Goal: Transaction & Acquisition: Purchase product/service

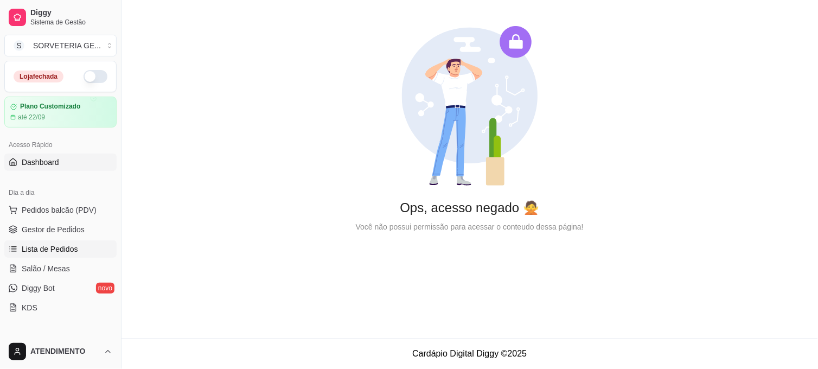
click at [57, 249] on span "Lista de Pedidos" at bounding box center [50, 248] width 56 height 11
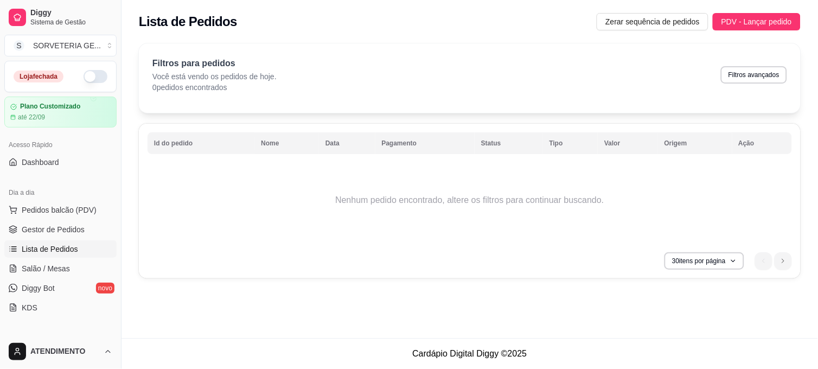
click at [84, 76] on button "button" at bounding box center [96, 76] width 24 height 13
click at [67, 204] on span "Pedidos balcão (PDV)" at bounding box center [59, 209] width 75 height 11
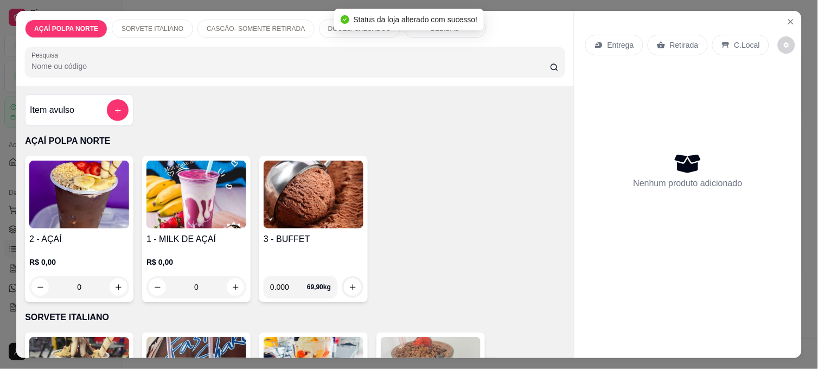
click at [66, 203] on img at bounding box center [79, 195] width 100 height 68
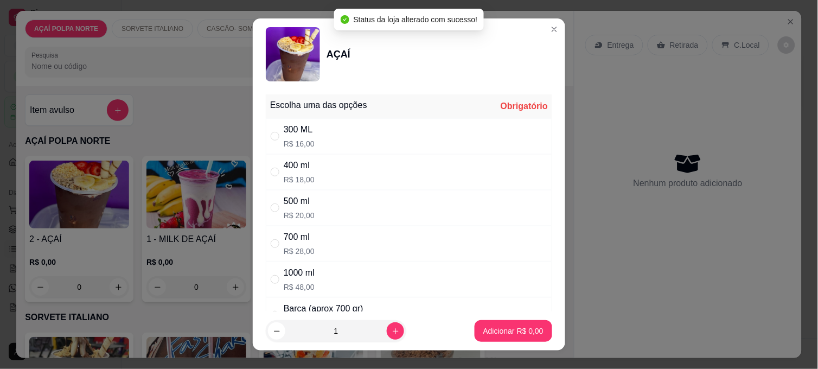
click at [305, 217] on p "R$ 20,00" at bounding box center [299, 215] width 31 height 11
radio input "true"
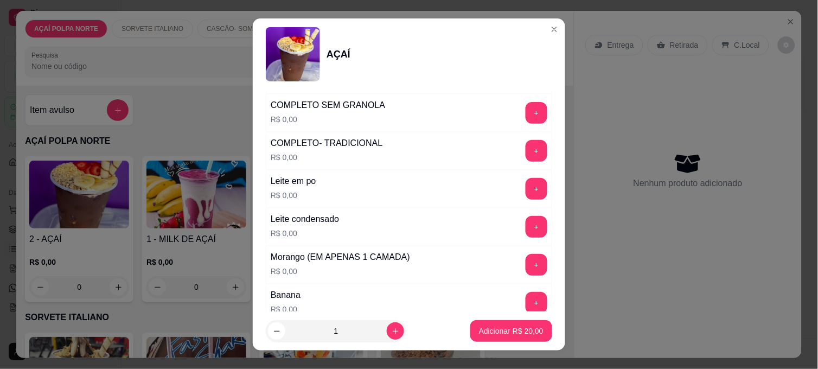
scroll to position [482, 0]
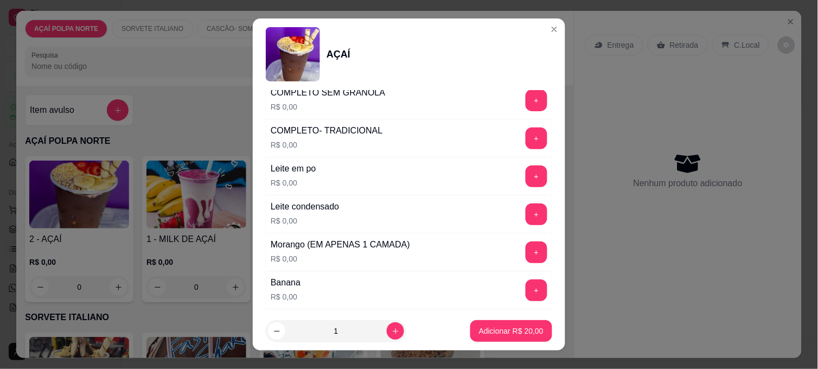
click at [525, 176] on button "+" at bounding box center [536, 176] width 22 height 22
click at [526, 213] on button "+" at bounding box center [536, 214] width 21 height 21
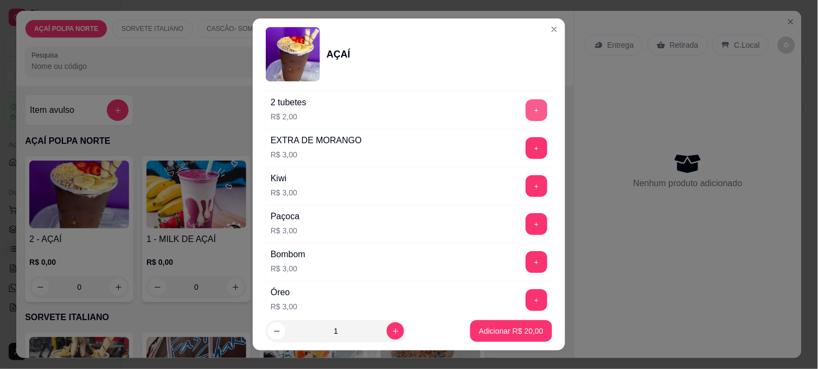
scroll to position [1024, 0]
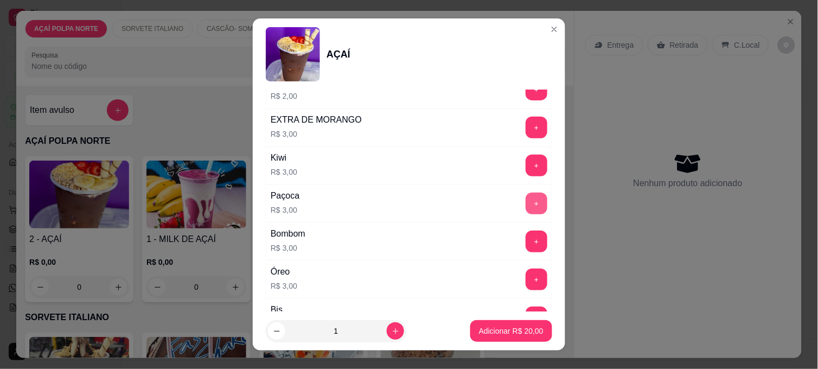
click at [525, 208] on button "+" at bounding box center [536, 204] width 22 height 22
click at [527, 323] on button "Adicionar R$ 23,00" at bounding box center [511, 331] width 82 height 22
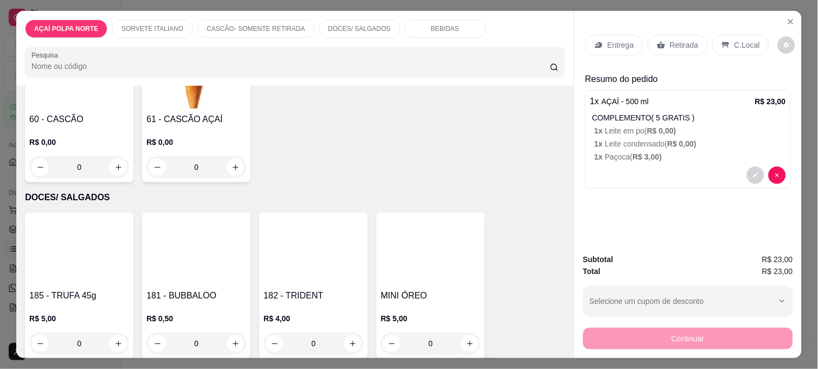
scroll to position [542, 0]
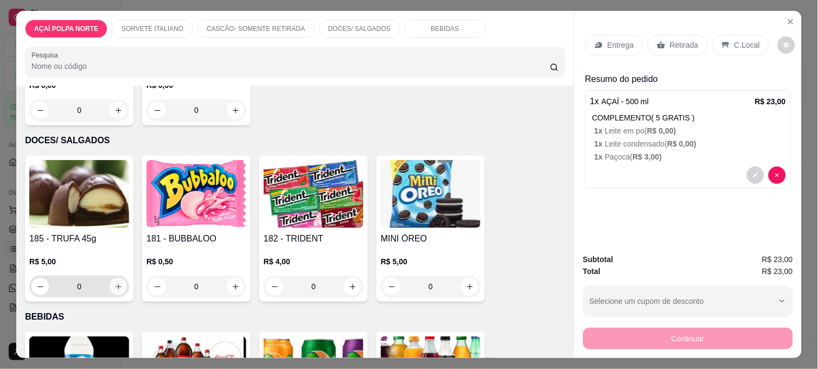
click at [116, 283] on icon "increase-product-quantity" at bounding box center [118, 287] width 8 height 8
type input "1"
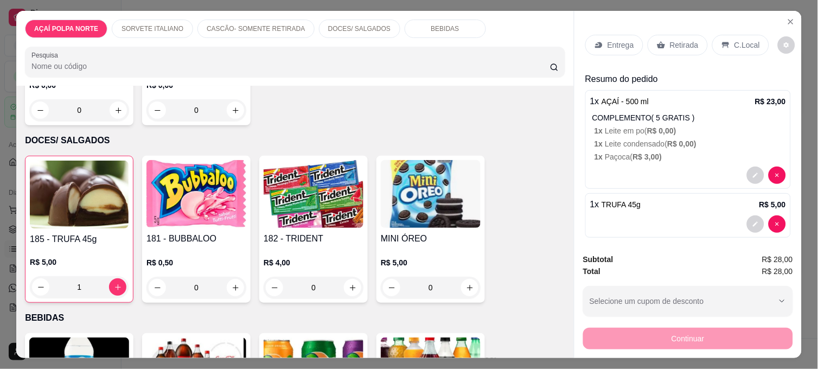
click at [670, 42] on p "Retirada" at bounding box center [684, 45] width 29 height 11
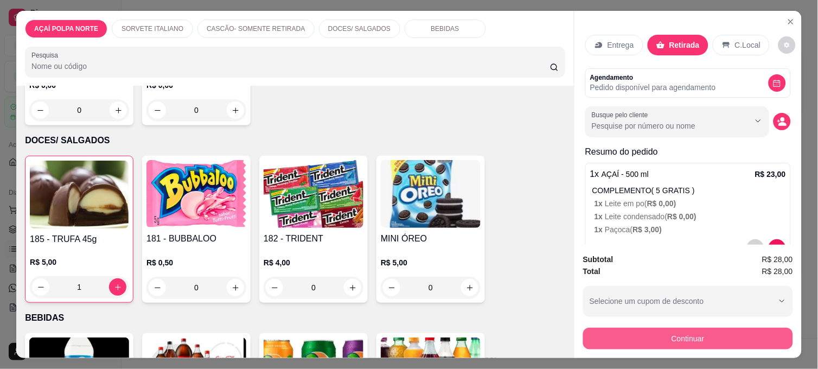
click at [693, 328] on button "Continuar" at bounding box center [688, 339] width 210 height 22
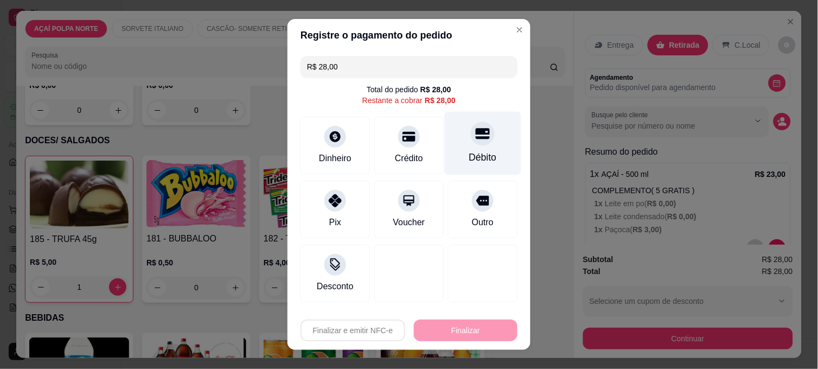
click at [472, 149] on div "Débito" at bounding box center [483, 143] width 76 height 63
type input "R$ 0,00"
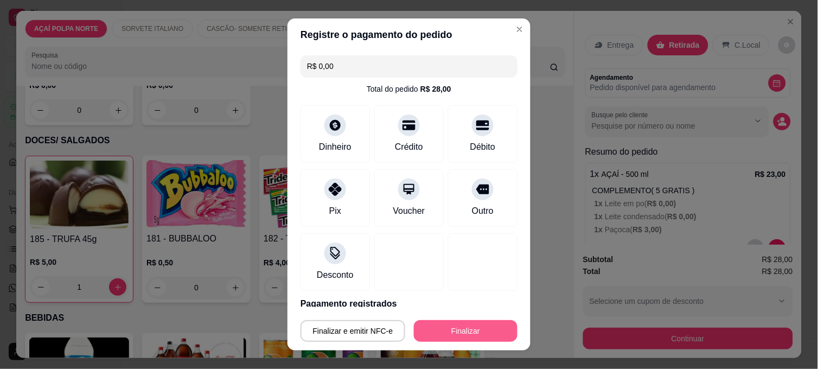
click at [486, 330] on button "Finalizar" at bounding box center [466, 331] width 104 height 22
type input "0"
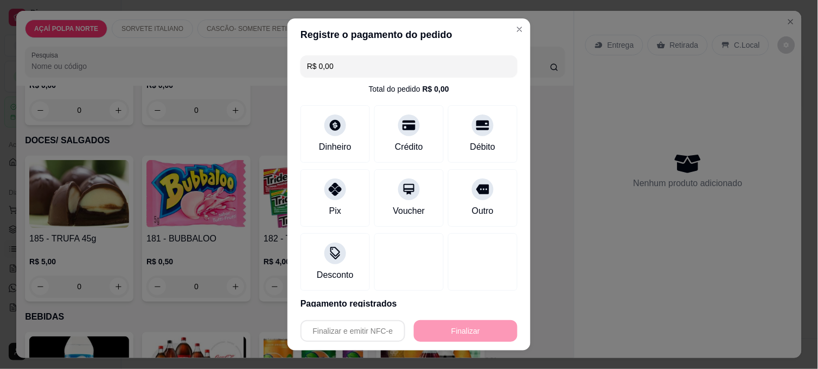
type input "-R$ 28,00"
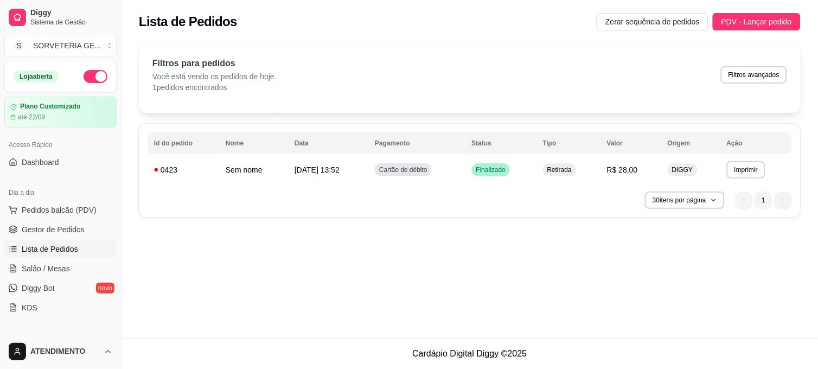
click at [52, 198] on div "Dia a dia" at bounding box center [60, 192] width 112 height 17
click at [41, 213] on span "Pedidos balcão (PDV)" at bounding box center [59, 209] width 75 height 11
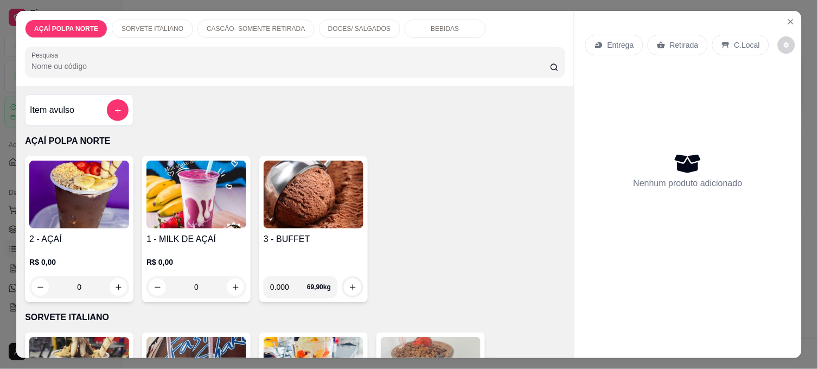
click at [614, 47] on div "Entrega" at bounding box center [614, 45] width 58 height 21
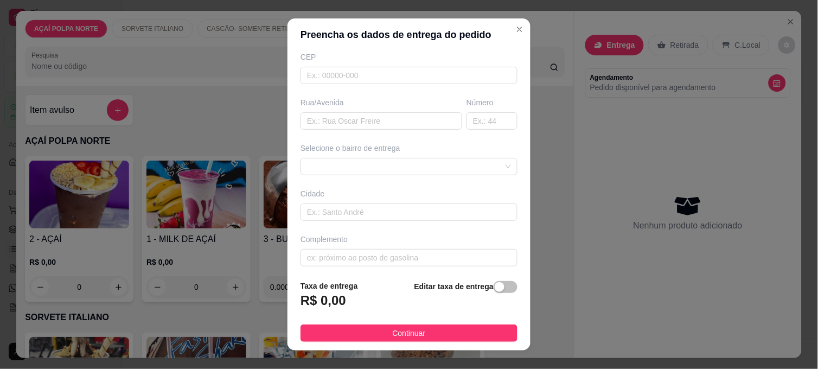
scroll to position [145, 0]
click at [409, 165] on div at bounding box center [408, 160] width 217 height 17
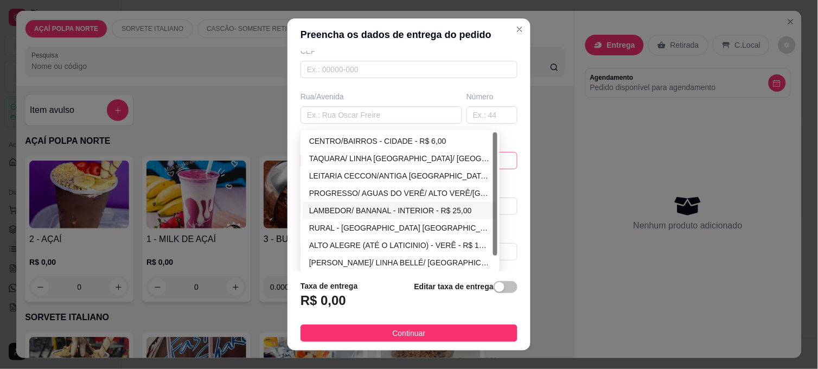
click at [377, 215] on div "LAMBEDOR/ BANANAL - INTERIOR - R$ 25,00" at bounding box center [400, 210] width 182 height 12
type input "INTERIOR"
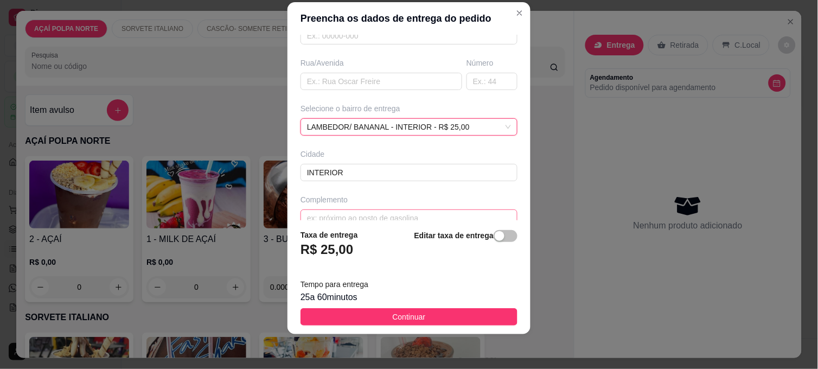
scroll to position [180, 0]
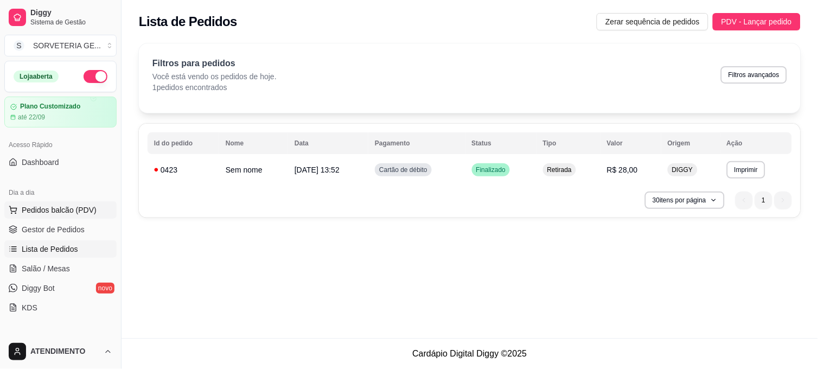
click at [71, 213] on span "Pedidos balcão (PDV)" at bounding box center [59, 209] width 75 height 11
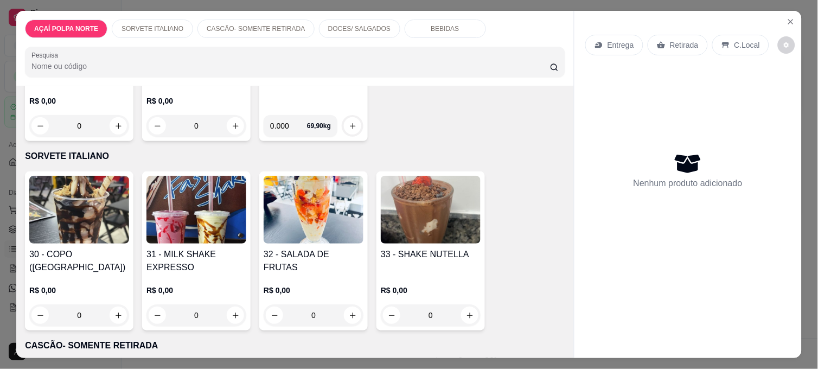
scroll to position [181, 0]
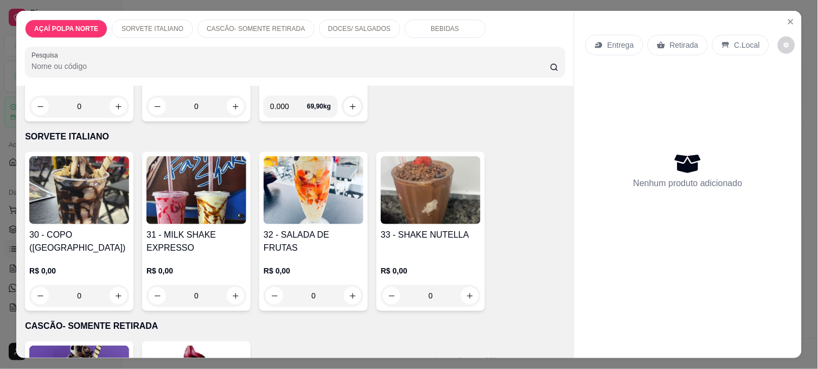
click at [158, 228] on h4 "31 - MILK SHAKE EXPRESSO" at bounding box center [196, 241] width 100 height 26
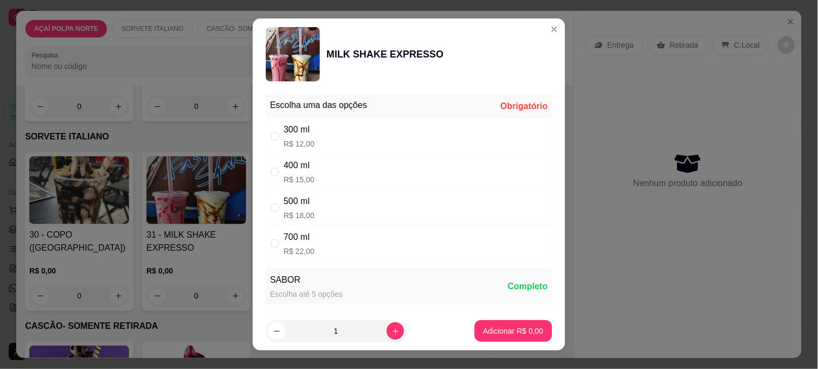
click at [300, 145] on p "R$ 12,00" at bounding box center [299, 143] width 31 height 11
radio input "true"
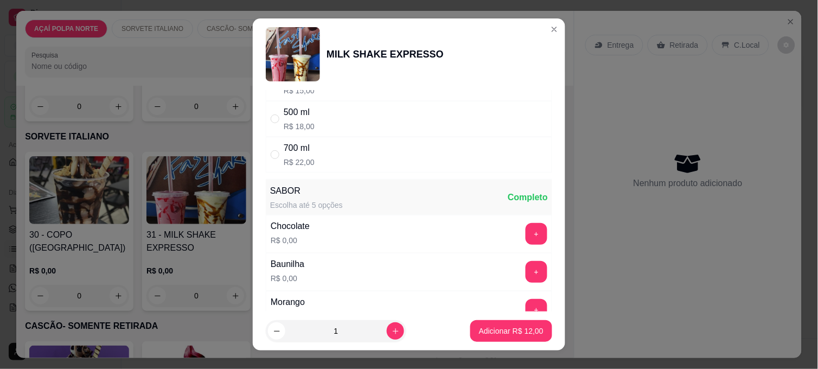
scroll to position [120, 0]
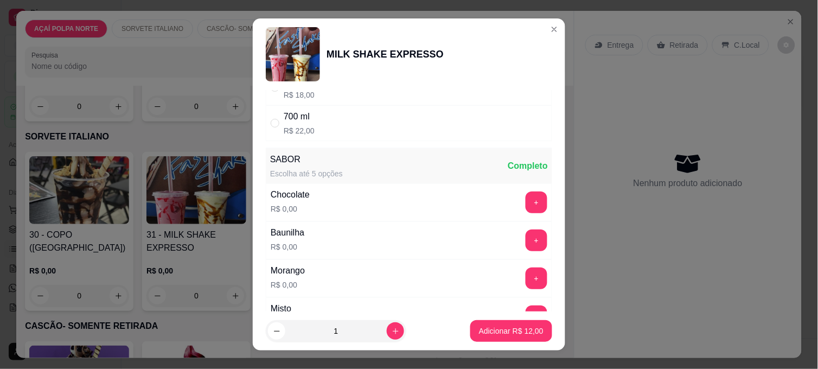
click at [521, 279] on div "+" at bounding box center [536, 278] width 30 height 22
click at [525, 278] on button "+" at bounding box center [536, 278] width 22 height 22
click at [525, 322] on button "Adicionar R$ 12,00" at bounding box center [511, 331] width 82 height 22
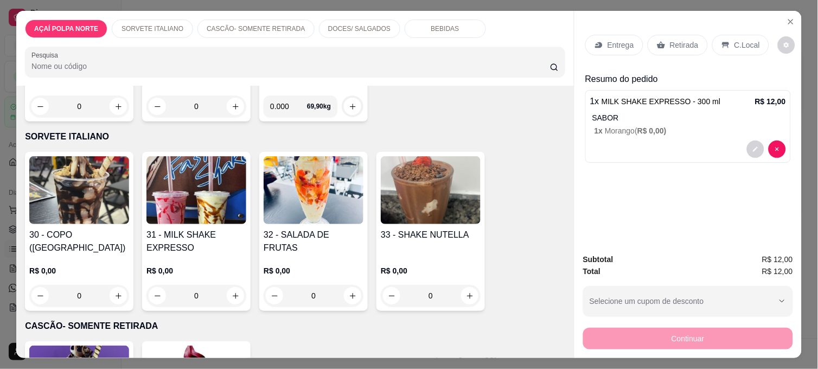
click at [675, 40] on p "Retirada" at bounding box center [684, 45] width 29 height 11
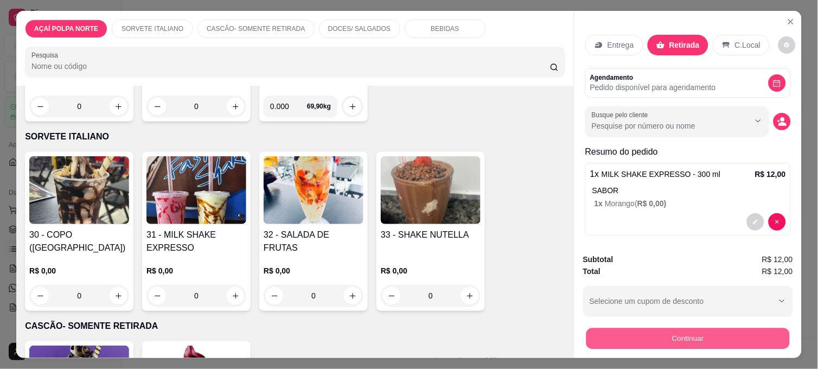
click at [681, 328] on button "Continuar" at bounding box center [687, 338] width 203 height 21
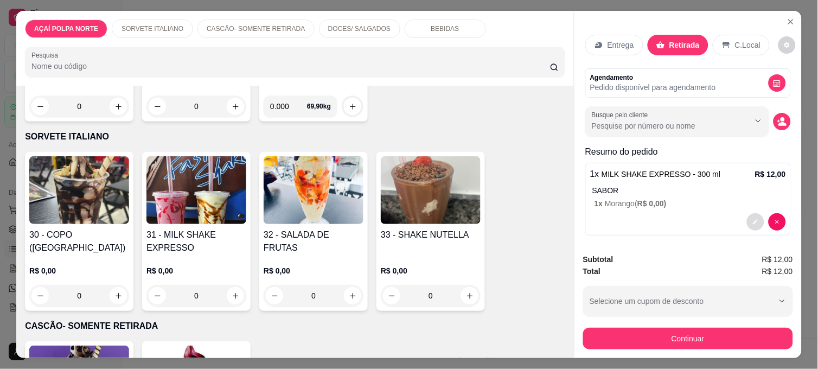
click at [747, 215] on button "decrease-product-quantity" at bounding box center [755, 221] width 17 height 17
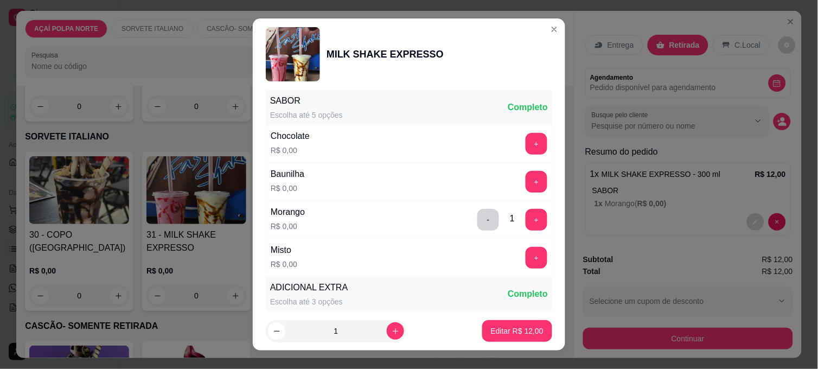
scroll to position [181, 0]
click at [478, 217] on button "-" at bounding box center [488, 218] width 21 height 21
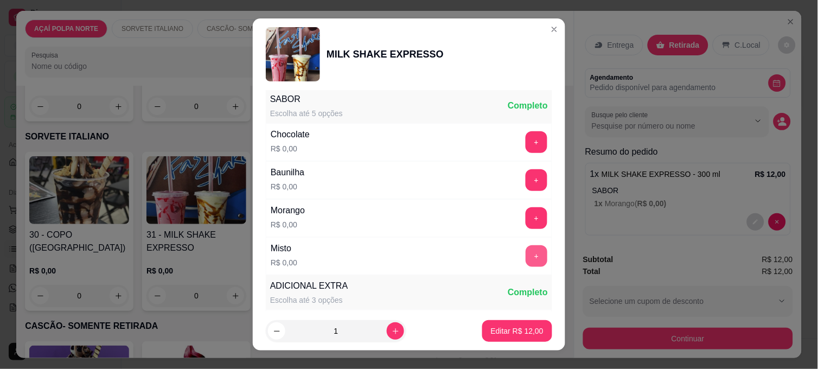
click at [525, 253] on button "+" at bounding box center [536, 256] width 22 height 22
click at [530, 331] on button "Editar R$ 12,00" at bounding box center [517, 331] width 70 height 22
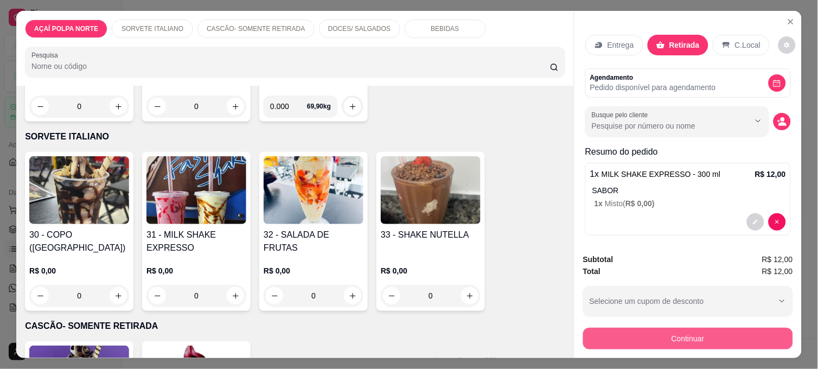
click at [627, 335] on button "Continuar" at bounding box center [688, 339] width 210 height 22
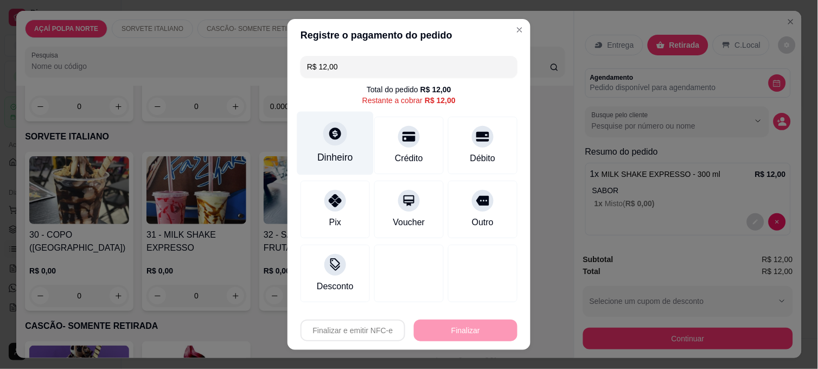
click at [345, 160] on div "Dinheiro" at bounding box center [335, 157] width 36 height 14
click at [350, 169] on input "0,00" at bounding box center [408, 174] width 217 height 22
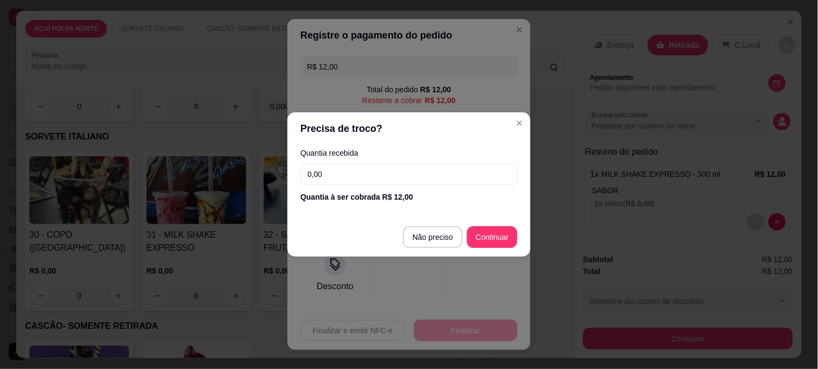
click at [352, 166] on input "0,00" at bounding box center [408, 174] width 217 height 22
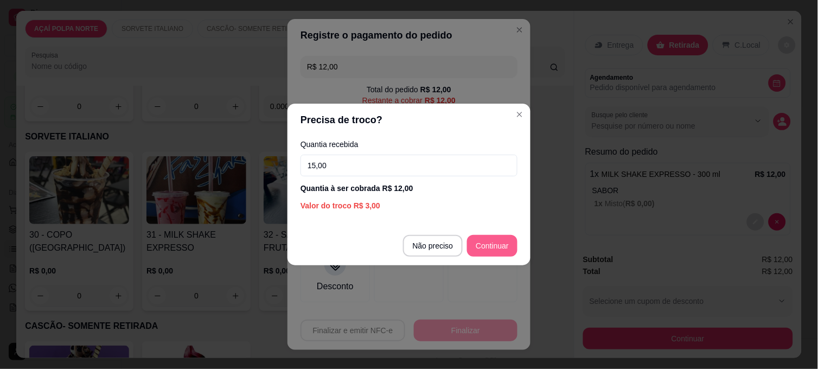
type input "15,00"
type input "R$ 0,00"
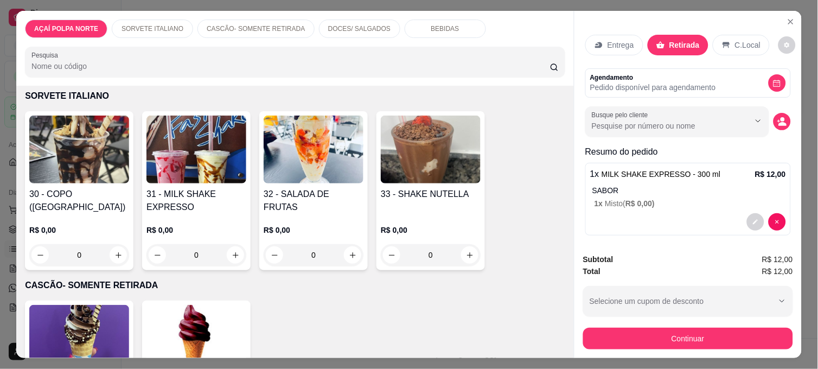
scroll to position [241, 0]
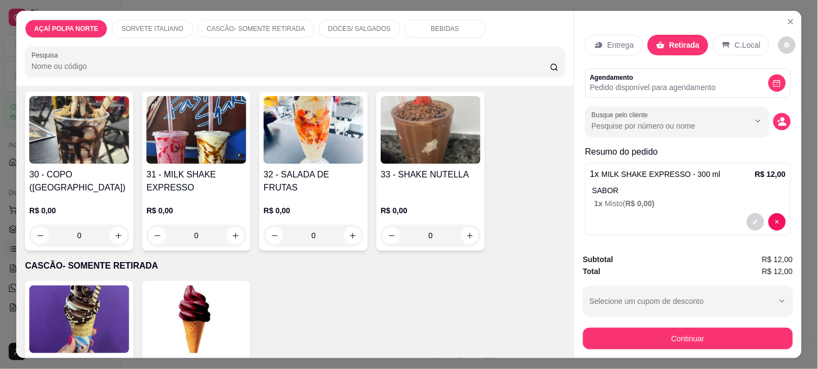
click at [238, 168] on h4 "31 - MILK SHAKE EXPRESSO" at bounding box center [196, 181] width 100 height 26
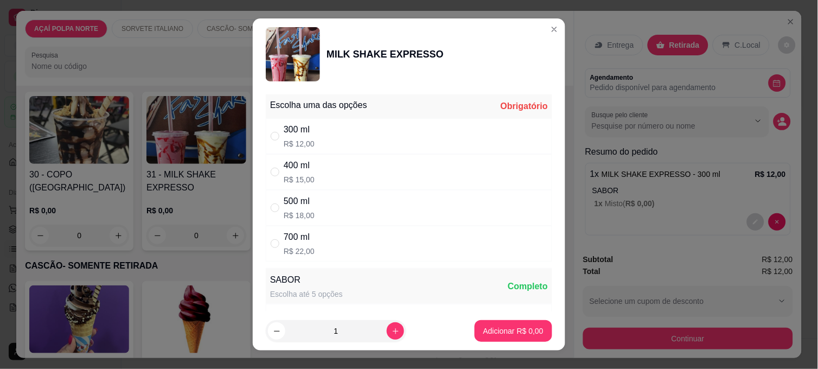
click at [307, 138] on p "R$ 12,00" at bounding box center [299, 143] width 31 height 11
radio input "true"
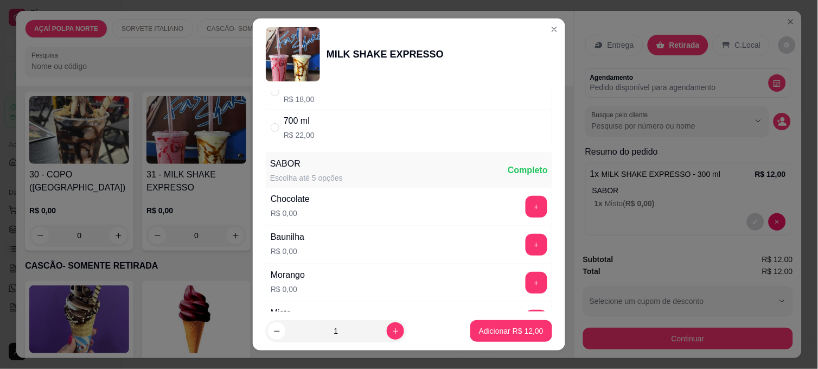
scroll to position [120, 0]
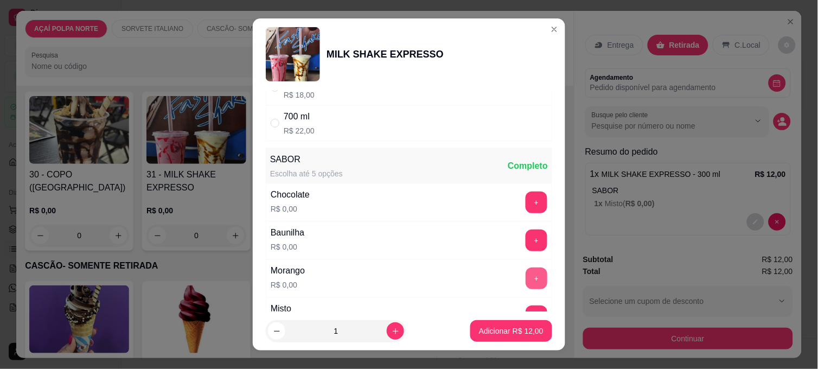
click at [525, 274] on button "+" at bounding box center [536, 278] width 22 height 22
click at [525, 331] on p "Adicionar R$ 12,00" at bounding box center [511, 330] width 65 height 11
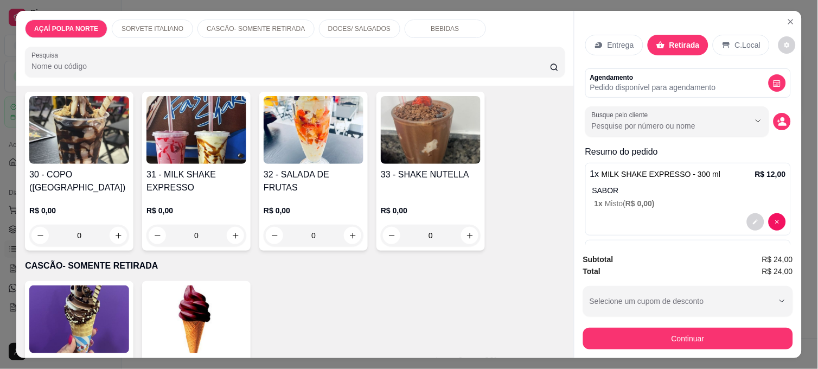
click at [634, 325] on div "Continuar" at bounding box center [688, 337] width 210 height 24
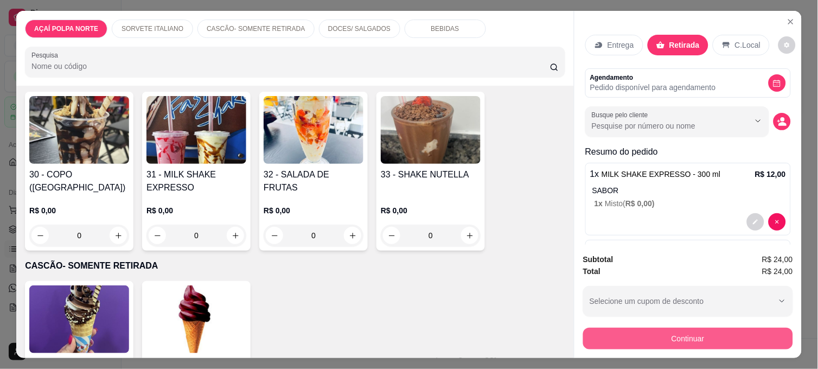
click at [631, 329] on button "Continuar" at bounding box center [688, 339] width 210 height 22
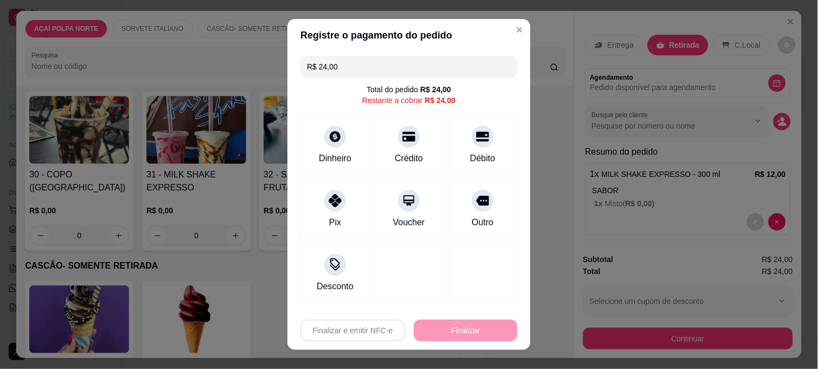
drag, startPoint x: 348, startPoint y: 68, endPoint x: 302, endPoint y: 65, distance: 46.2
click at [307, 65] on input "R$ 24,00" at bounding box center [409, 67] width 204 height 22
click at [369, 65] on input "R$ 24,00" at bounding box center [409, 67] width 204 height 22
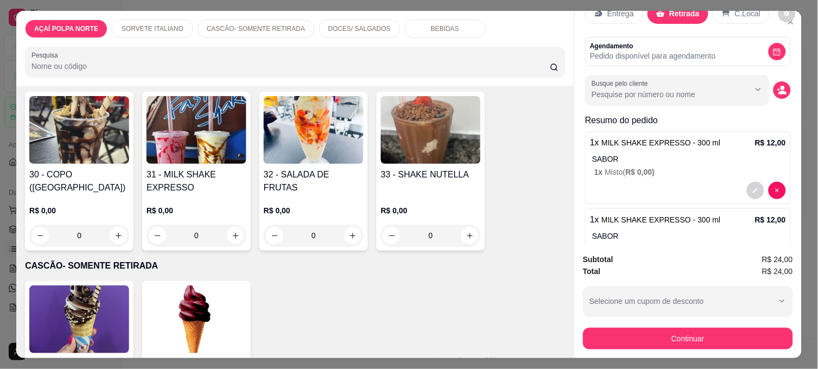
scroll to position [60, 0]
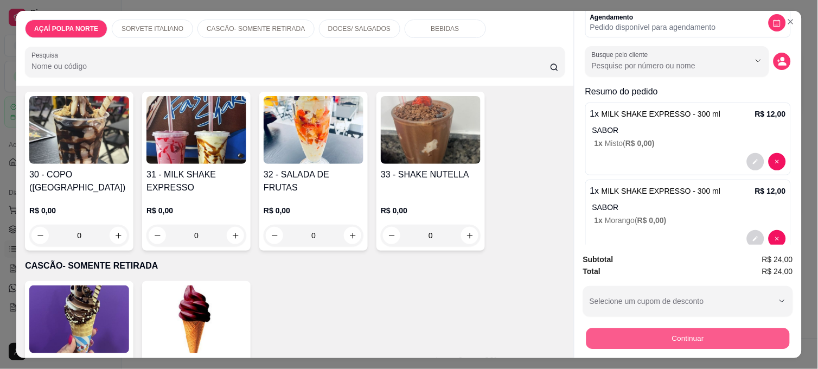
click at [638, 328] on button "Continuar" at bounding box center [687, 338] width 203 height 21
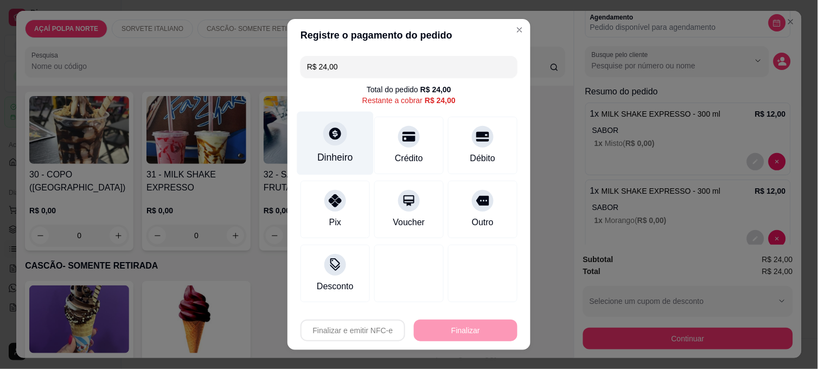
click at [342, 158] on div "Dinheiro" at bounding box center [335, 157] width 36 height 14
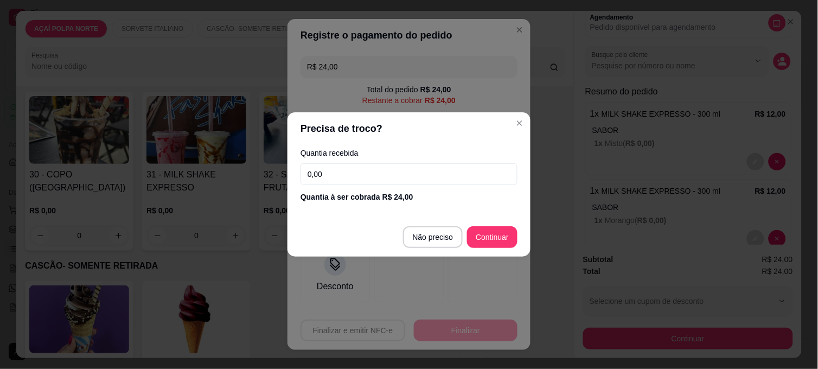
click at [340, 168] on input "0,00" at bounding box center [408, 174] width 217 height 22
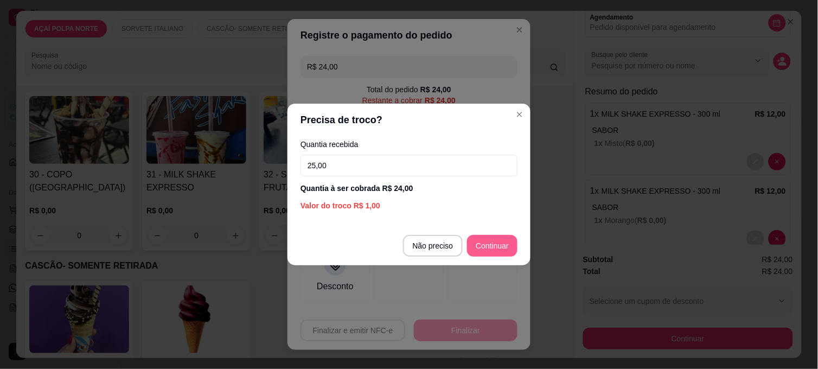
type input "25,00"
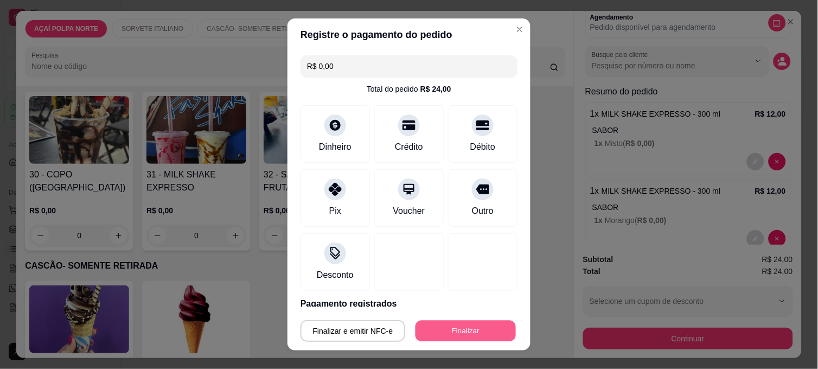
click at [484, 329] on button "Finalizar" at bounding box center [465, 330] width 100 height 21
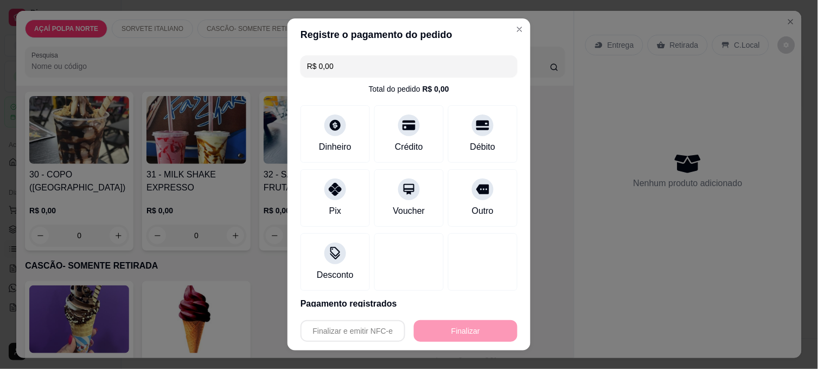
type input "-R$ 24,00"
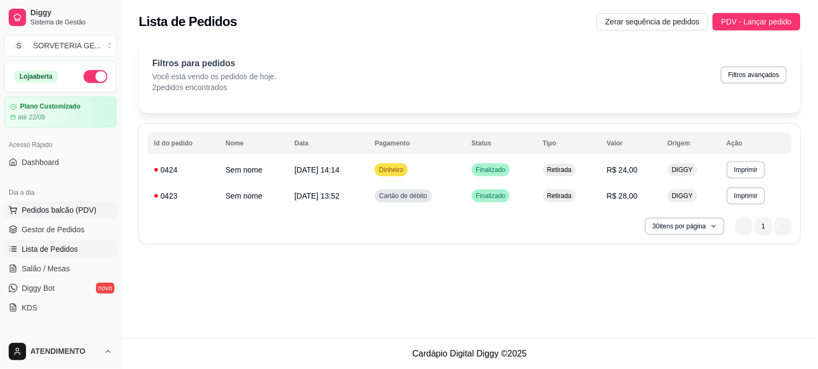
click at [72, 209] on span "Pedidos balcão (PDV)" at bounding box center [59, 209] width 75 height 11
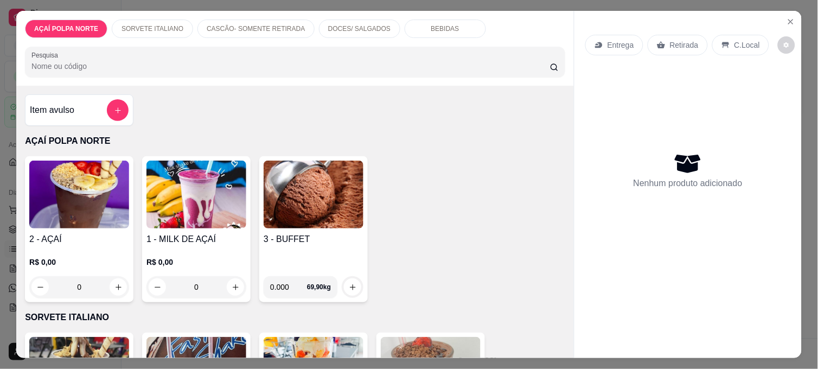
click at [84, 204] on img at bounding box center [79, 195] width 100 height 68
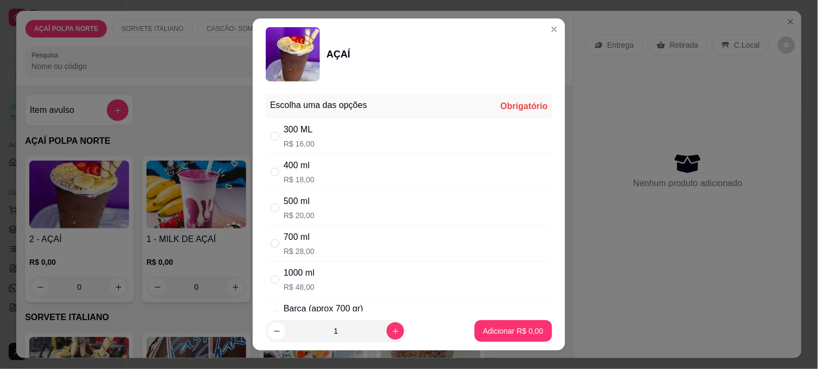
click at [327, 202] on div "500 ml R$ 20,00" at bounding box center [409, 208] width 286 height 36
radio input "true"
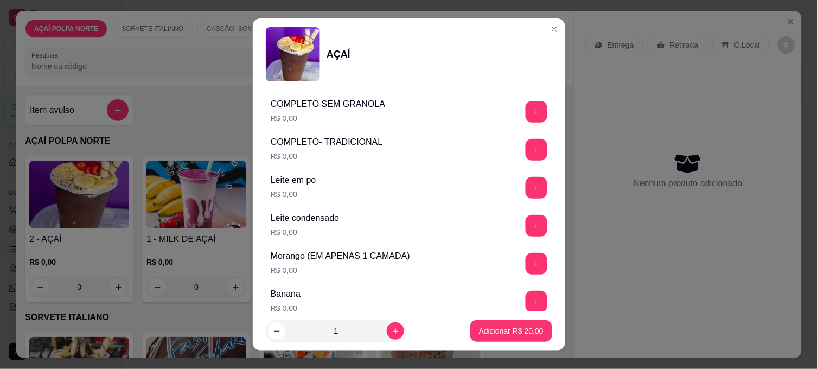
scroll to position [482, 0]
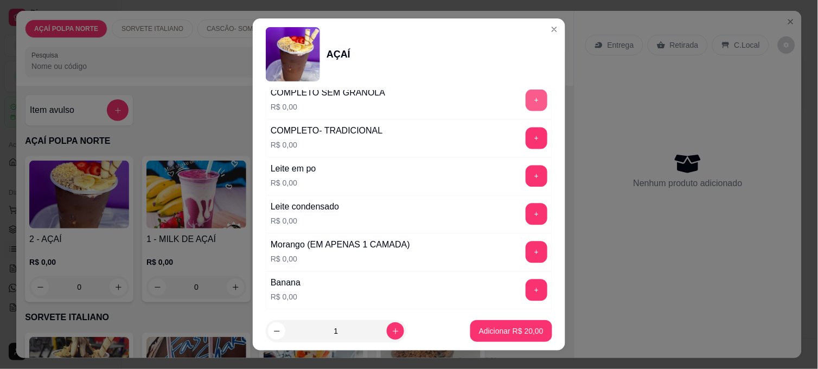
click at [525, 102] on button "+" at bounding box center [536, 100] width 22 height 22
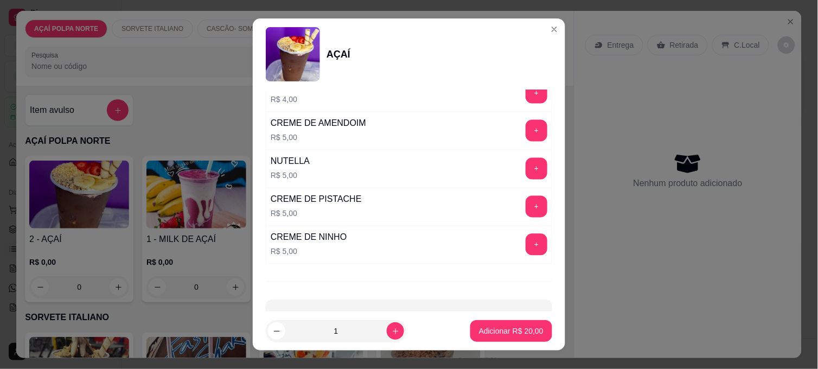
scroll to position [1400, 0]
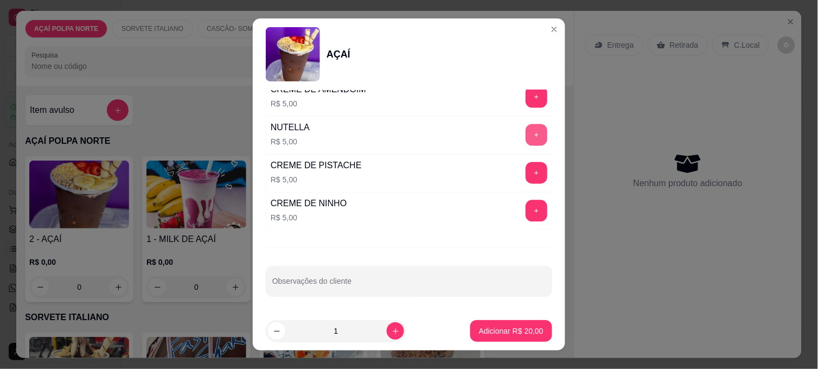
click at [525, 130] on button "+" at bounding box center [536, 135] width 22 height 22
click at [518, 329] on p "Adicionar R$ 25,00" at bounding box center [511, 330] width 63 height 10
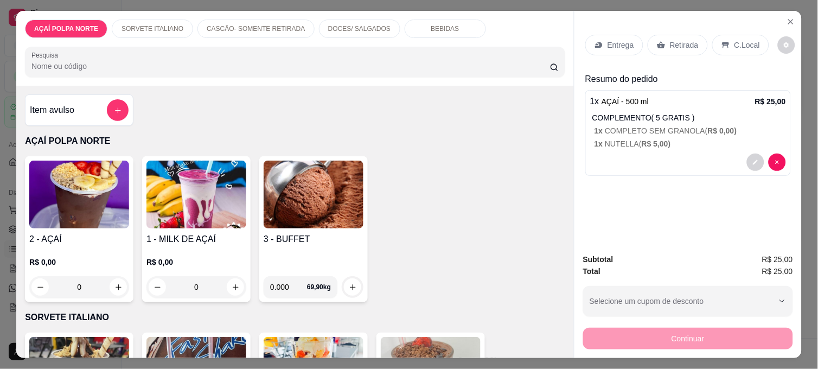
click at [724, 42] on div "C.Local" at bounding box center [740, 45] width 57 height 21
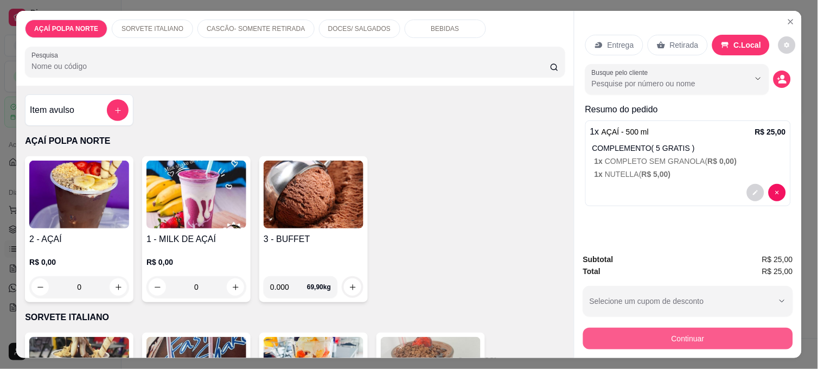
click at [712, 331] on button "Continuar" at bounding box center [688, 339] width 210 height 22
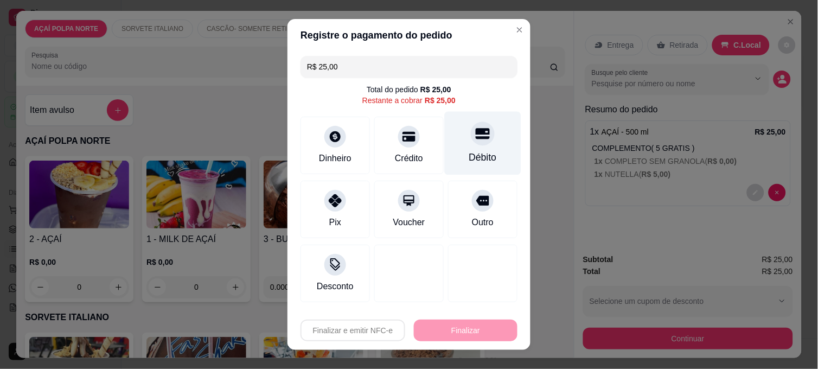
click at [485, 136] on div "Débito" at bounding box center [483, 143] width 76 height 63
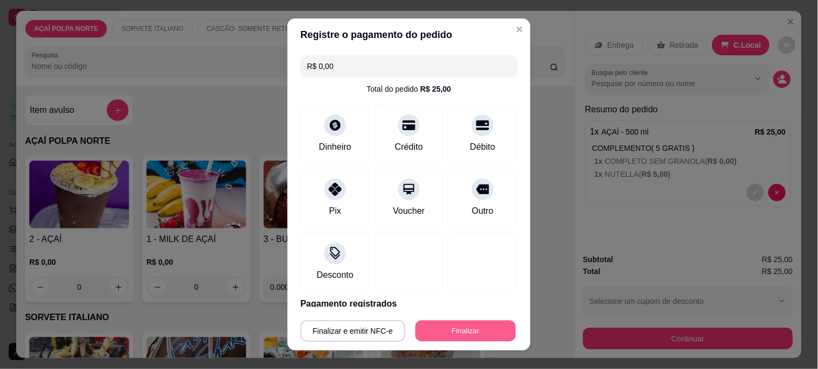
click at [483, 335] on button "Finalizar" at bounding box center [465, 330] width 100 height 21
type input "-R$ 25,00"
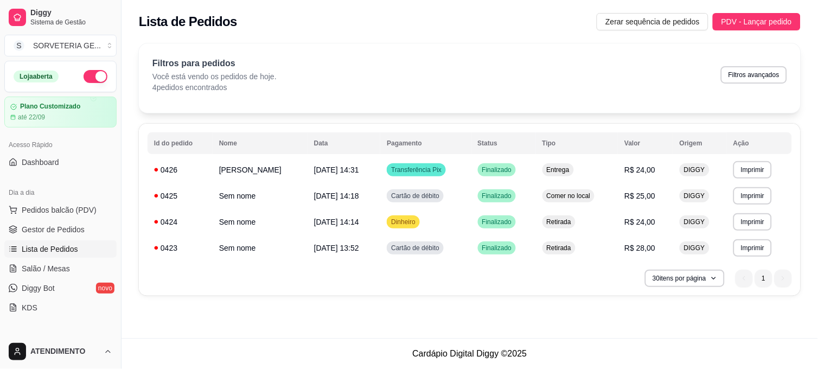
click at [84, 73] on button "button" at bounding box center [96, 76] width 24 height 13
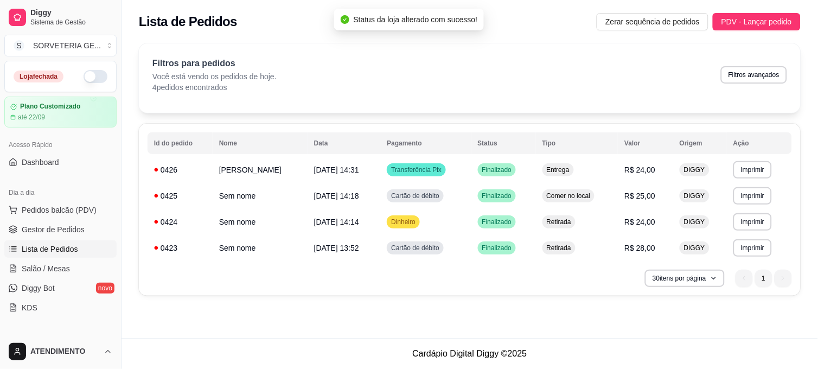
click at [88, 75] on button "button" at bounding box center [96, 76] width 24 height 13
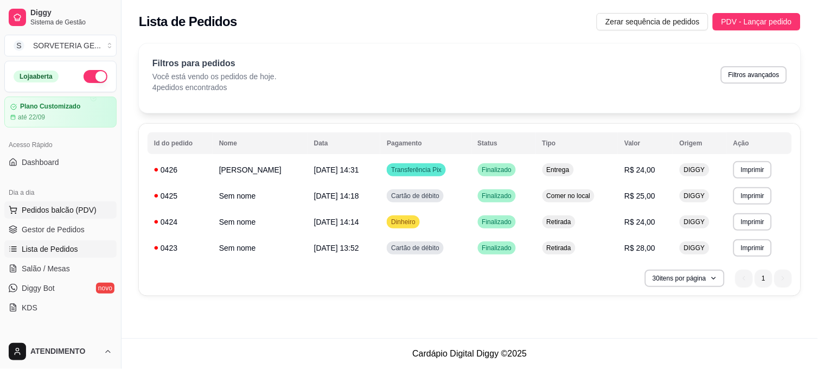
click at [63, 204] on span "Pedidos balcão (PDV)" at bounding box center [59, 209] width 75 height 11
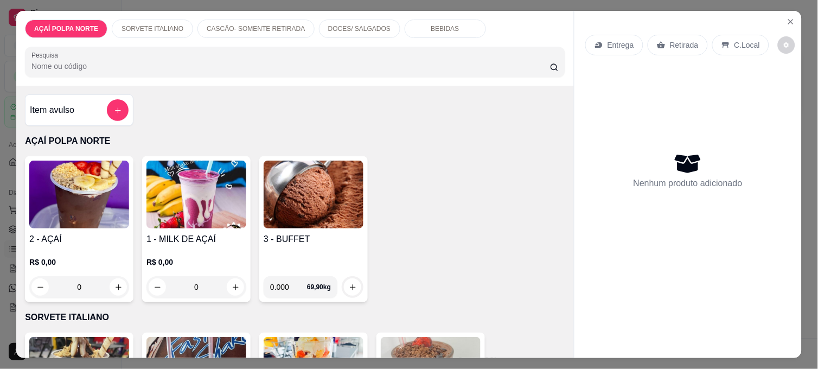
click at [60, 206] on img at bounding box center [79, 195] width 100 height 68
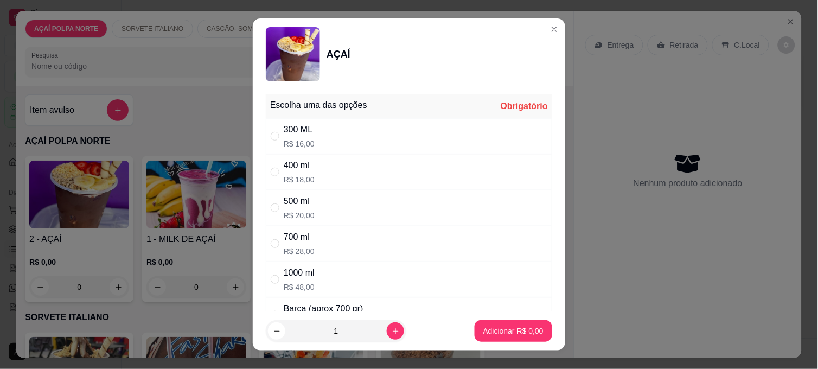
click at [382, 137] on div "300 ML R$ 16,00" at bounding box center [409, 136] width 286 height 36
radio input "true"
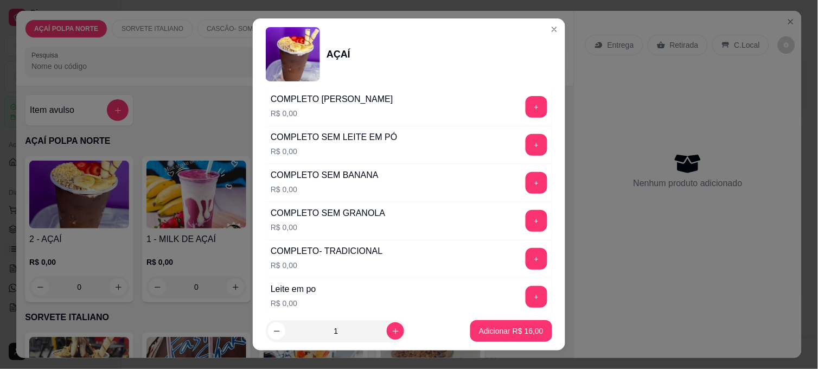
scroll to position [482, 0]
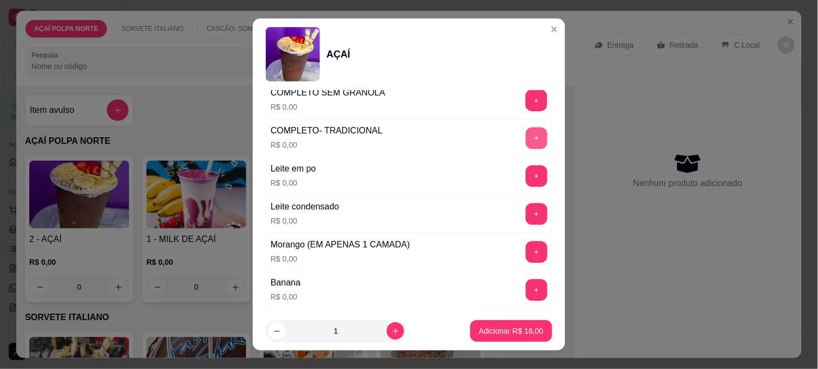
click at [525, 140] on button "+" at bounding box center [536, 138] width 22 height 22
click at [525, 332] on p "Adicionar R$ 16,00" at bounding box center [511, 330] width 65 height 11
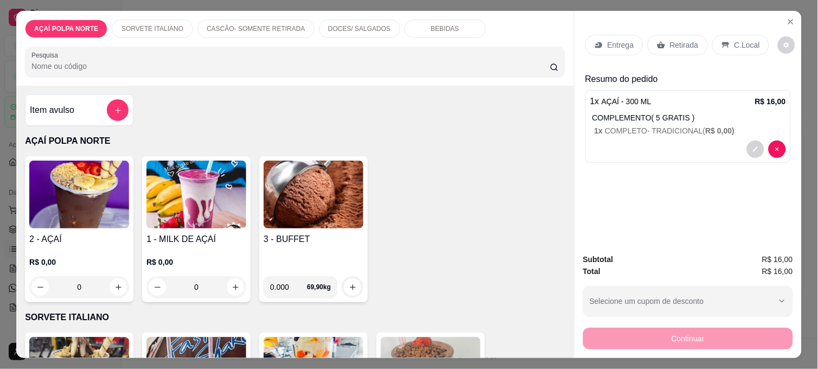
click at [102, 246] on div "R$ 0,00 0" at bounding box center [79, 272] width 100 height 52
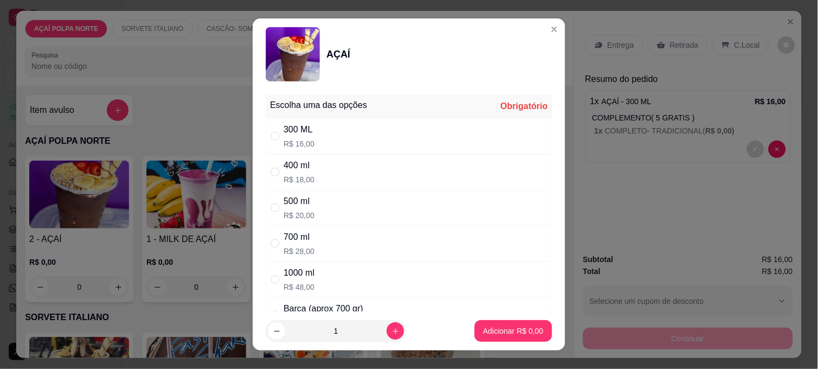
click at [290, 136] on div "300 ML" at bounding box center [299, 129] width 31 height 13
radio input "true"
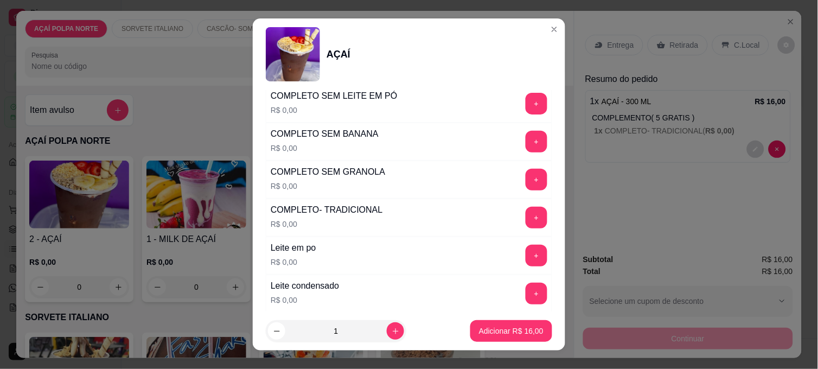
scroll to position [421, 0]
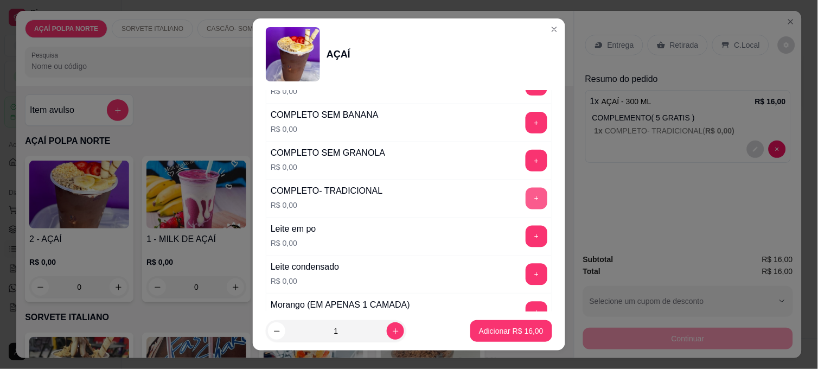
click at [525, 197] on button "+" at bounding box center [536, 199] width 22 height 22
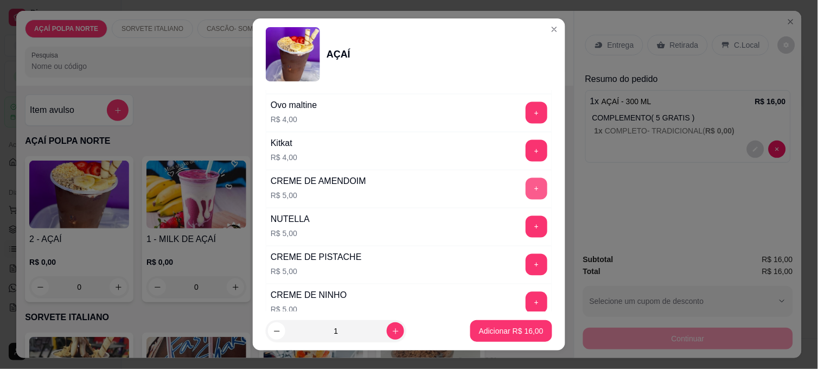
scroll to position [1325, 0]
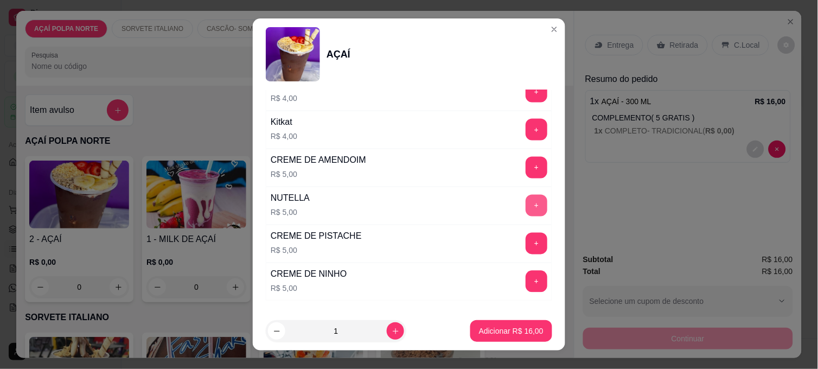
click at [525, 206] on button "+" at bounding box center [536, 206] width 22 height 22
click at [497, 324] on button "Adicionar R$ 21,00" at bounding box center [511, 331] width 82 height 22
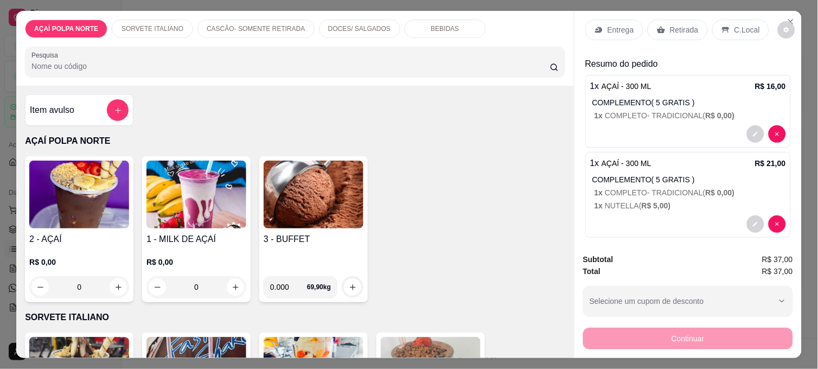
scroll to position [24, 0]
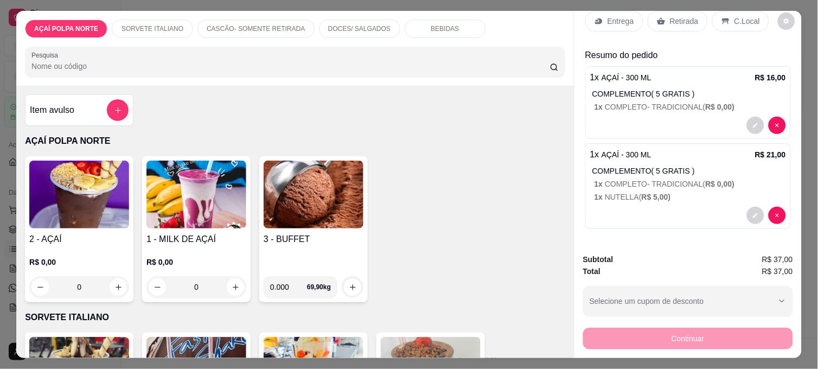
click at [675, 23] on div "Retirada" at bounding box center [677, 21] width 60 height 21
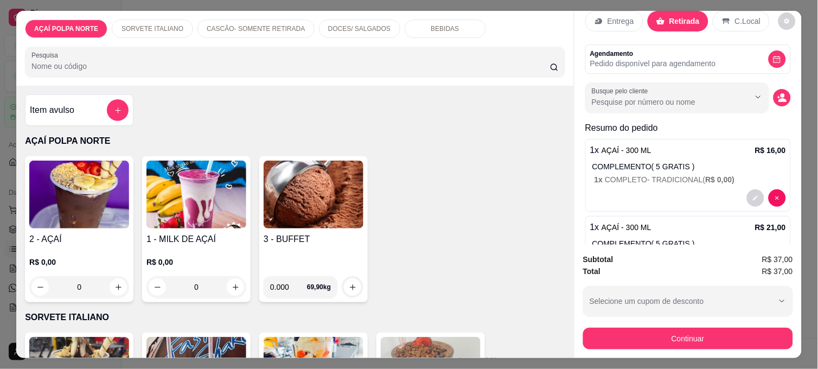
scroll to position [84, 0]
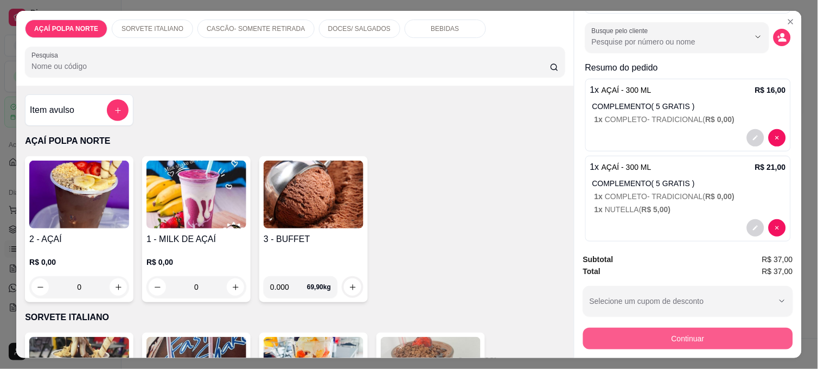
click at [688, 328] on button "Continuar" at bounding box center [688, 339] width 210 height 22
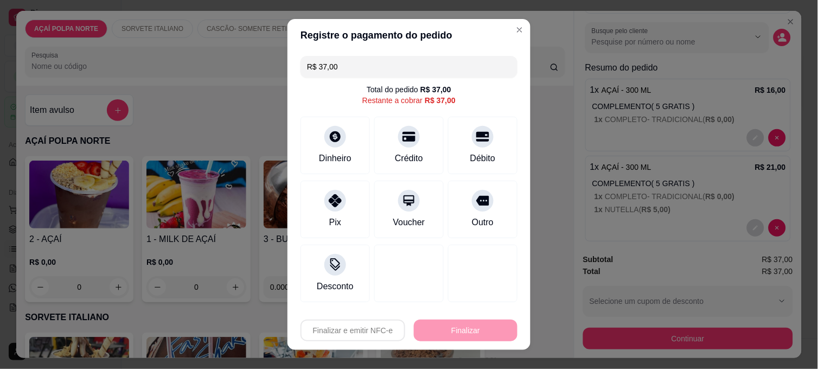
drag, startPoint x: 345, startPoint y: 64, endPoint x: 293, endPoint y: 65, distance: 52.1
click at [293, 65] on div "R$ 37,00 Total do pedido R$ 37,00 Restante a cobrar R$ 37,00 Dinheiro Crédito D…" at bounding box center [408, 179] width 243 height 255
click at [331, 229] on div "Pix" at bounding box center [335, 207] width 76 height 63
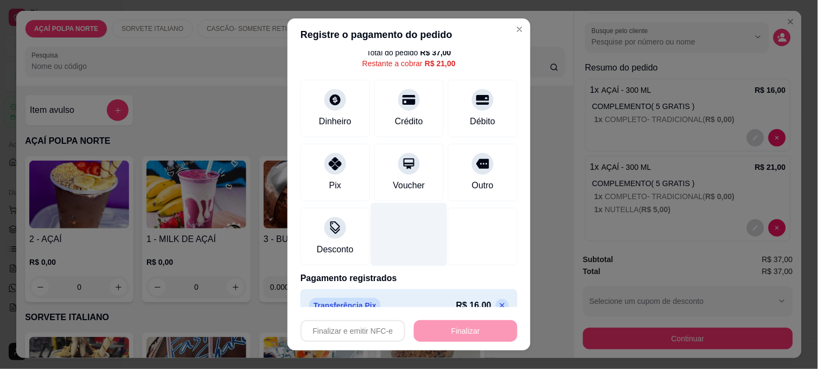
scroll to position [55, 0]
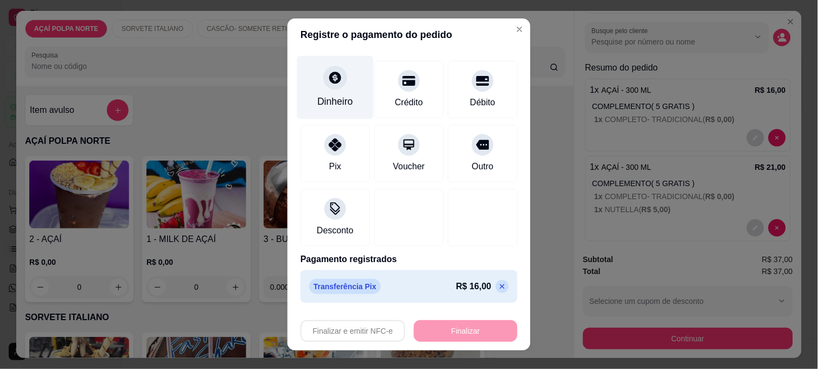
click at [316, 93] on div "Dinheiro" at bounding box center [335, 87] width 76 height 63
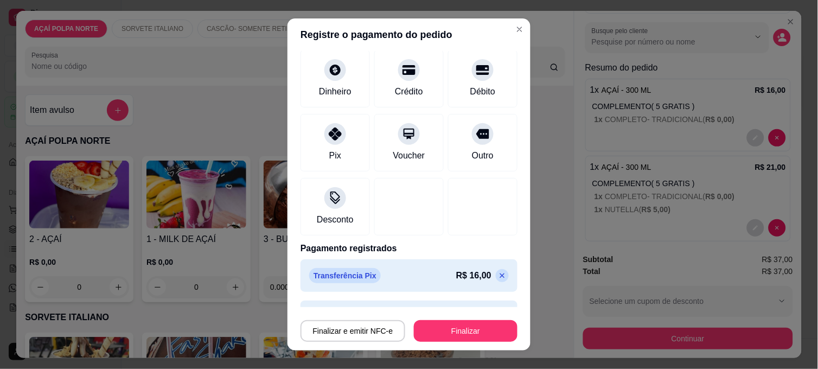
scroll to position [44, 0]
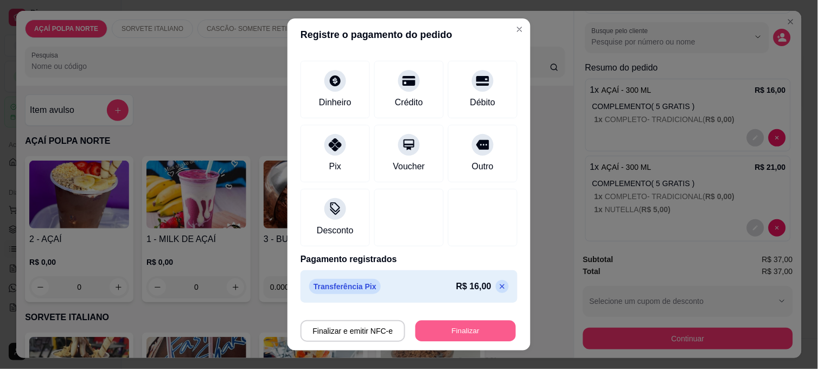
click at [477, 321] on button "Finalizar" at bounding box center [465, 330] width 100 height 21
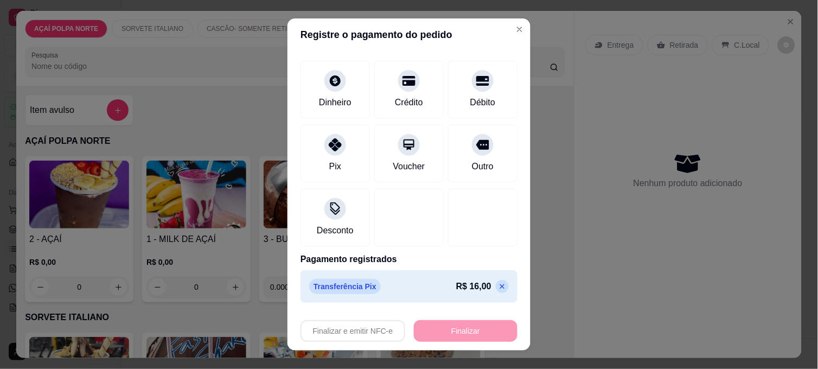
type input "-R$ 37,00"
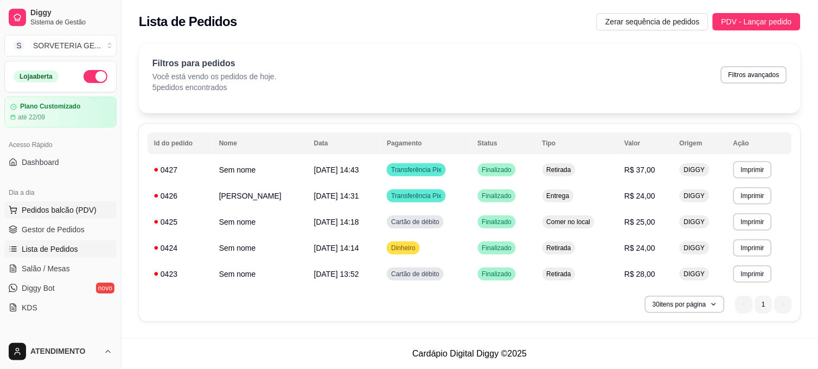
click at [63, 214] on span "Pedidos balcão (PDV)" at bounding box center [59, 209] width 75 height 11
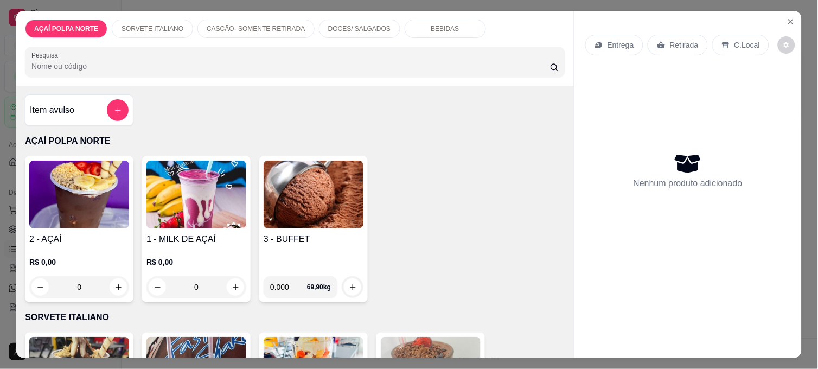
click at [94, 180] on img at bounding box center [79, 195] width 100 height 68
click at [311, 188] on img at bounding box center [314, 195] width 100 height 68
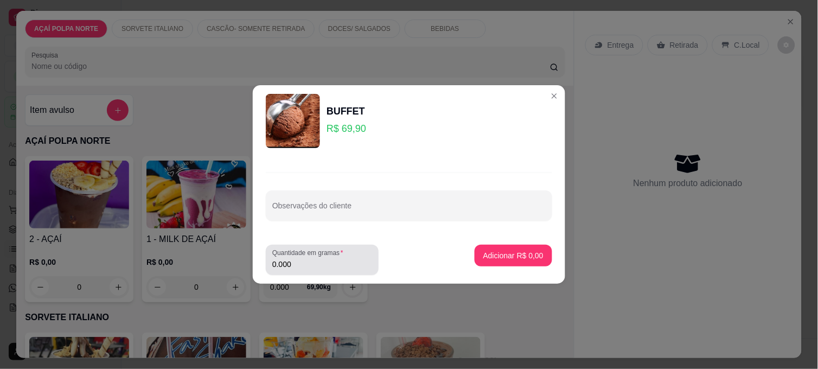
click at [290, 263] on input "0.000" at bounding box center [322, 264] width 100 height 11
type input "0.345"
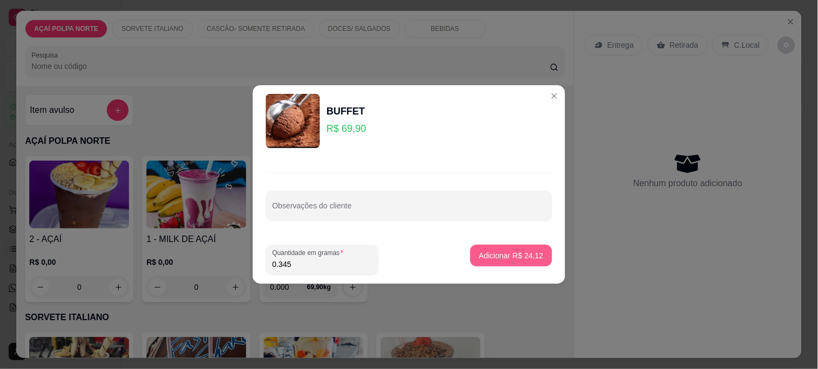
click at [530, 256] on p "Adicionar R$ 24,12" at bounding box center [511, 255] width 65 height 11
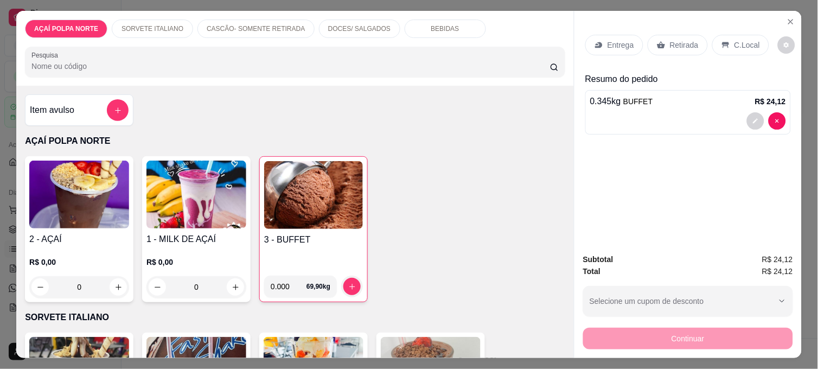
click at [724, 36] on div "C.Local" at bounding box center [740, 45] width 57 height 21
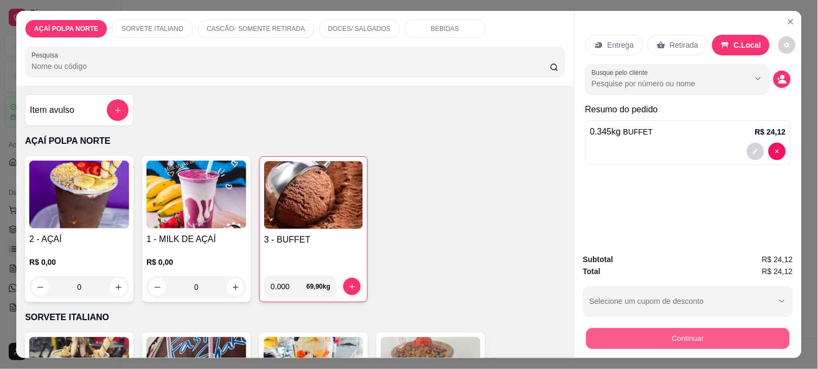
click at [685, 333] on button "Continuar" at bounding box center [687, 338] width 203 height 21
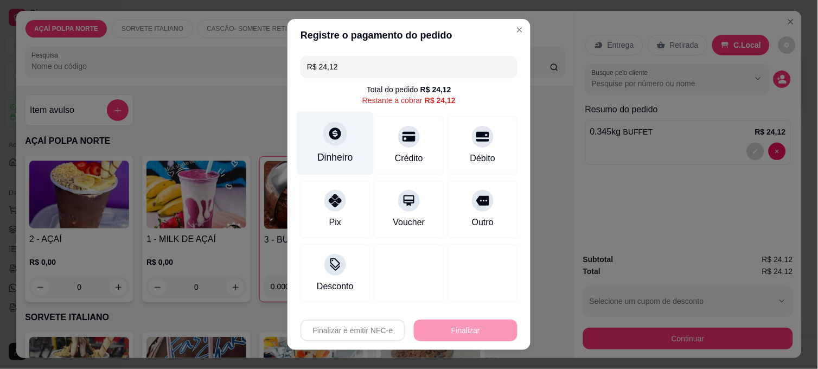
click at [342, 154] on div "Dinheiro" at bounding box center [335, 157] width 36 height 14
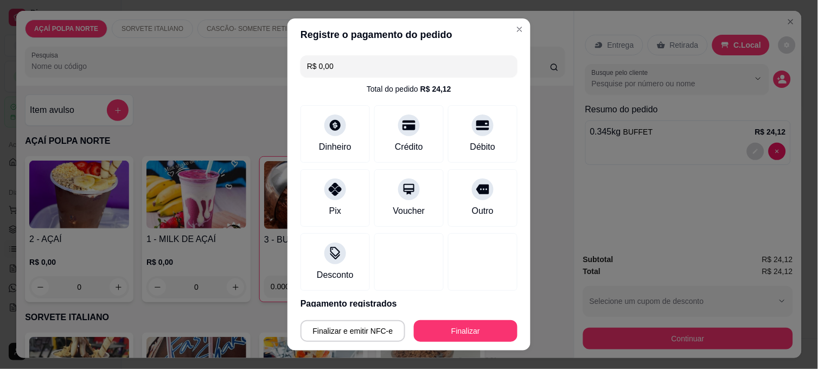
click at [462, 318] on div "Finalizar e emitir NFC-e Finalizar" at bounding box center [408, 329] width 217 height 26
click at [461, 328] on button "Finalizar" at bounding box center [466, 331] width 104 height 22
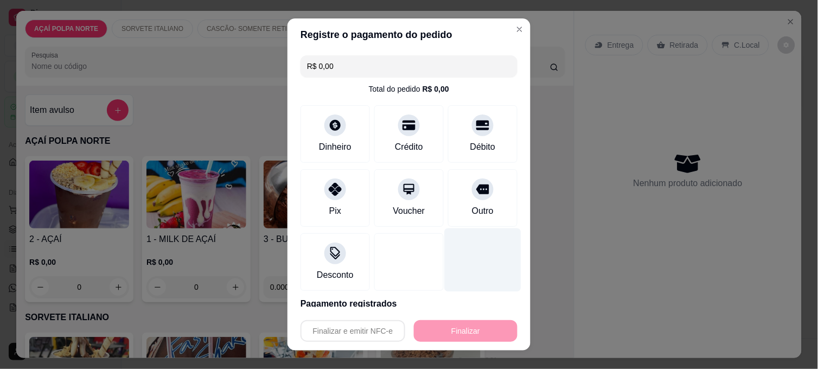
type input "-R$ 24,12"
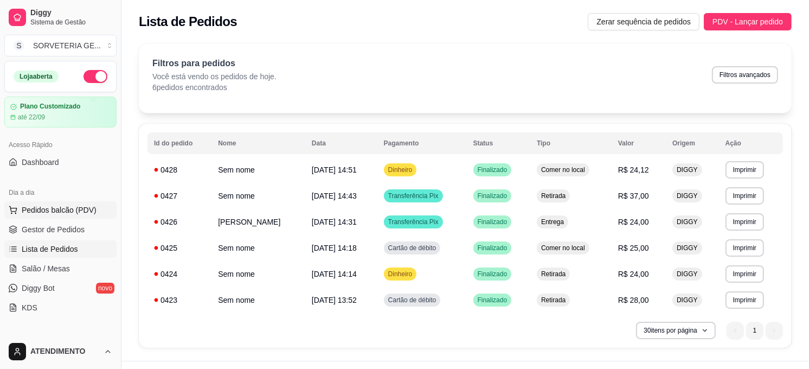
click at [61, 209] on span "Pedidos balcão (PDV)" at bounding box center [59, 209] width 75 height 11
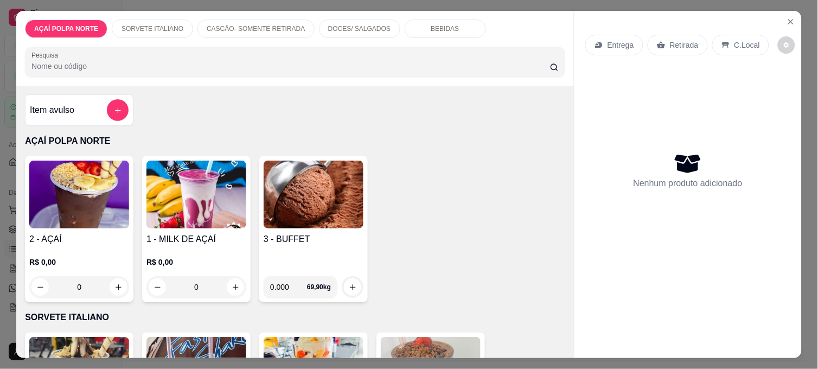
click at [78, 215] on img at bounding box center [79, 195] width 100 height 68
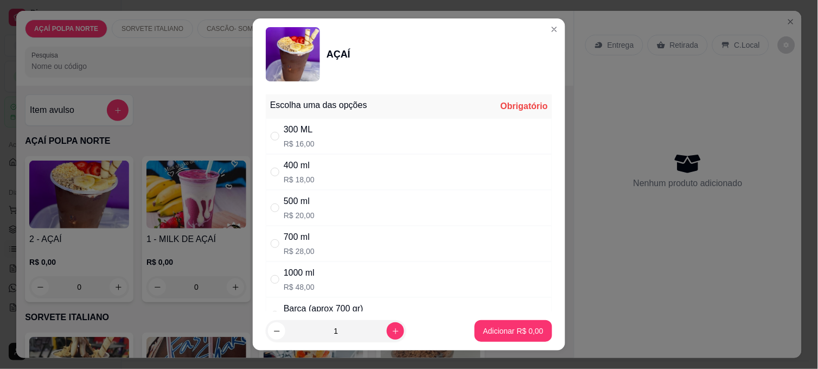
drag, startPoint x: 312, startPoint y: 176, endPoint x: 310, endPoint y: 182, distance: 7.0
click at [311, 177] on div "400 ml R$ 18,00" at bounding box center [409, 172] width 286 height 36
radio input "true"
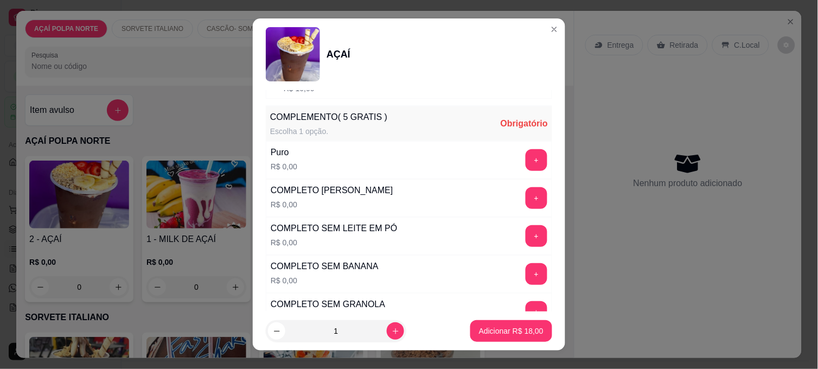
scroll to position [241, 0]
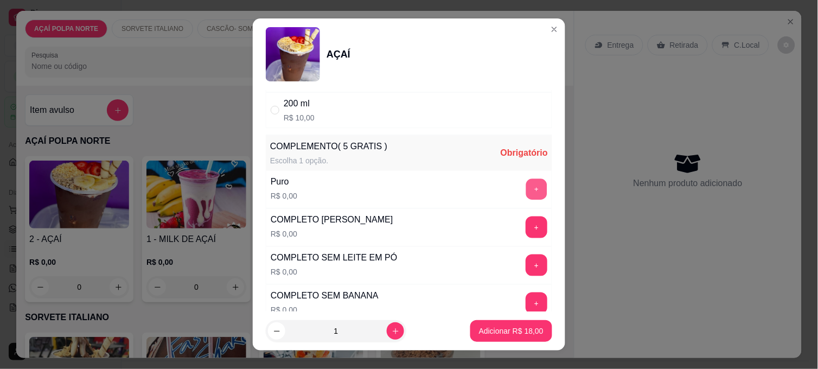
click at [526, 185] on button "+" at bounding box center [536, 189] width 21 height 21
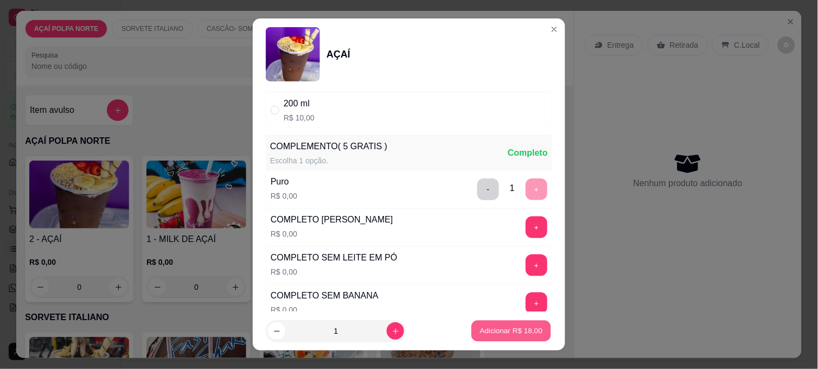
click at [526, 335] on p "Adicionar R$ 18,00" at bounding box center [511, 330] width 63 height 10
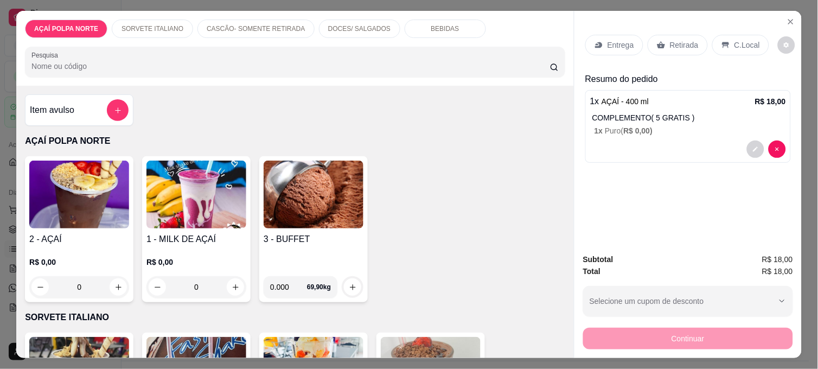
click at [286, 261] on div "3 - BUFFET" at bounding box center [314, 250] width 100 height 35
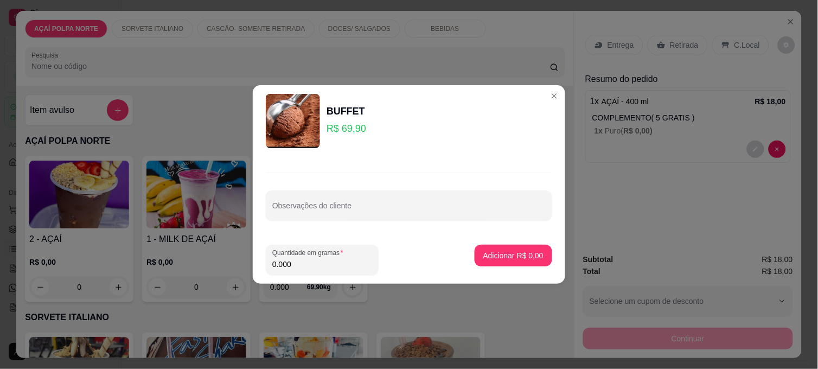
click at [300, 265] on input "0.000" at bounding box center [322, 264] width 100 height 11
type input "0.190"
click at [502, 255] on p "Adicionar R$ 13,28" at bounding box center [511, 255] width 65 height 11
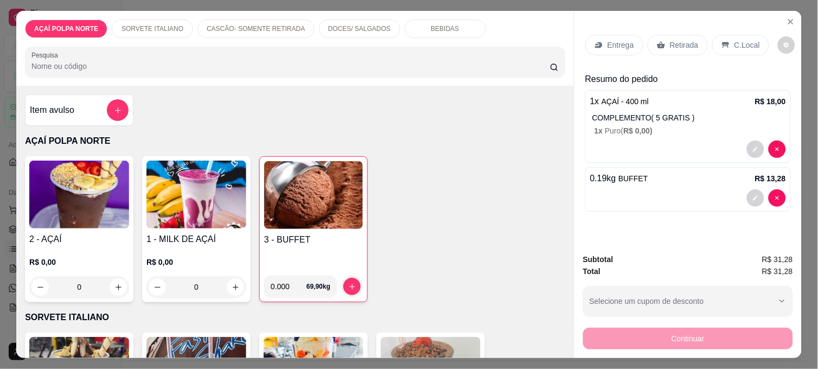
click at [737, 40] on p "C.Local" at bounding box center [746, 45] width 25 height 11
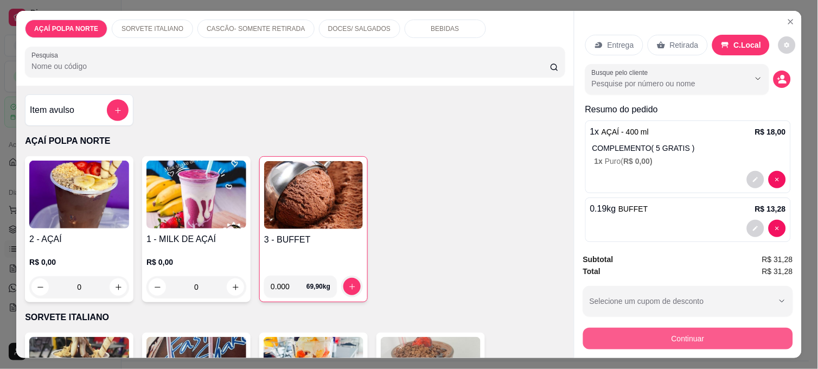
click at [761, 330] on button "Continuar" at bounding box center [688, 339] width 210 height 22
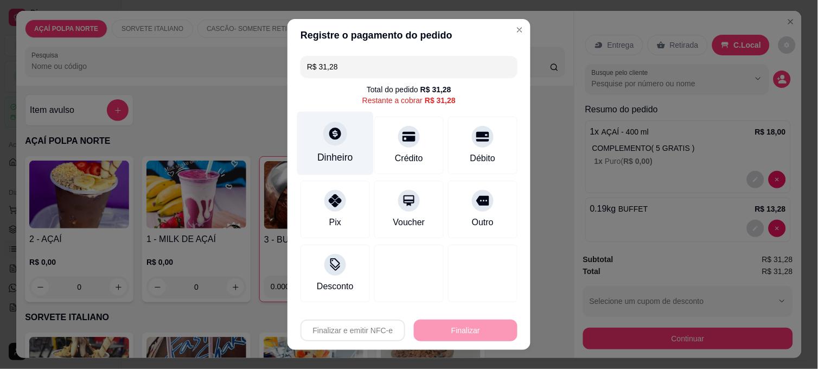
click at [316, 149] on div "Dinheiro" at bounding box center [335, 143] width 76 height 63
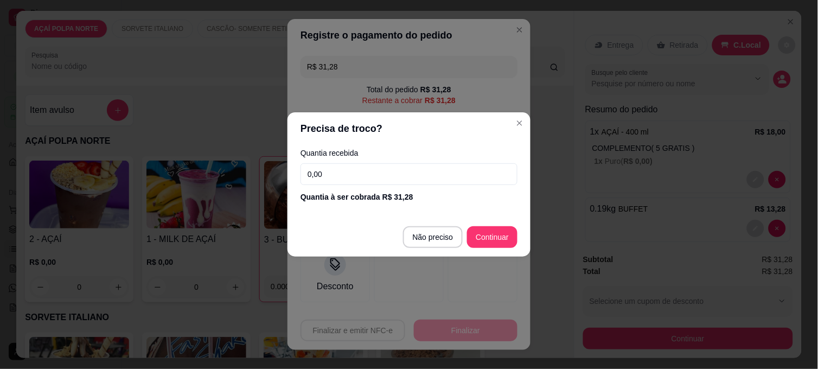
drag, startPoint x: 316, startPoint y: 149, endPoint x: 426, endPoint y: 177, distance: 113.6
click at [426, 177] on input "0,00" at bounding box center [408, 174] width 217 height 22
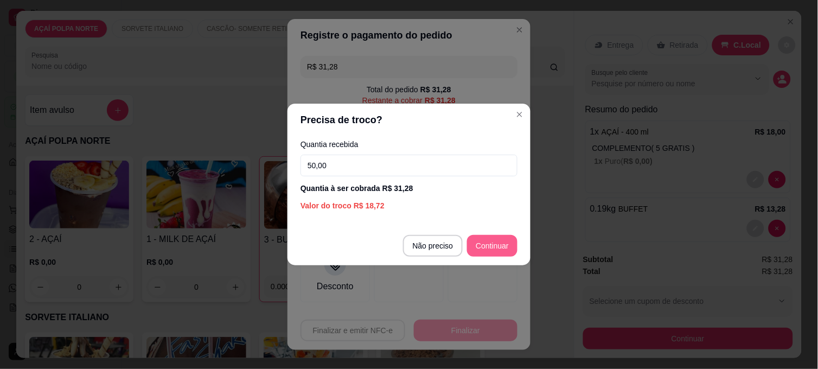
type input "50,00"
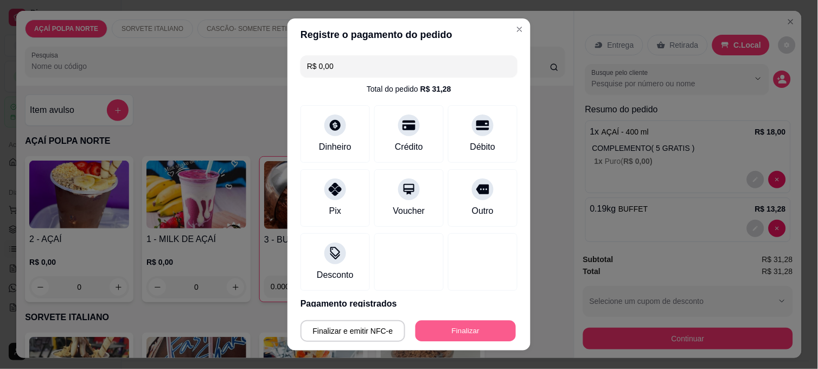
click at [489, 326] on button "Finalizar" at bounding box center [465, 330] width 100 height 21
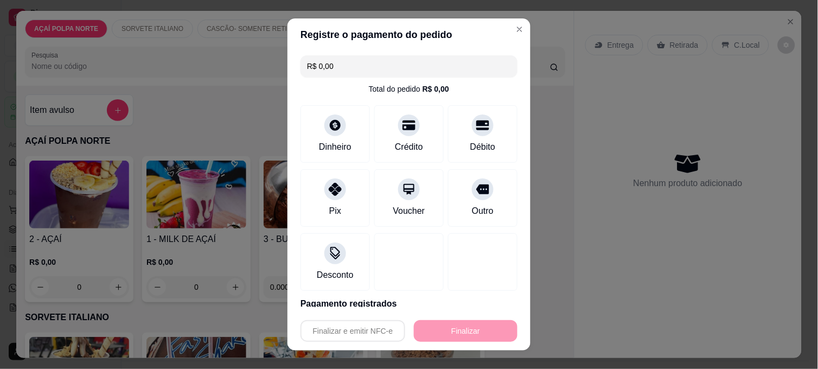
type input "-R$ 31,28"
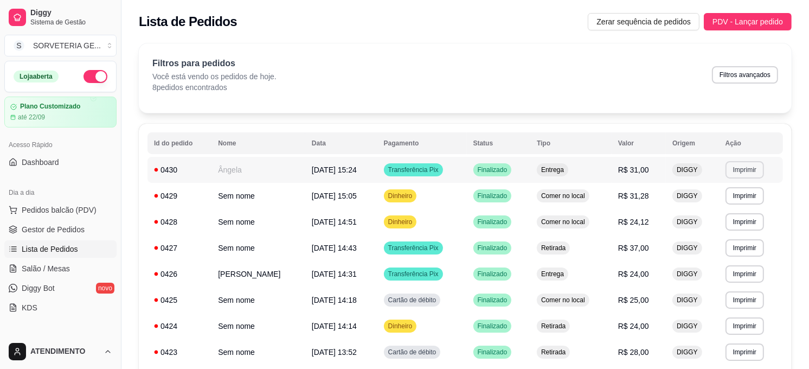
click at [753, 174] on button "Imprimir" at bounding box center [745, 169] width 39 height 17
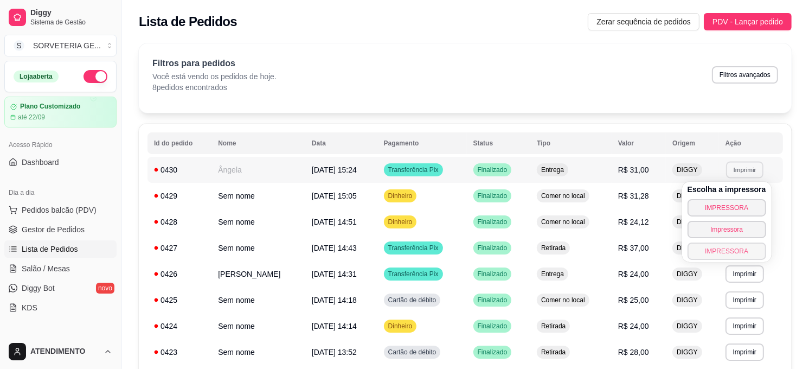
click at [745, 252] on button "IMPRESSORA" at bounding box center [727, 250] width 79 height 17
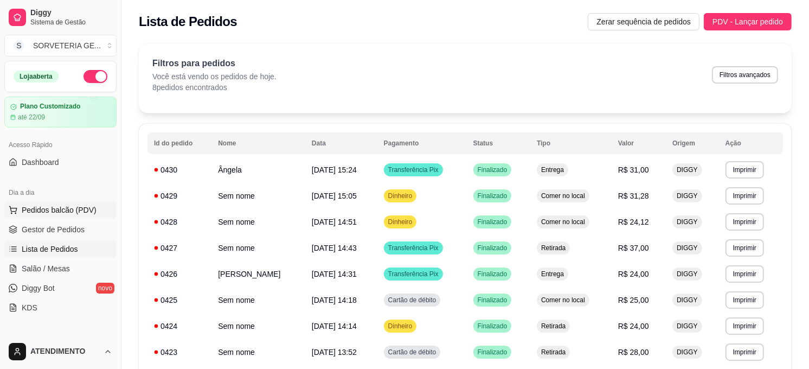
click at [73, 209] on span "Pedidos balcão (PDV)" at bounding box center [59, 209] width 75 height 11
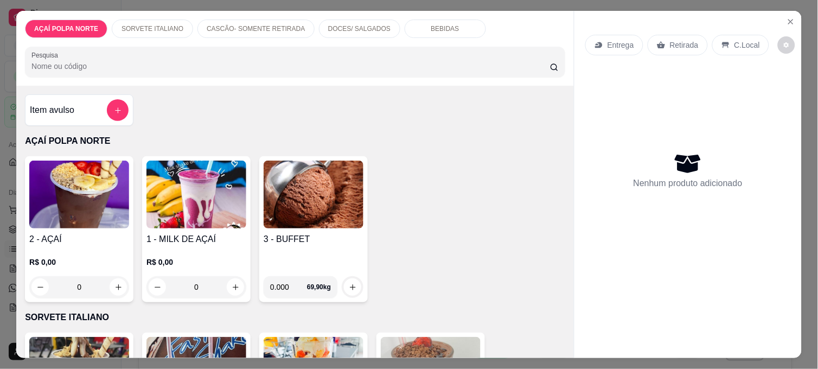
drag, startPoint x: 63, startPoint y: 325, endPoint x: 69, endPoint y: 321, distance: 6.9
click at [63, 324] on div "Item avulso AÇAÍ POLPA NORTE 2 - AÇAÍ R$ 0,00 0 1 - MILK DE AÇAÍ R$ 0,00 0 3 - …" at bounding box center [294, 222] width 557 height 272
click at [85, 337] on img at bounding box center [79, 371] width 100 height 68
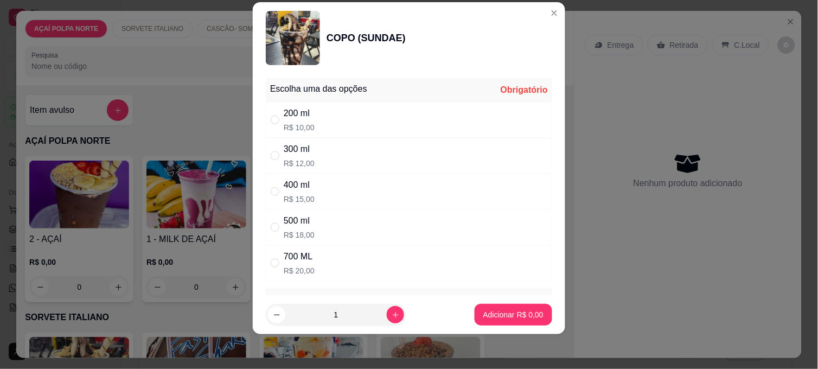
click at [313, 110] on div "200 ml R$ 10,00" at bounding box center [409, 120] width 286 height 36
radio input "true"
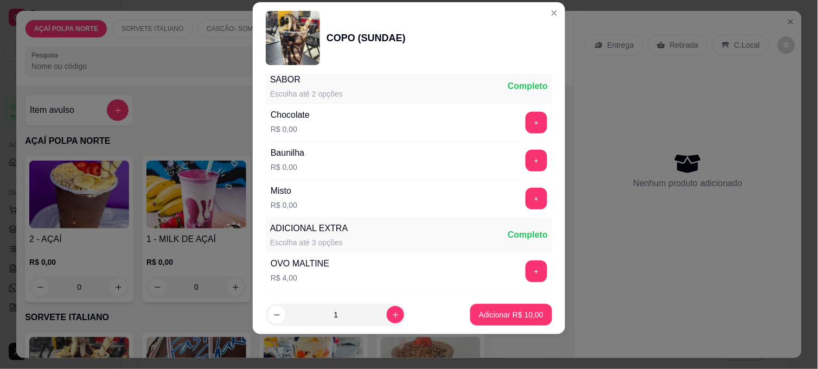
scroll to position [241, 0]
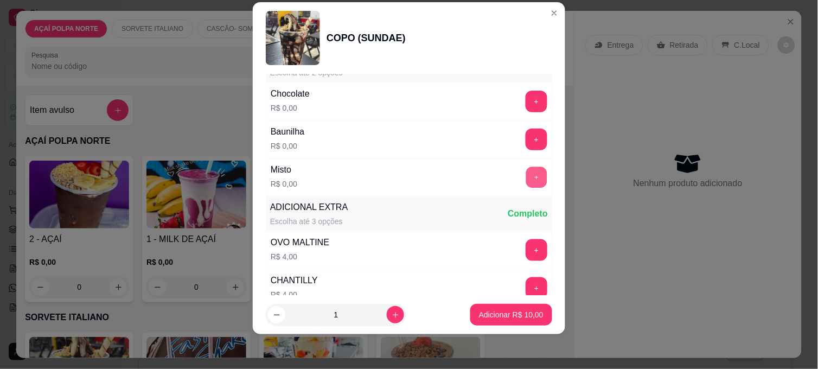
click at [526, 181] on button "+" at bounding box center [536, 177] width 21 height 21
click at [523, 318] on p "Adicionar R$ 10,00" at bounding box center [511, 314] width 65 height 11
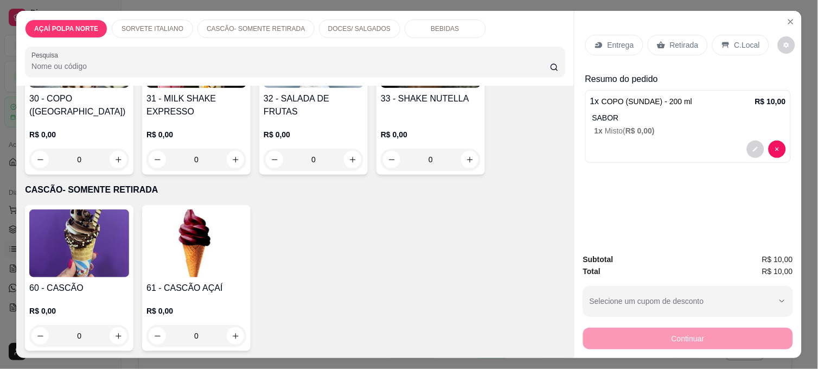
scroll to position [361, 0]
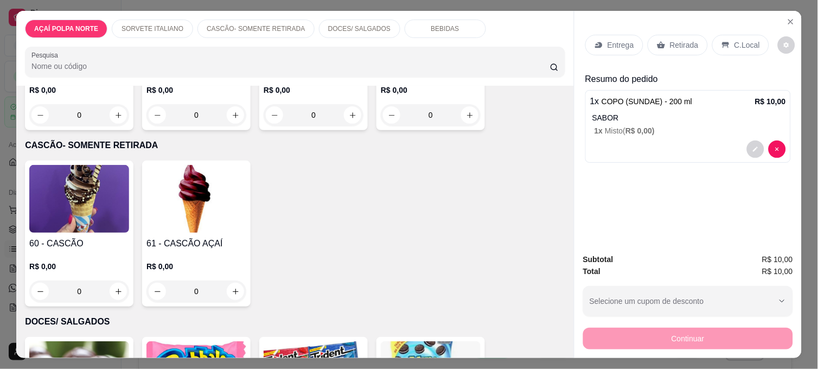
click at [95, 201] on img at bounding box center [79, 199] width 100 height 68
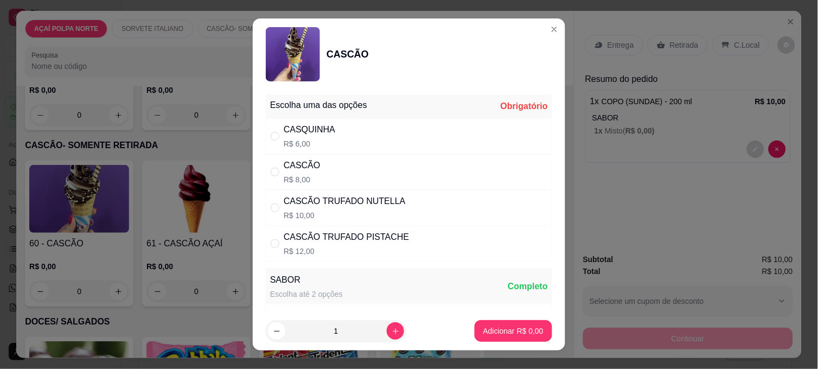
click at [326, 172] on div "CASCÃO R$ 8,00" at bounding box center [409, 172] width 286 height 36
radio input "true"
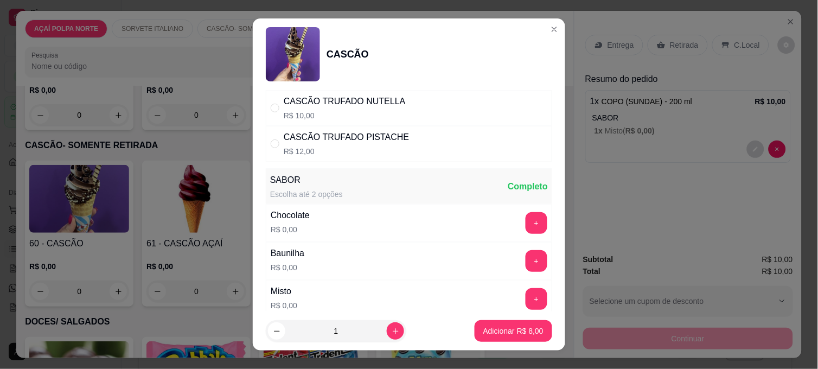
scroll to position [120, 0]
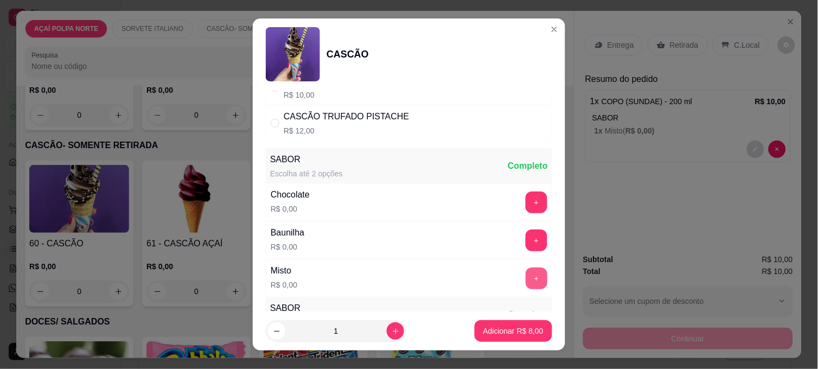
click at [525, 280] on button "+" at bounding box center [536, 278] width 22 height 22
click at [530, 322] on button "Adicionar R$ 8,00" at bounding box center [513, 330] width 75 height 21
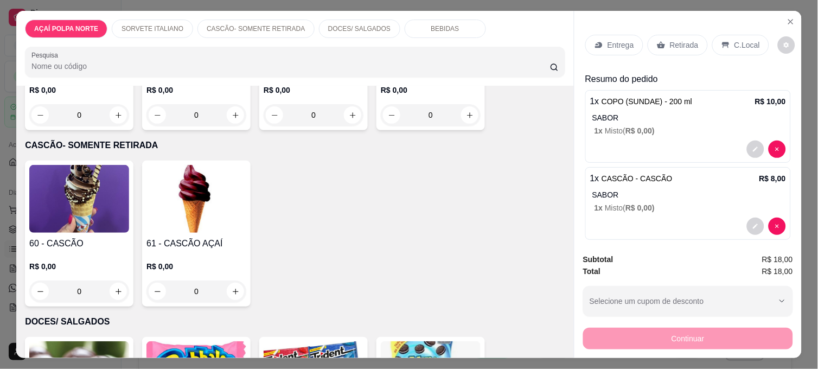
click at [747, 40] on p "C.Local" at bounding box center [746, 45] width 25 height 11
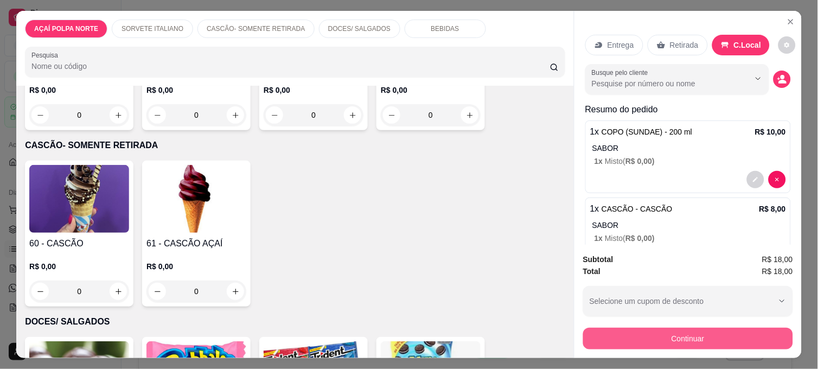
click at [696, 339] on button "Continuar" at bounding box center [688, 339] width 210 height 22
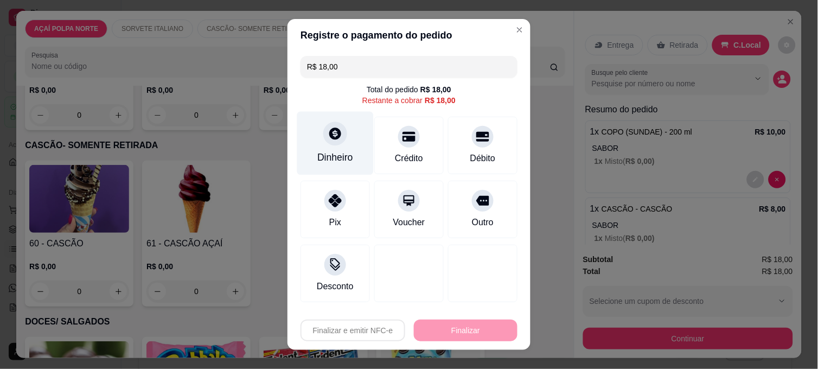
click at [324, 149] on div "Dinheiro" at bounding box center [335, 143] width 76 height 63
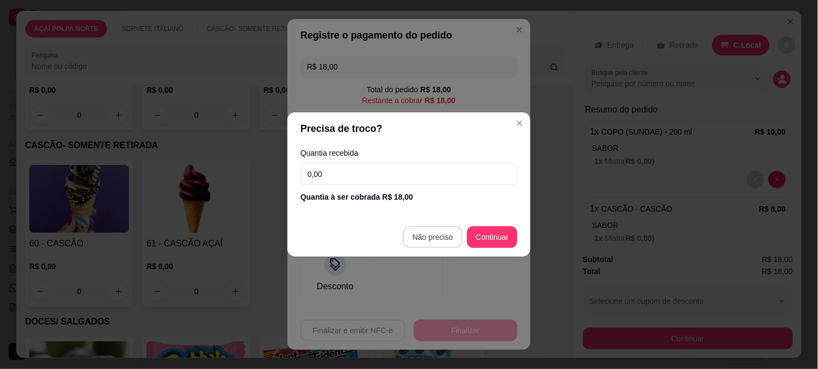
type input "R$ 0,00"
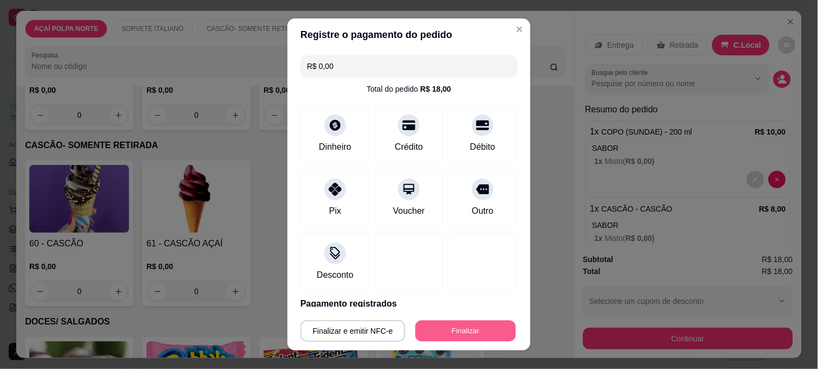
click at [491, 326] on button "Finalizar" at bounding box center [465, 330] width 100 height 21
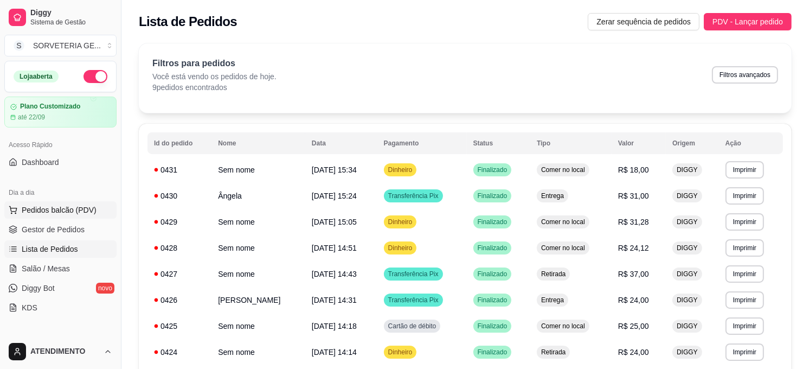
click at [60, 214] on span "Pedidos balcão (PDV)" at bounding box center [59, 209] width 75 height 11
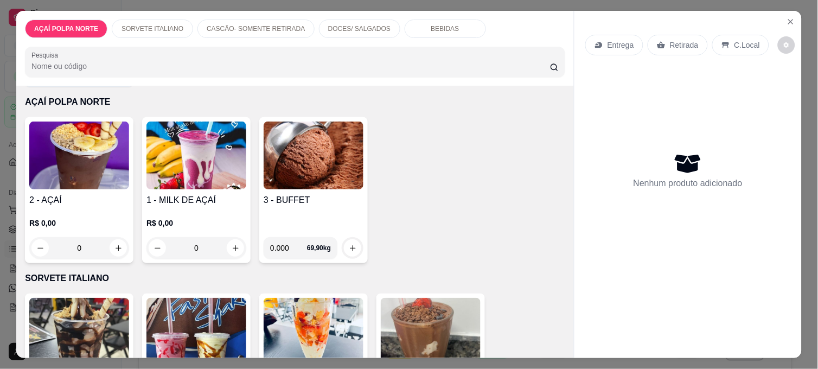
scroll to position [60, 0]
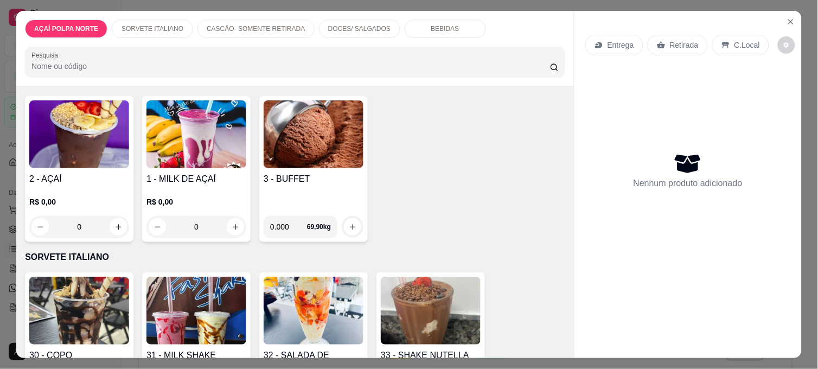
click at [209, 277] on img at bounding box center [196, 311] width 100 height 68
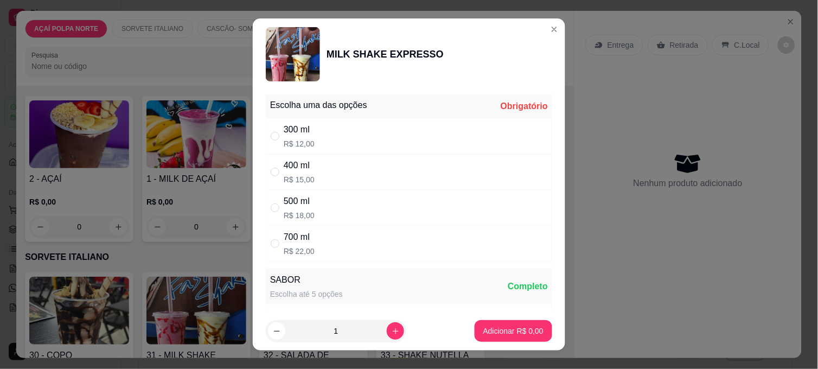
click at [316, 125] on div "300 ml R$ 12,00" at bounding box center [409, 136] width 286 height 36
radio input "true"
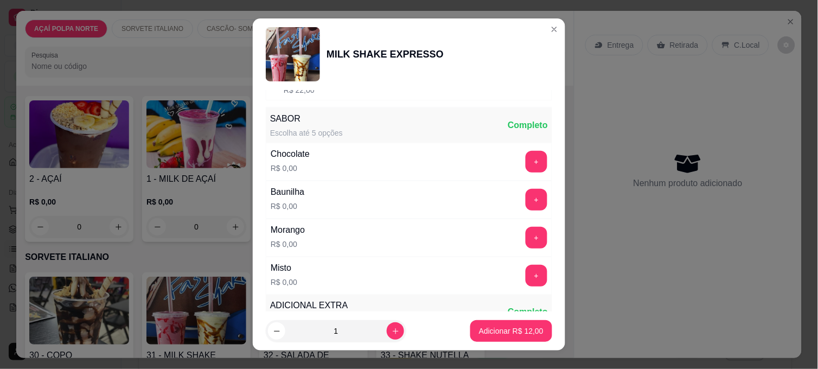
scroll to position [181, 0]
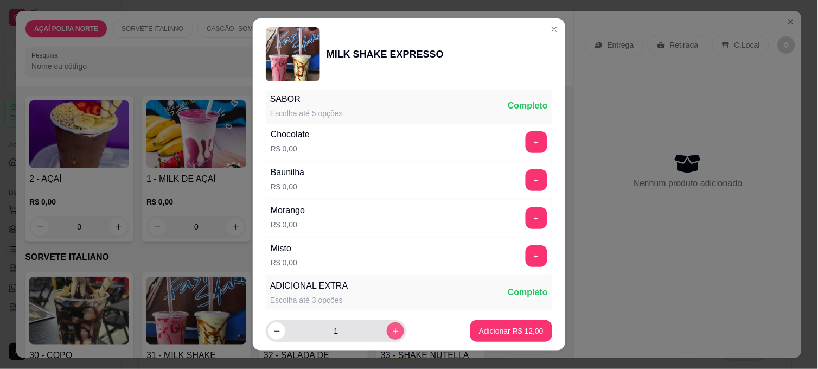
click at [387, 331] on button "increase-product-quantity" at bounding box center [395, 330] width 17 height 17
type input "3"
click at [525, 253] on button "+" at bounding box center [536, 256] width 22 height 22
click at [521, 345] on footer "3 Adicionar R$ 36,00" at bounding box center [409, 330] width 312 height 39
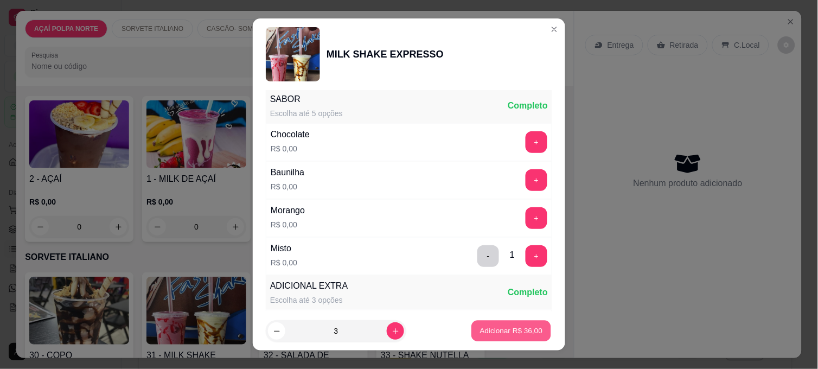
click at [526, 333] on p "Adicionar R$ 36,00" at bounding box center [511, 330] width 63 height 10
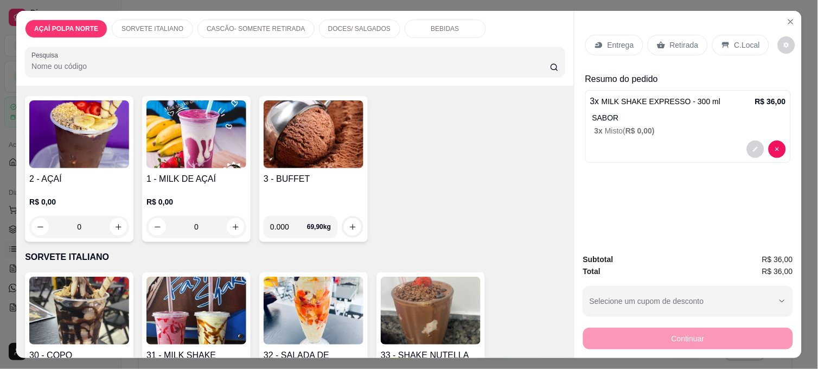
click at [685, 42] on p "Retirada" at bounding box center [684, 45] width 29 height 11
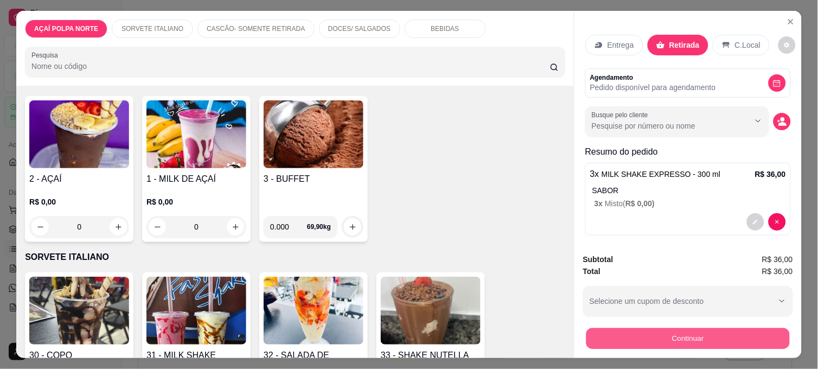
click at [717, 340] on button "Continuar" at bounding box center [687, 338] width 203 height 21
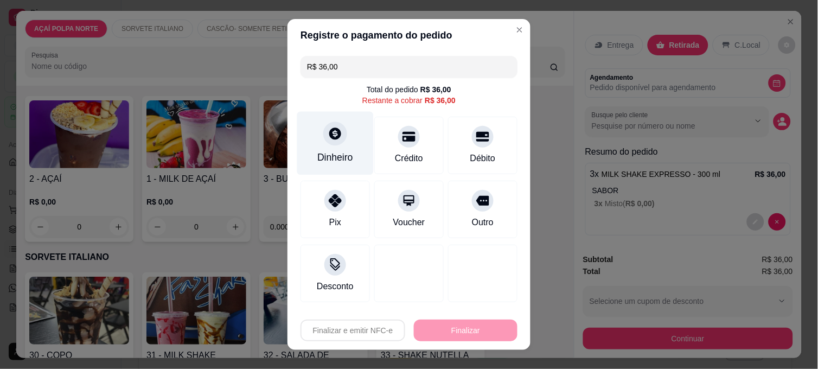
click at [348, 145] on div "Dinheiro" at bounding box center [335, 143] width 76 height 63
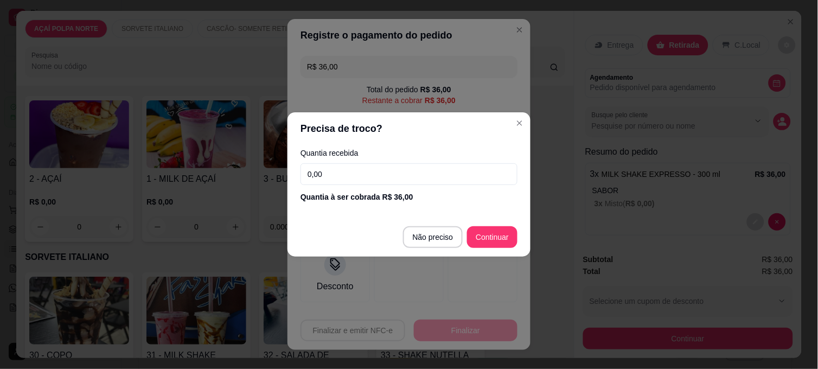
click at [419, 176] on input "0,00" at bounding box center [408, 174] width 217 height 22
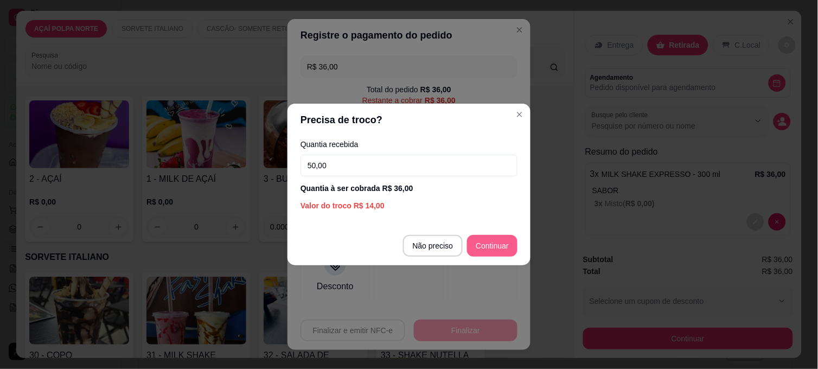
type input "50,00"
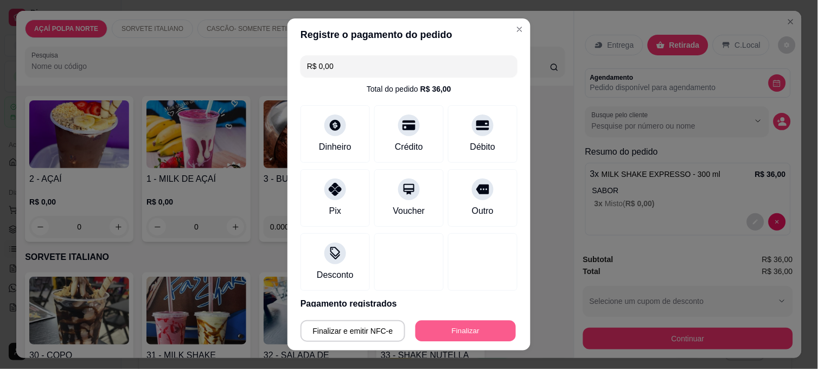
click at [501, 320] on div "Finalizar e emitir NFC-e Finalizar" at bounding box center [408, 331] width 217 height 22
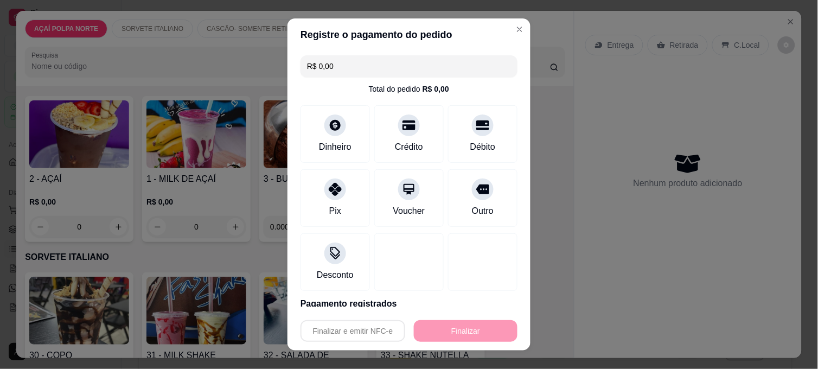
type input "-R$ 36,00"
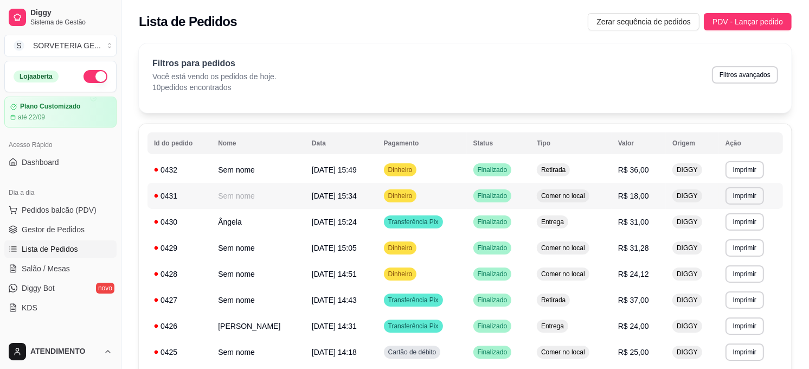
click at [551, 201] on div "Comer no local" at bounding box center [563, 195] width 53 height 13
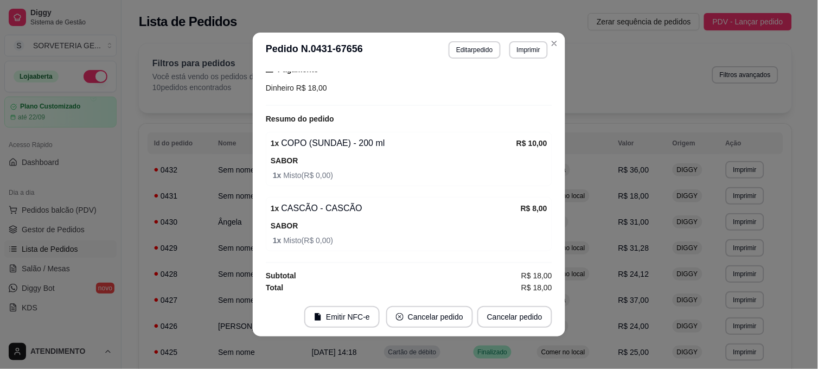
scroll to position [110, 0]
click at [470, 46] on button "Editar pedido" at bounding box center [474, 49] width 52 height 17
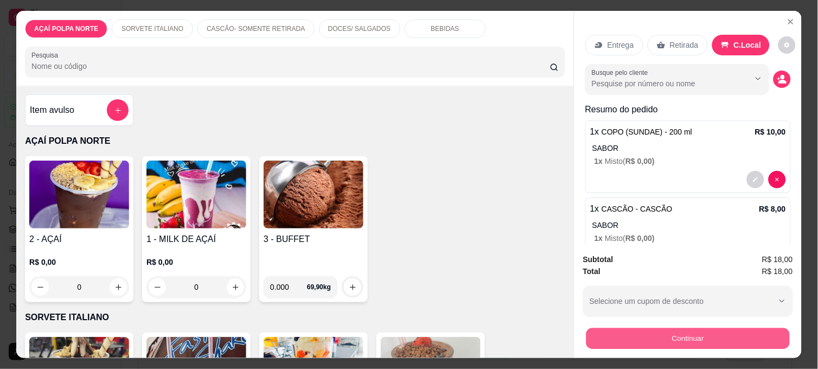
click at [688, 332] on button "Continuar" at bounding box center [687, 338] width 203 height 21
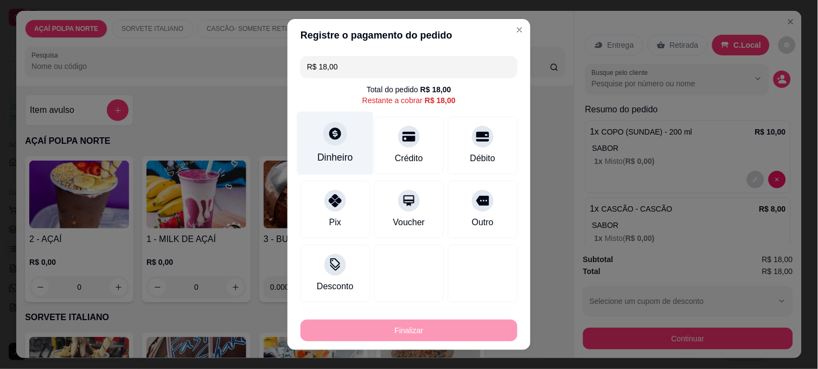
click at [335, 153] on div "Dinheiro" at bounding box center [335, 157] width 36 height 14
click at [343, 162] on div "Quantia recebida 0,00 Quantia à ser cobrada R$ 18,00" at bounding box center [408, 176] width 243 height 62
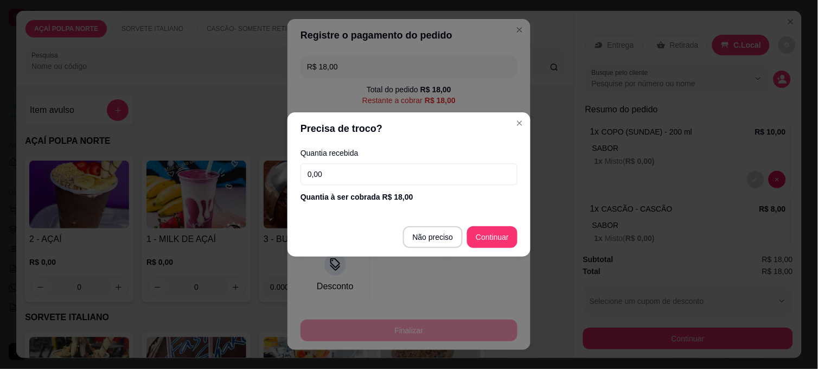
click at [346, 167] on input "0,00" at bounding box center [408, 174] width 217 height 22
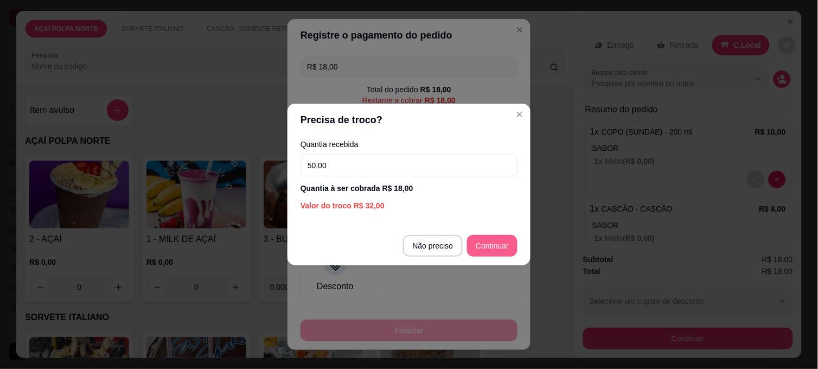
type input "50,00"
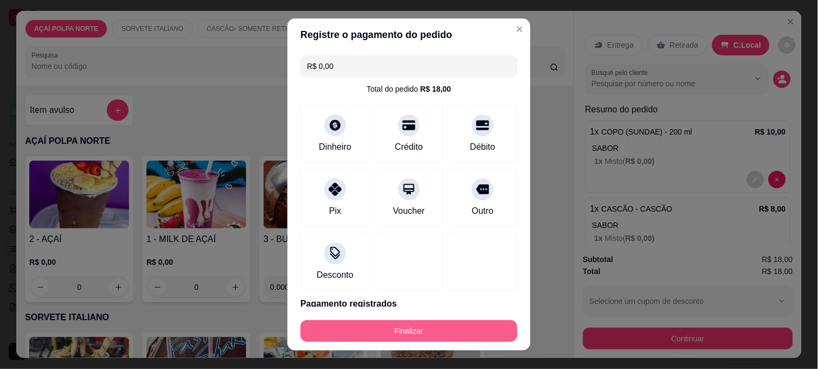
click at [488, 335] on button "Finalizar" at bounding box center [408, 331] width 217 height 22
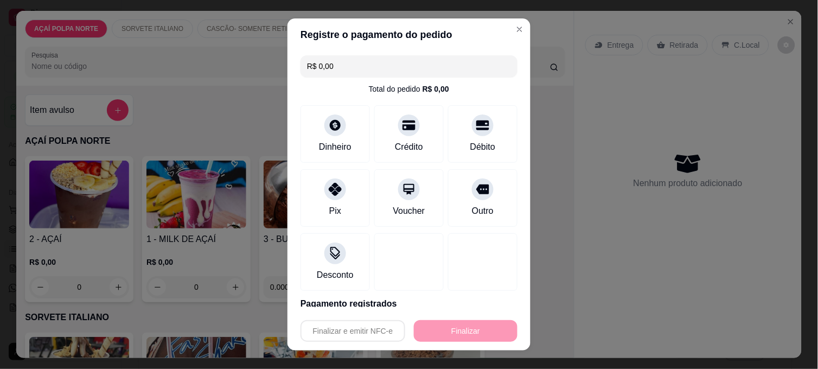
type input "-R$ 18,00"
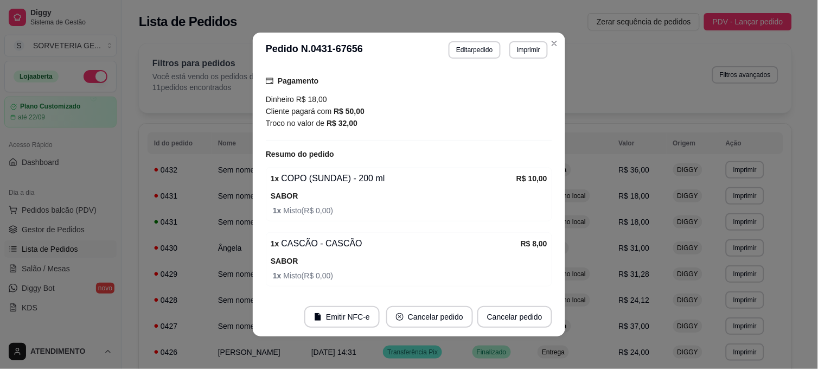
scroll to position [123, 0]
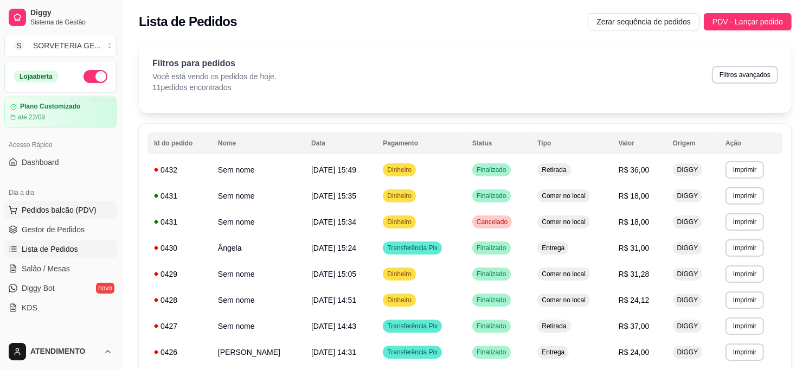
click at [89, 201] on button "Pedidos balcão (PDV)" at bounding box center [60, 209] width 112 height 17
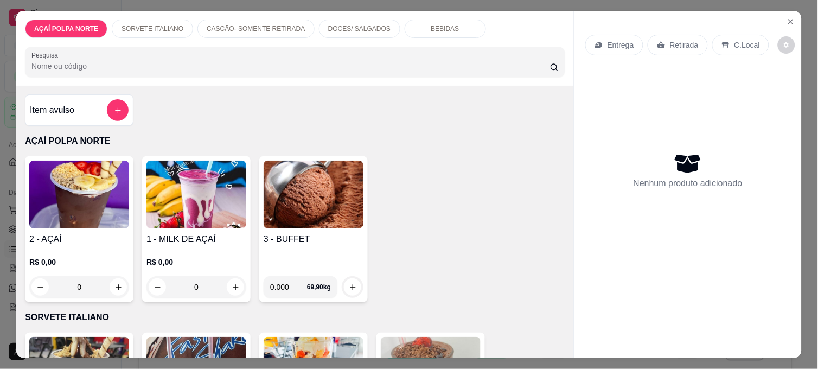
click at [298, 202] on img at bounding box center [314, 195] width 100 height 68
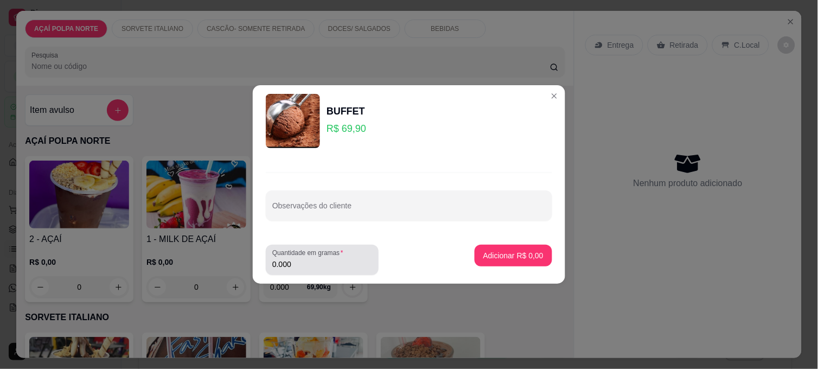
click at [316, 268] on input "0.000" at bounding box center [322, 264] width 100 height 11
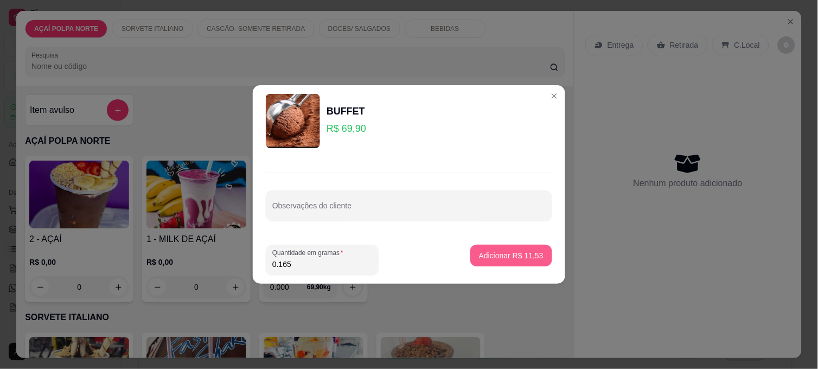
type input "0.165"
click at [501, 258] on p "Adicionar R$ 11,53" at bounding box center [511, 255] width 63 height 10
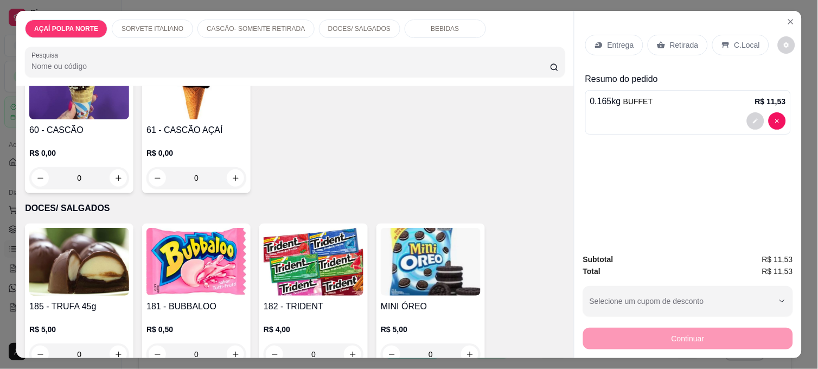
scroll to position [542, 0]
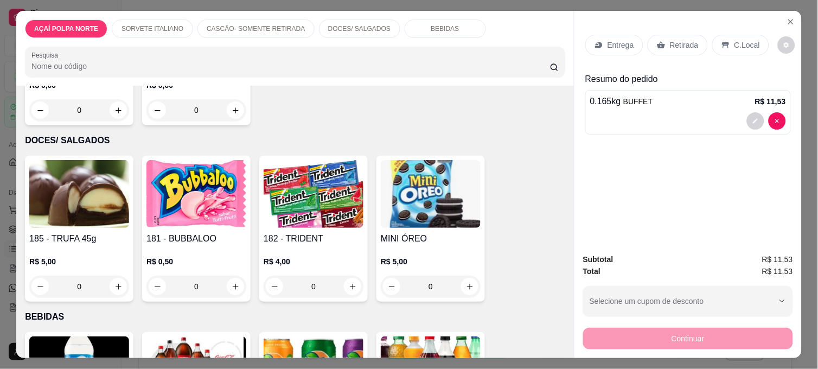
click at [194, 211] on img at bounding box center [196, 194] width 100 height 68
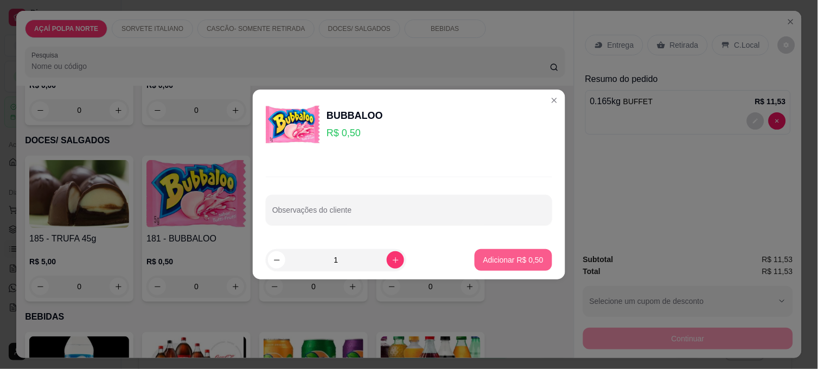
click at [519, 259] on p "Adicionar R$ 0,50" at bounding box center [513, 259] width 60 height 11
type input "1"
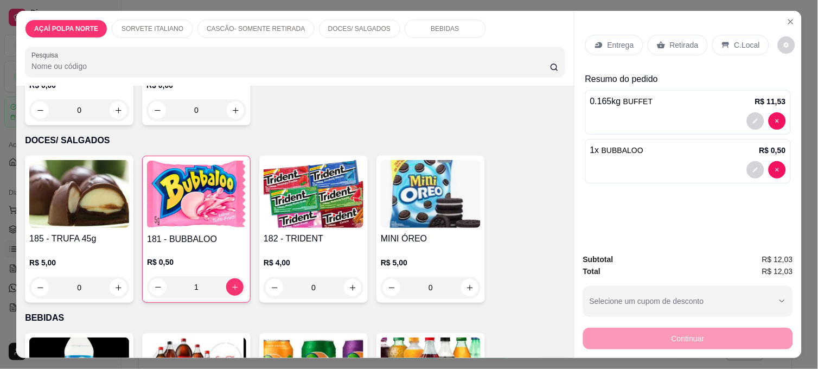
click at [738, 42] on p "C.Local" at bounding box center [746, 45] width 25 height 11
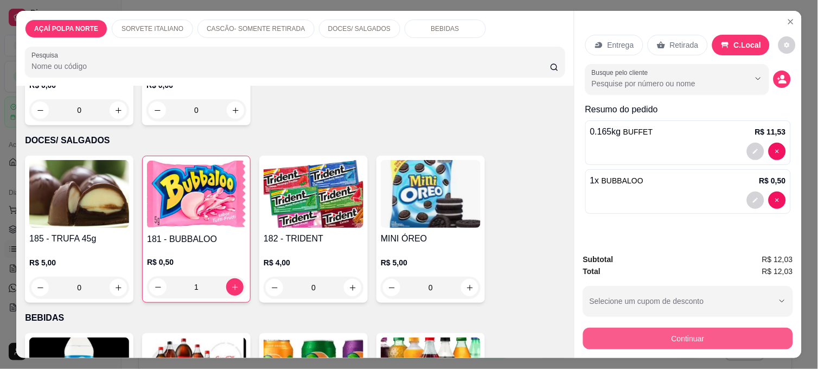
click at [723, 338] on button "Continuar" at bounding box center [688, 339] width 210 height 22
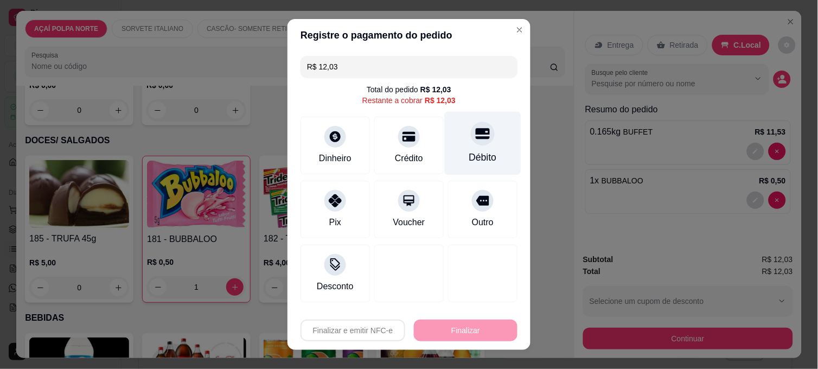
click at [476, 136] on icon at bounding box center [483, 134] width 14 height 11
type input "R$ 0,00"
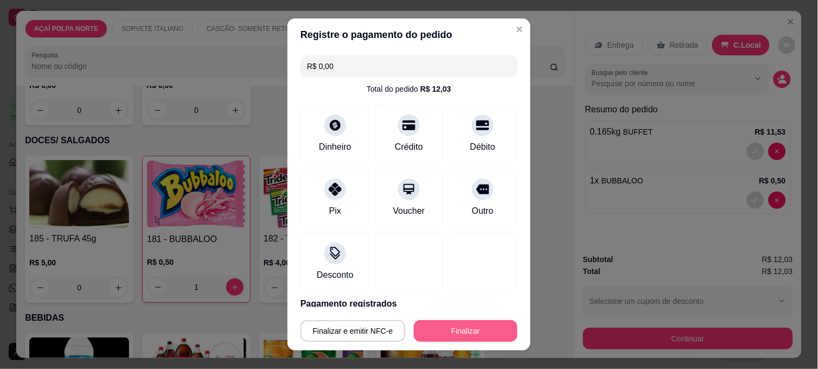
click at [479, 333] on button "Finalizar" at bounding box center [466, 331] width 104 height 22
type input "0"
type input "-R$ 12,03"
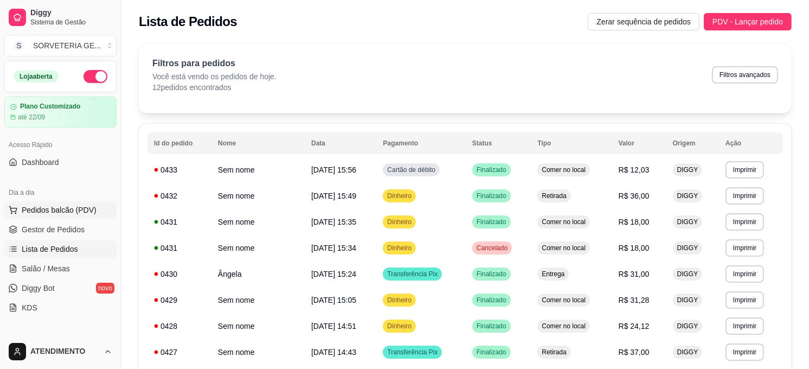
click at [80, 210] on span "Pedidos balcão (PDV)" at bounding box center [59, 209] width 75 height 11
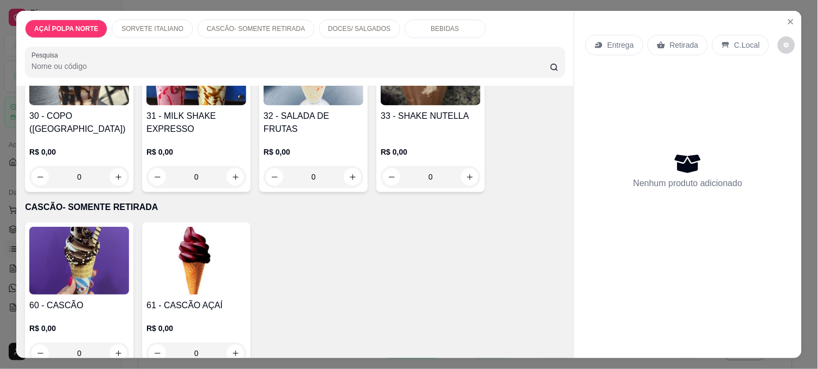
scroll to position [361, 0]
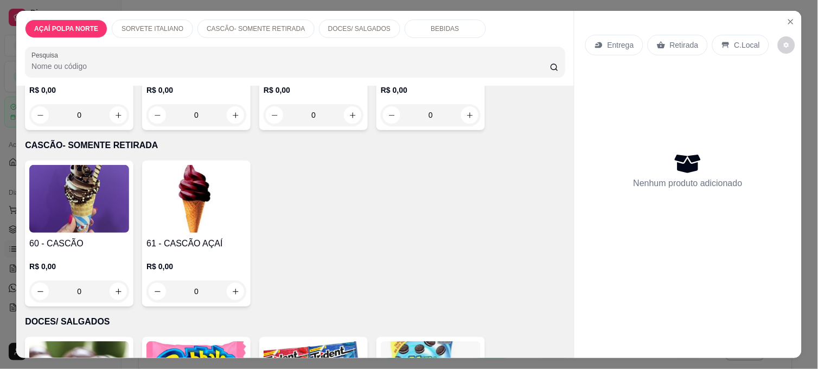
click at [72, 218] on img at bounding box center [79, 199] width 100 height 68
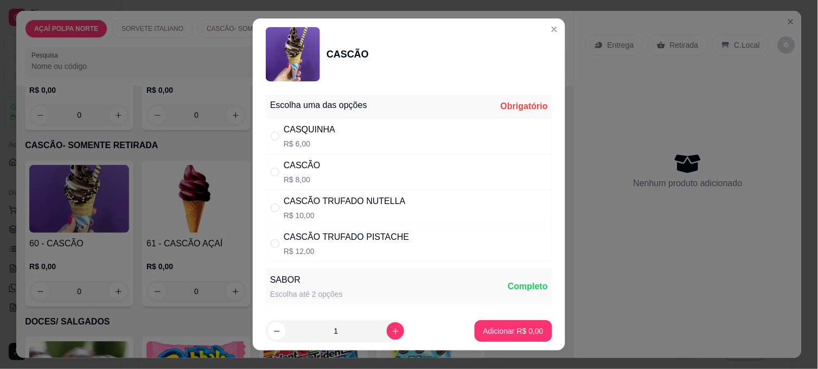
click at [343, 171] on div "CASCÃO R$ 8,00" at bounding box center [409, 172] width 286 height 36
radio input "true"
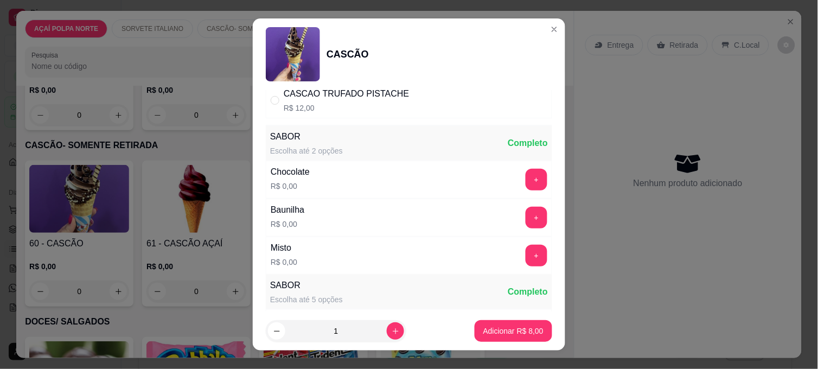
scroll to position [181, 0]
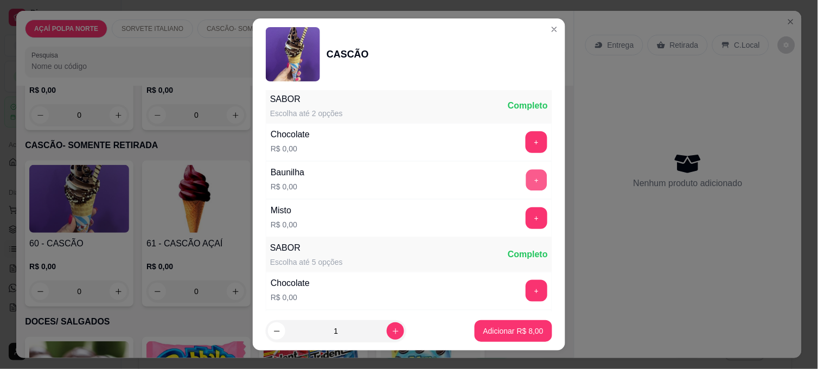
click at [526, 182] on button "+" at bounding box center [536, 180] width 21 height 21
click at [517, 330] on p "Adicionar R$ 8,00" at bounding box center [513, 330] width 59 height 10
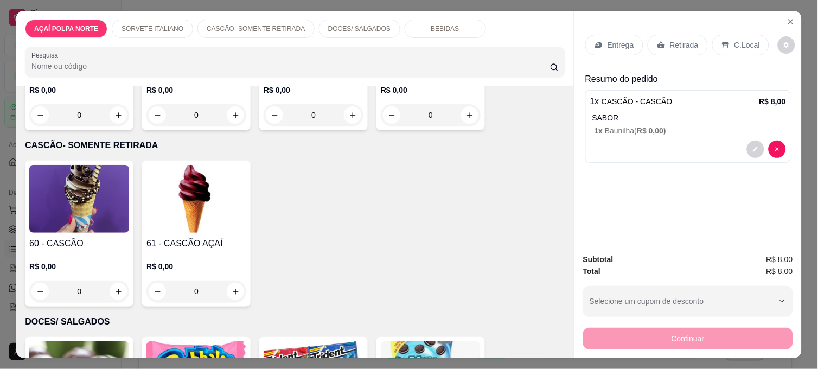
click at [80, 237] on h4 "60 - CASCÃO" at bounding box center [79, 243] width 100 height 13
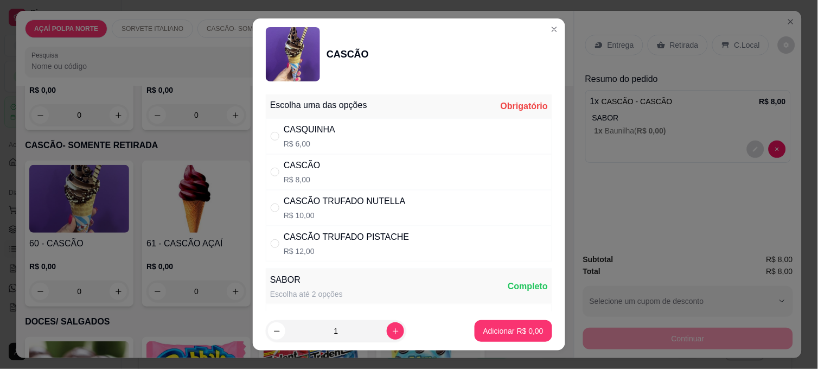
click at [326, 171] on div "CASCÃO R$ 8,00" at bounding box center [409, 172] width 286 height 36
radio input "true"
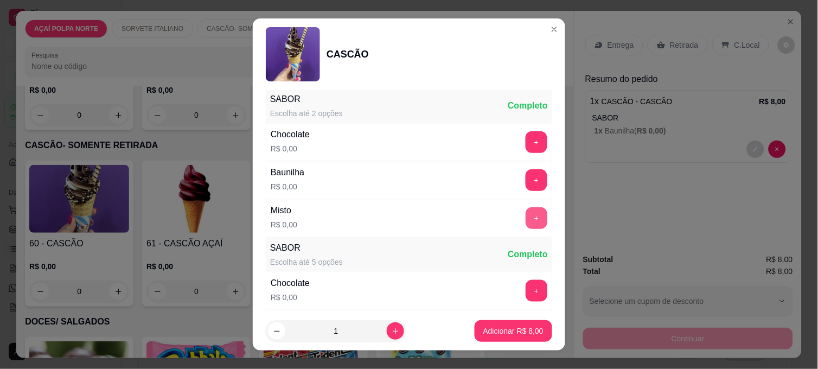
click at [525, 220] on button "+" at bounding box center [536, 218] width 22 height 22
click at [505, 331] on p "Adicionar R$ 8,00" at bounding box center [513, 330] width 60 height 11
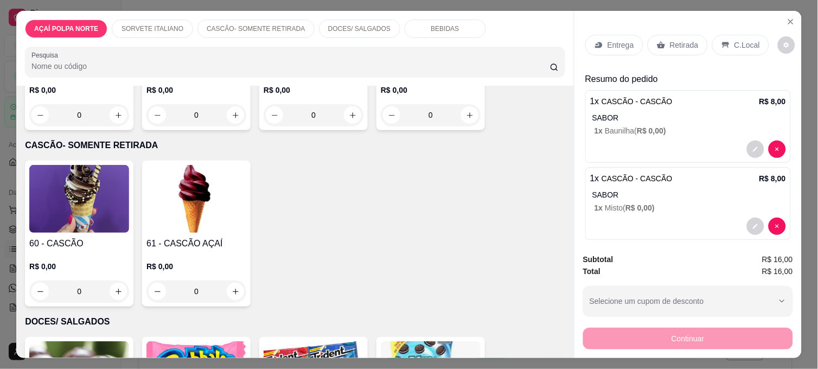
click at [736, 42] on p "C.Local" at bounding box center [746, 45] width 25 height 11
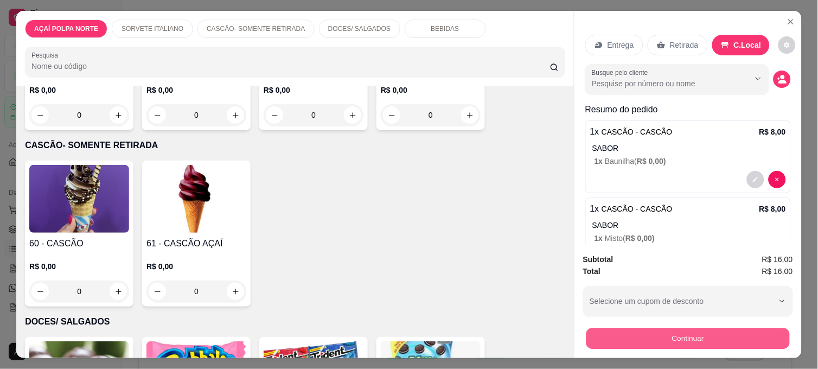
click at [736, 331] on button "Continuar" at bounding box center [687, 338] width 203 height 21
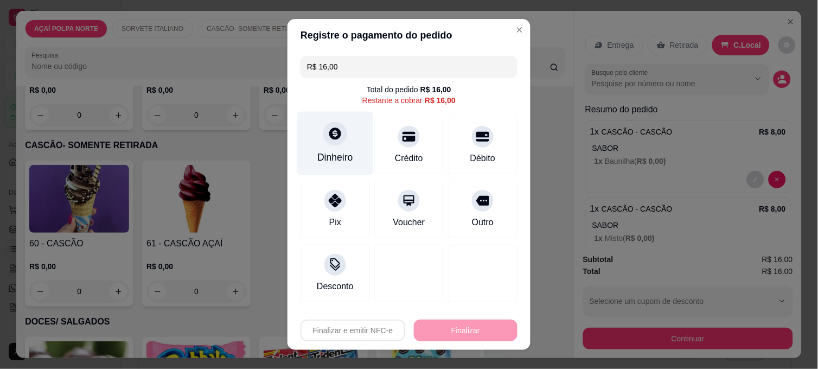
click at [339, 143] on div "Dinheiro" at bounding box center [335, 143] width 76 height 63
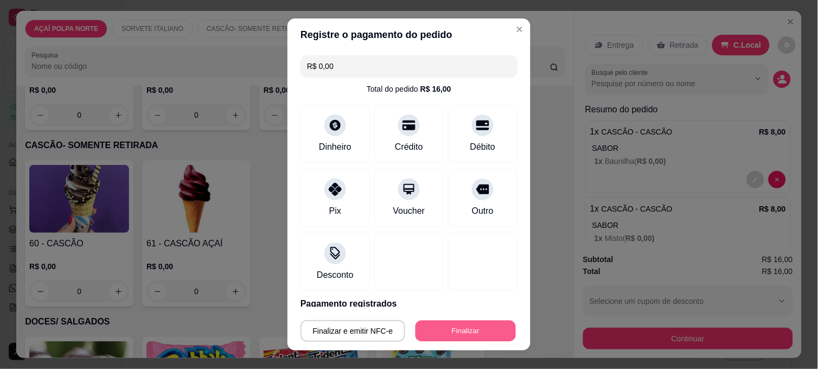
click at [476, 328] on button "Finalizar" at bounding box center [465, 330] width 100 height 21
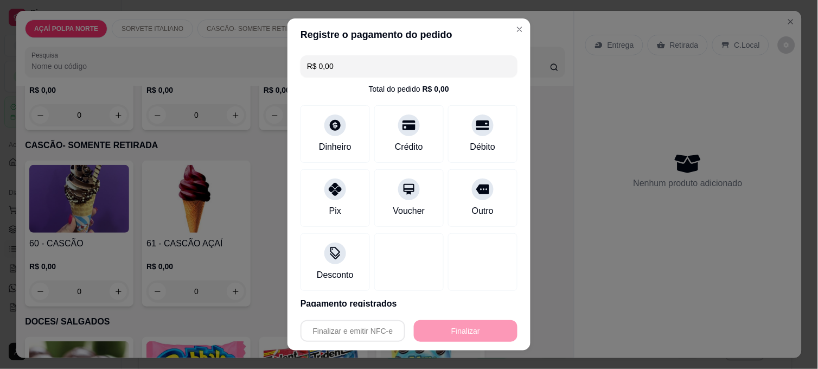
type input "-R$ 16,00"
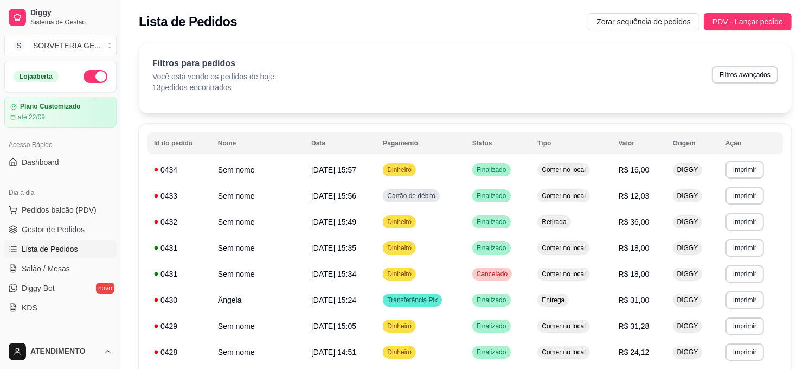
drag, startPoint x: 35, startPoint y: 204, endPoint x: 114, endPoint y: 220, distance: 80.7
click at [35, 204] on span "Pedidos balcão (PDV)" at bounding box center [59, 209] width 75 height 11
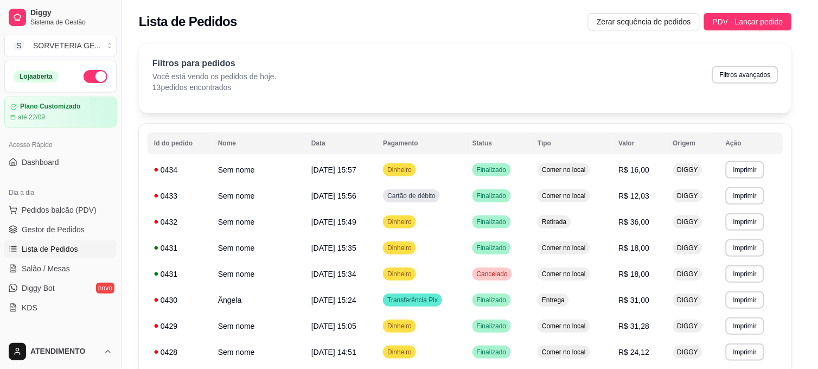
scroll to position [120, 0]
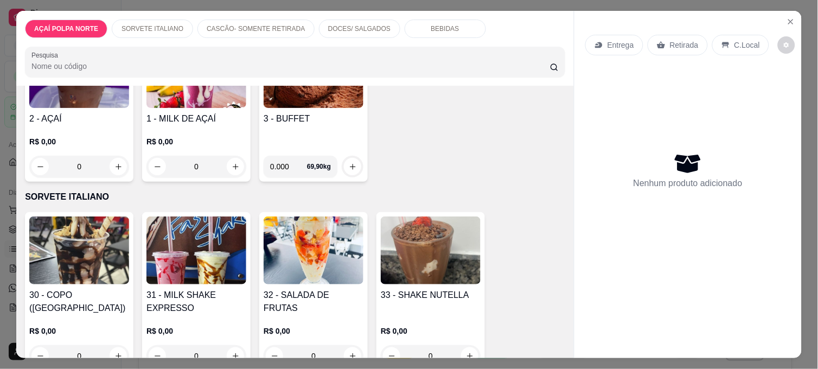
click at [203, 274] on img at bounding box center [196, 250] width 100 height 68
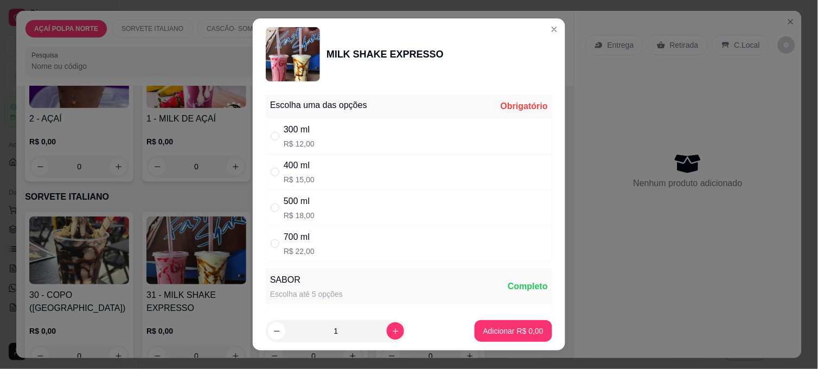
click at [315, 141] on div "300 ml R$ 12,00" at bounding box center [409, 136] width 286 height 36
radio input "true"
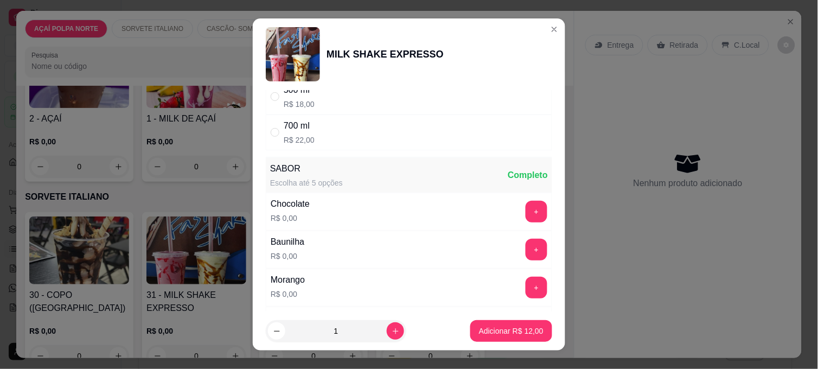
scroll to position [181, 0]
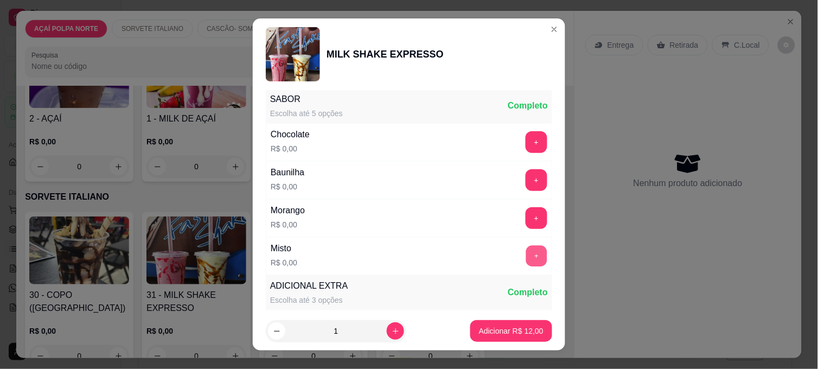
click at [526, 251] on button "+" at bounding box center [536, 256] width 21 height 21
click at [543, 332] on footer "1 Adicionar R$ 12,00" at bounding box center [409, 330] width 312 height 39
drag, startPoint x: 539, startPoint y: 332, endPoint x: 529, endPoint y: 330, distance: 10.5
click at [535, 331] on footer "1 Adicionar R$ 12,00" at bounding box center [409, 330] width 312 height 39
click at [528, 330] on p "Adicionar R$ 12,00" at bounding box center [511, 330] width 65 height 11
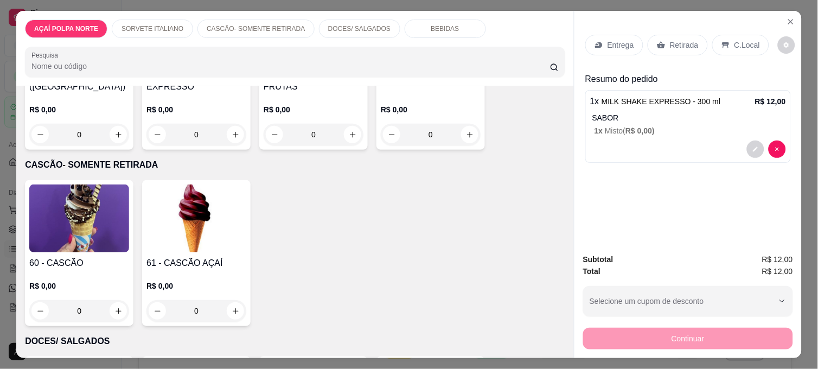
scroll to position [361, 0]
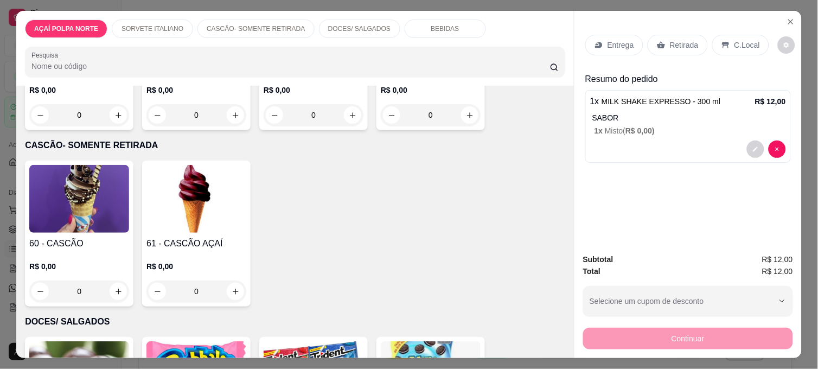
click at [61, 217] on img at bounding box center [79, 199] width 100 height 68
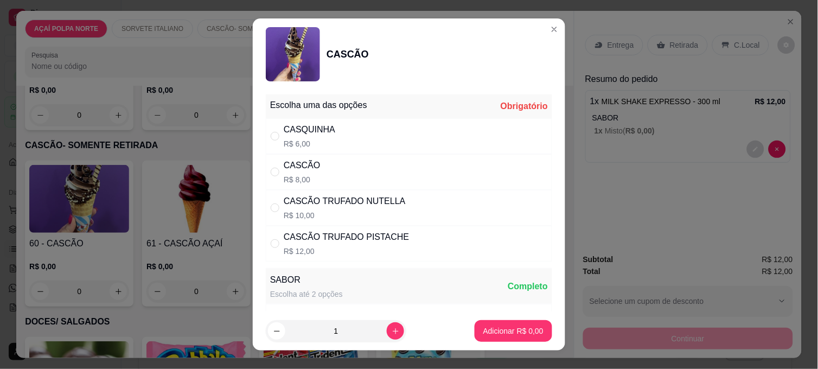
click at [339, 213] on p "R$ 10,00" at bounding box center [345, 215] width 122 height 11
radio input "true"
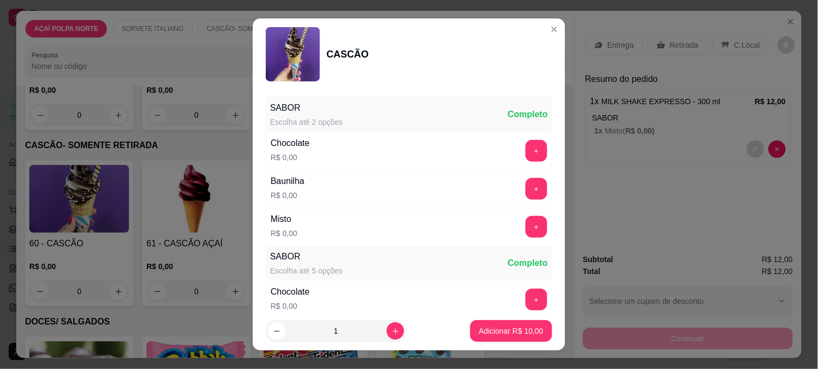
scroll to position [181, 0]
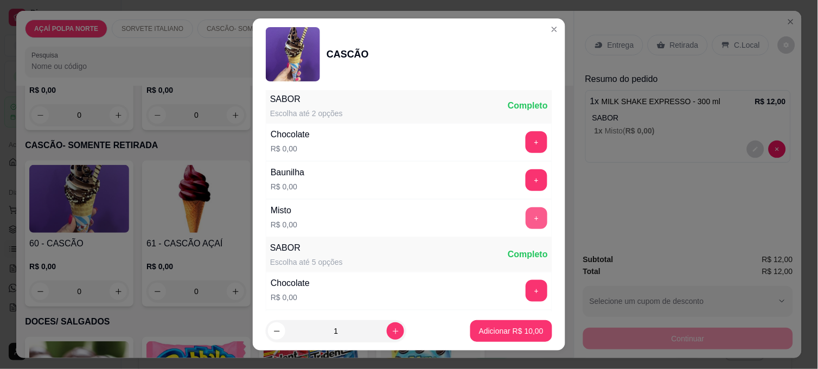
click at [525, 217] on button "+" at bounding box center [536, 218] width 22 height 22
click at [510, 324] on button "Adicionar R$ 10,00" at bounding box center [511, 330] width 80 height 21
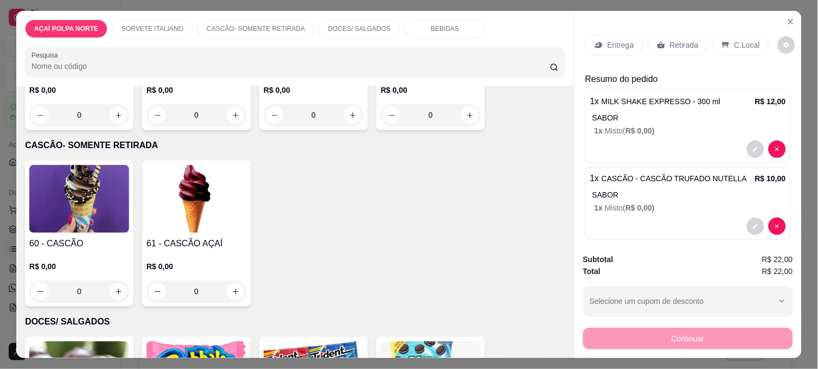
click at [663, 332] on div "Continuar" at bounding box center [688, 337] width 210 height 24
click at [678, 40] on p "Retirada" at bounding box center [684, 45] width 29 height 11
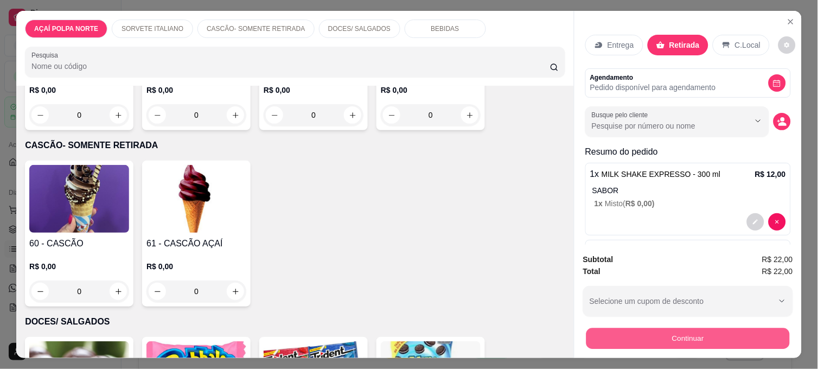
click at [707, 335] on button "Continuar" at bounding box center [687, 338] width 203 height 21
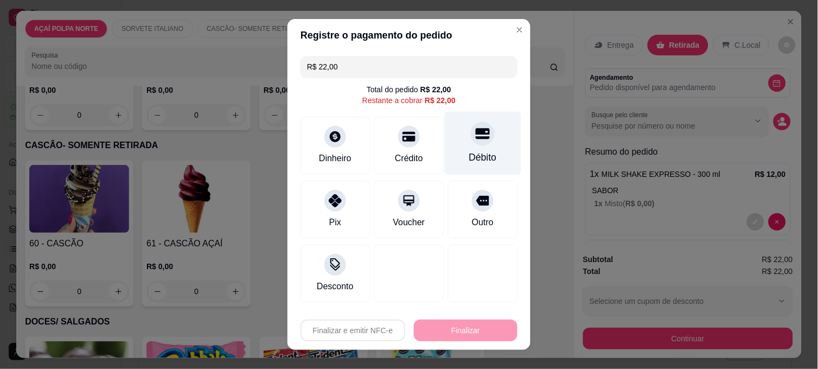
click at [466, 150] on div "Débito" at bounding box center [483, 143] width 76 height 63
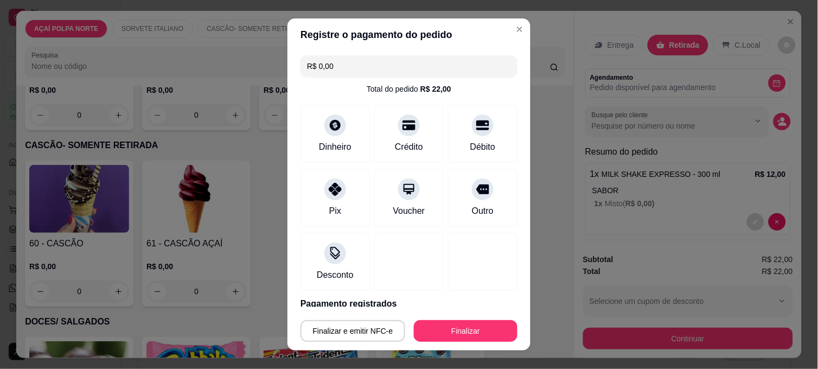
click at [472, 313] on footer "Finalizar e emitir NFC-e Finalizar" at bounding box center [408, 328] width 243 height 43
click at [452, 326] on button "Finalizar" at bounding box center [465, 330] width 100 height 21
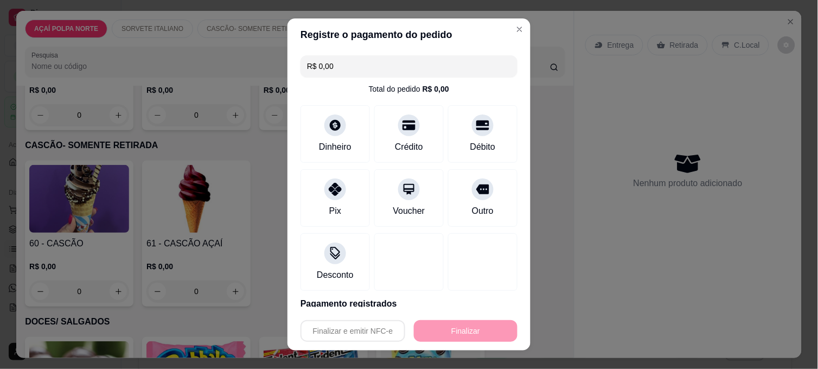
type input "-R$ 22,00"
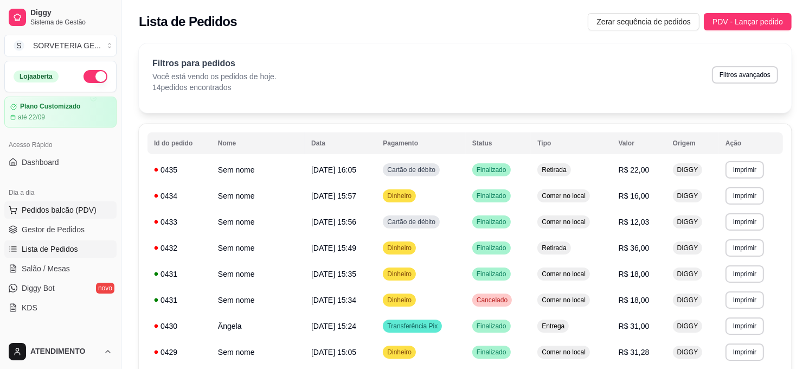
click at [84, 208] on span "Pedidos balcão (PDV)" at bounding box center [59, 209] width 75 height 11
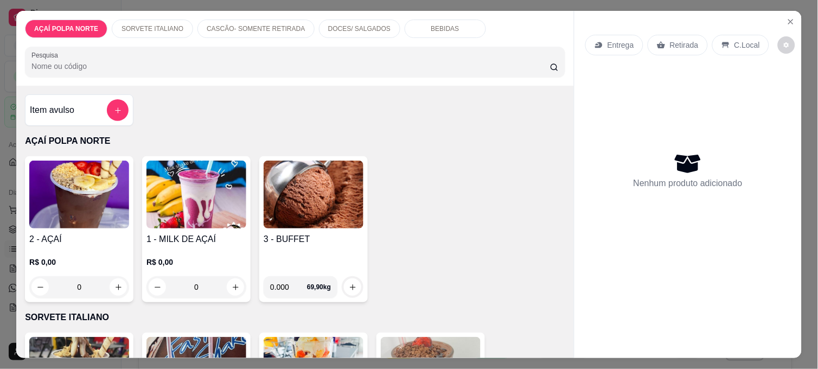
click at [105, 228] on div "2 - AÇAÍ R$ 0,00 0" at bounding box center [79, 229] width 108 height 146
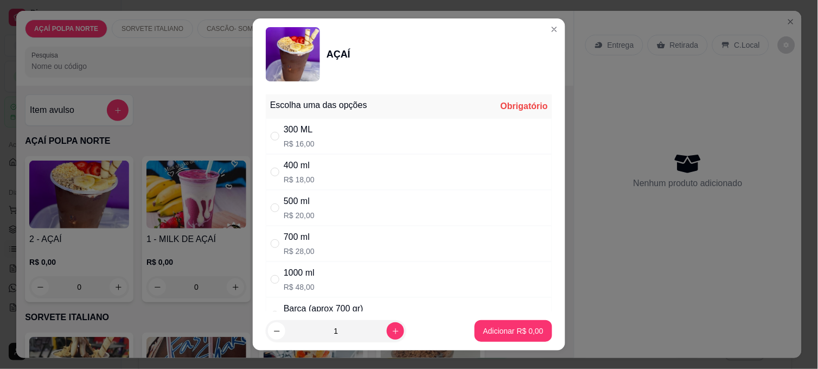
click at [345, 127] on div "300 ML R$ 16,00" at bounding box center [409, 136] width 286 height 36
radio input "true"
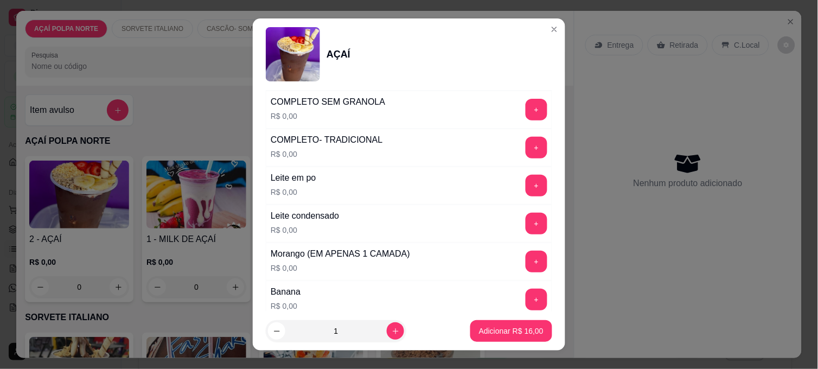
scroll to position [482, 0]
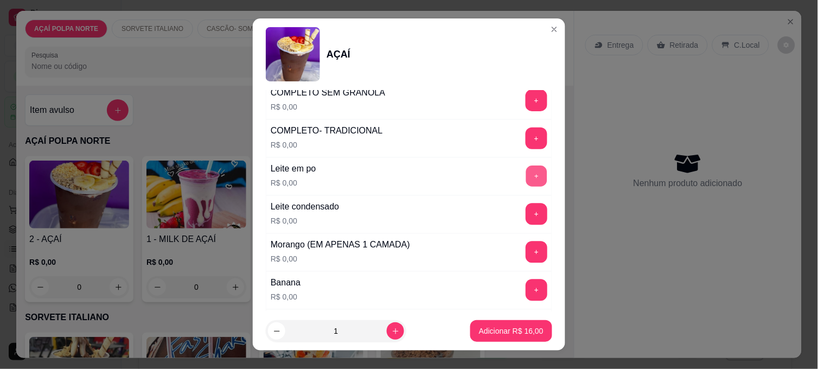
click at [526, 174] on button "+" at bounding box center [536, 176] width 21 height 21
click at [525, 261] on button "+" at bounding box center [536, 252] width 22 height 22
click at [526, 293] on button "+" at bounding box center [536, 290] width 21 height 21
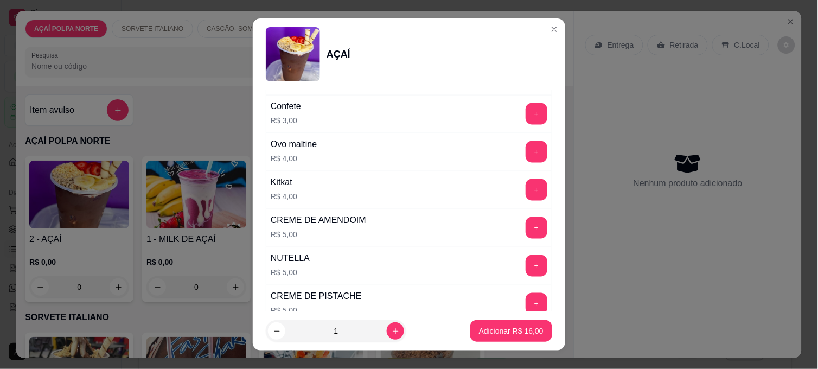
scroll to position [1325, 0]
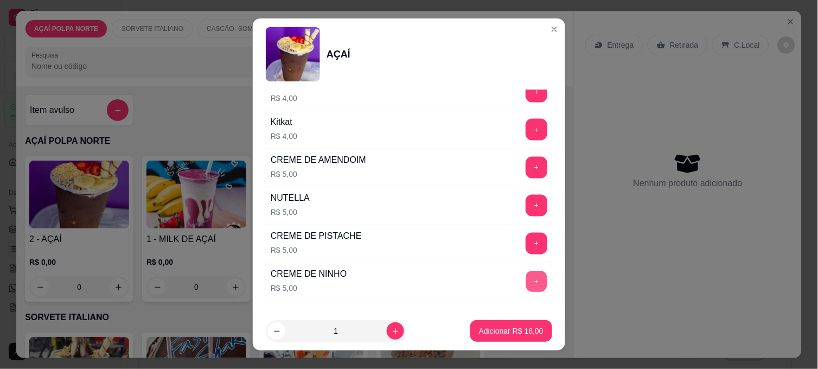
click at [526, 283] on button "+" at bounding box center [536, 281] width 21 height 21
click at [522, 332] on p "Adicionar R$ 21,00" at bounding box center [511, 330] width 65 height 11
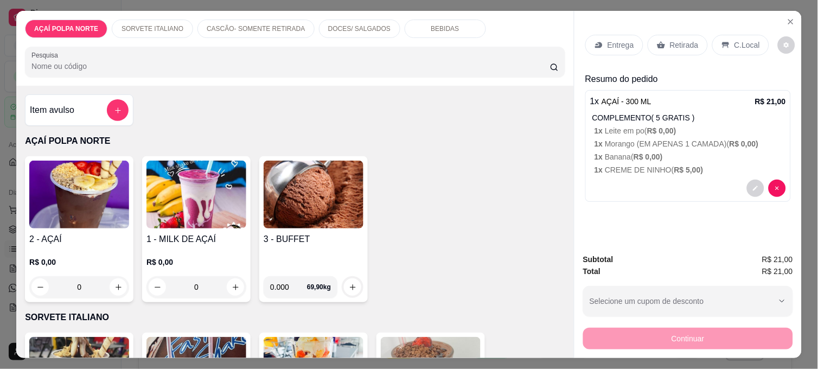
click at [611, 44] on p "Entrega" at bounding box center [620, 45] width 27 height 11
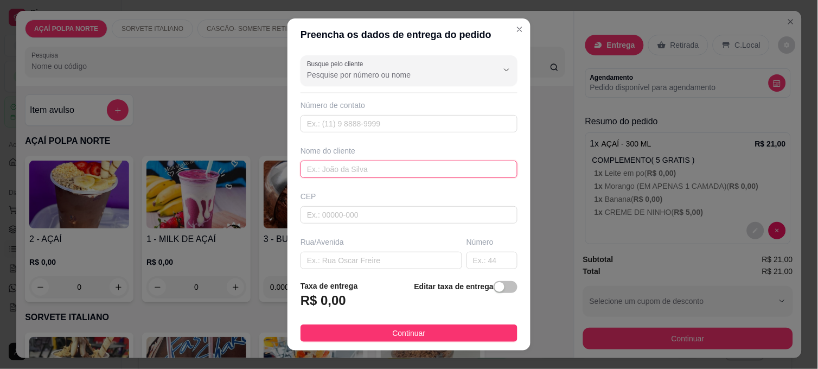
click at [332, 171] on input "text" at bounding box center [408, 169] width 217 height 17
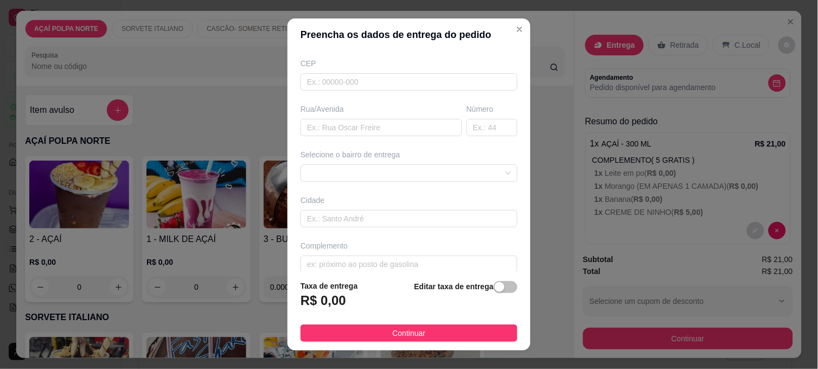
scroll to position [145, 0]
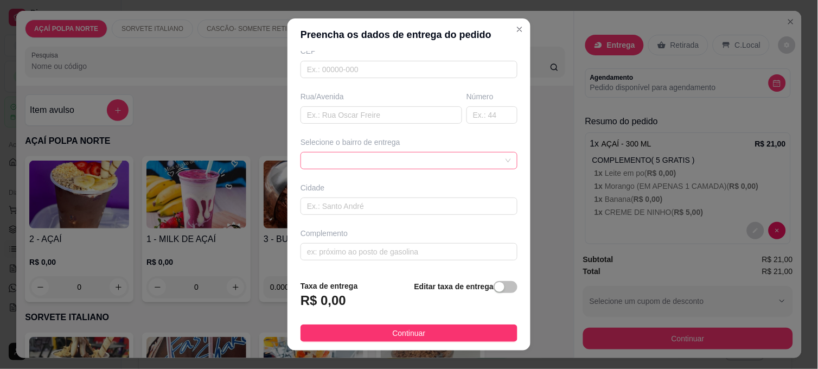
click at [418, 161] on span at bounding box center [409, 160] width 204 height 16
type input "kelli"
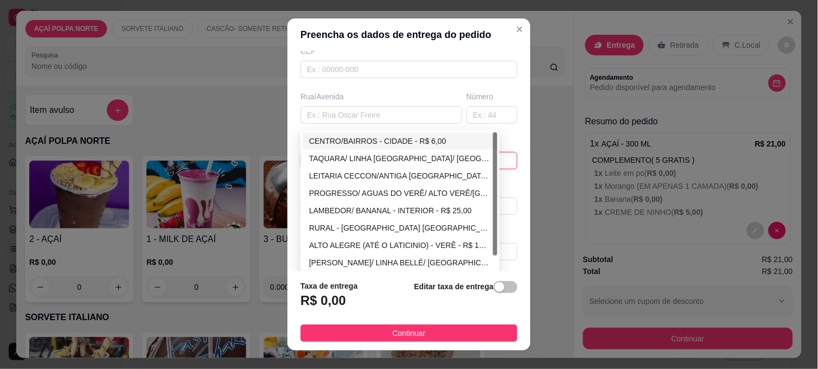
click at [390, 137] on div "CENTRO/BAIRROS - CIDADE - R$ 6,00" at bounding box center [400, 141] width 182 height 12
type input "CIDADE"
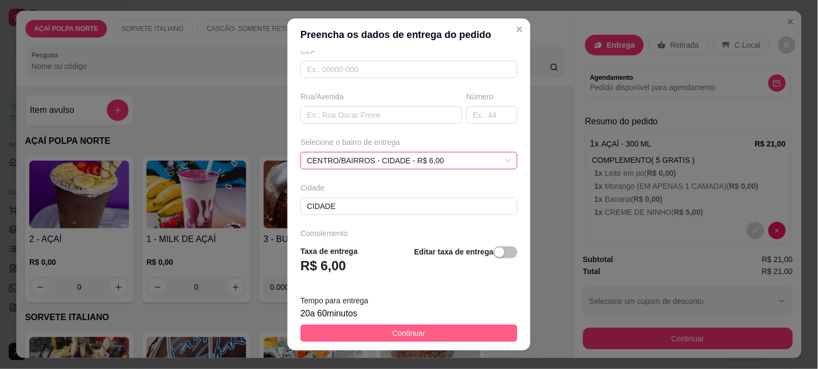
click at [473, 338] on button "Continuar" at bounding box center [408, 332] width 217 height 17
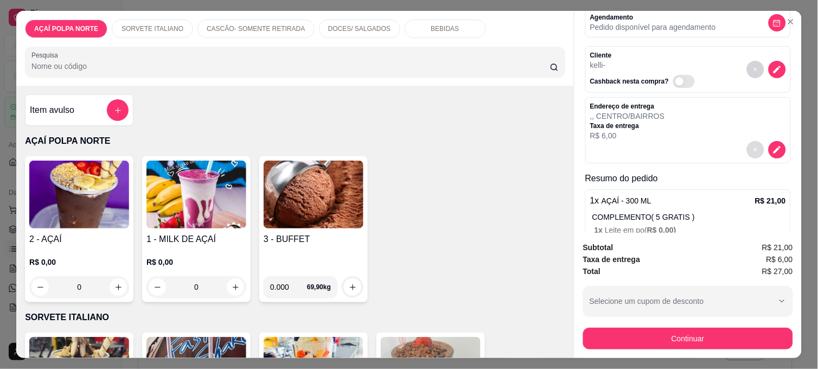
scroll to position [120, 0]
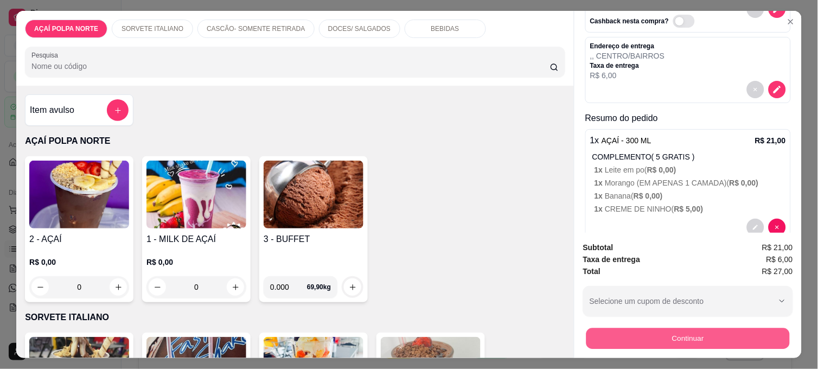
click at [624, 342] on button "Continuar" at bounding box center [687, 338] width 203 height 21
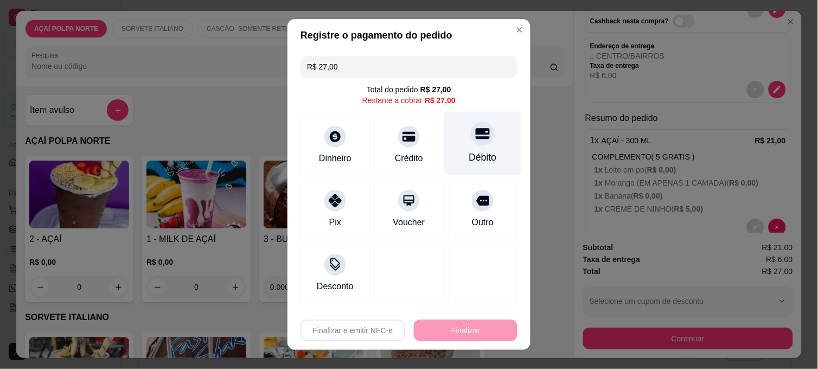
click at [469, 159] on div "Débito" at bounding box center [483, 157] width 28 height 14
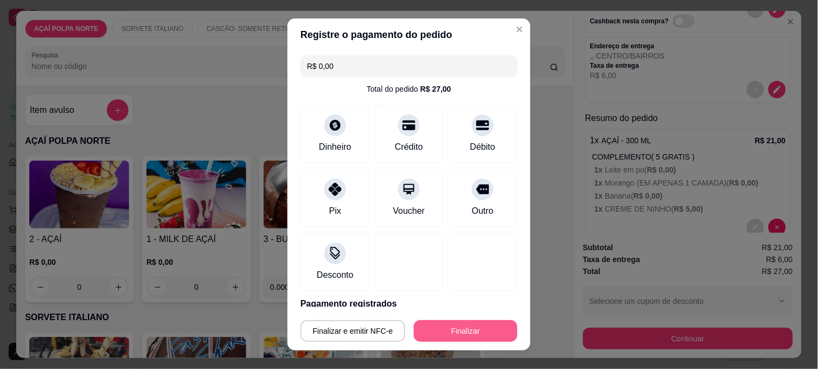
click at [469, 326] on button "Finalizar" at bounding box center [466, 331] width 104 height 22
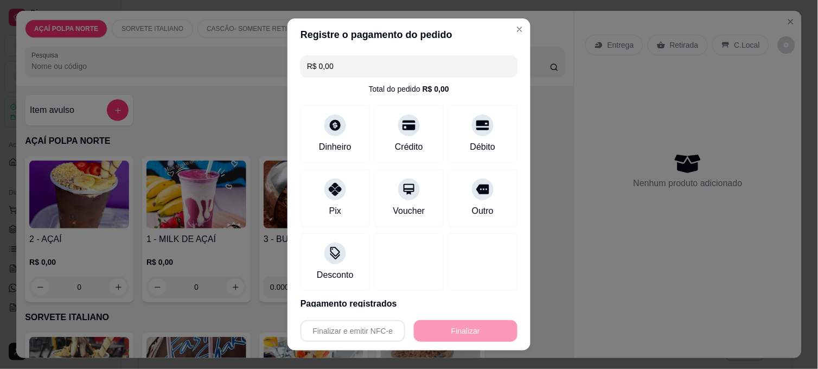
type input "-R$ 27,00"
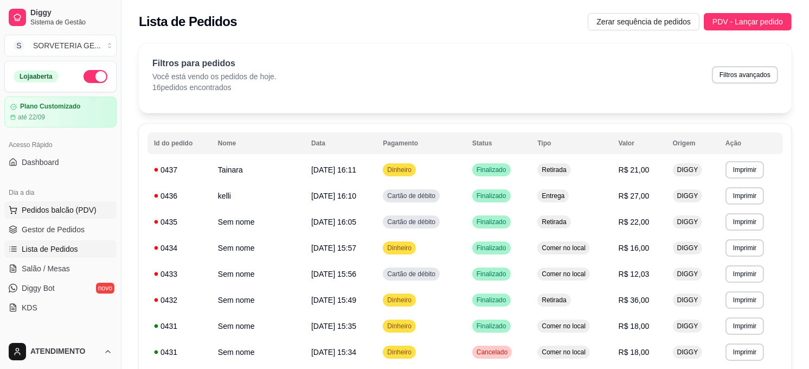
click at [72, 208] on span "Pedidos balcão (PDV)" at bounding box center [59, 209] width 75 height 11
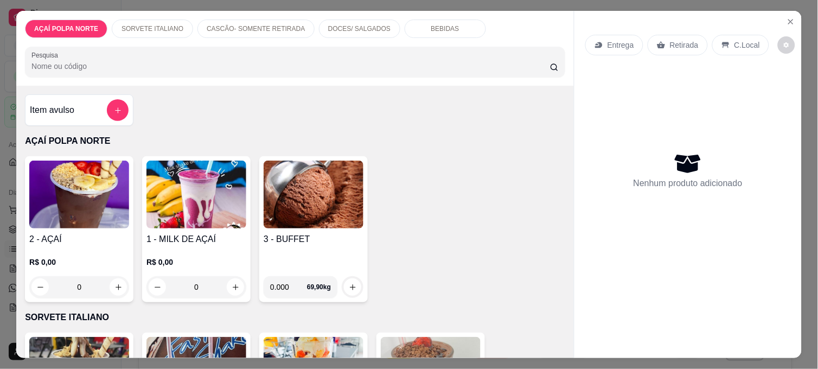
click at [84, 215] on img at bounding box center [79, 195] width 100 height 68
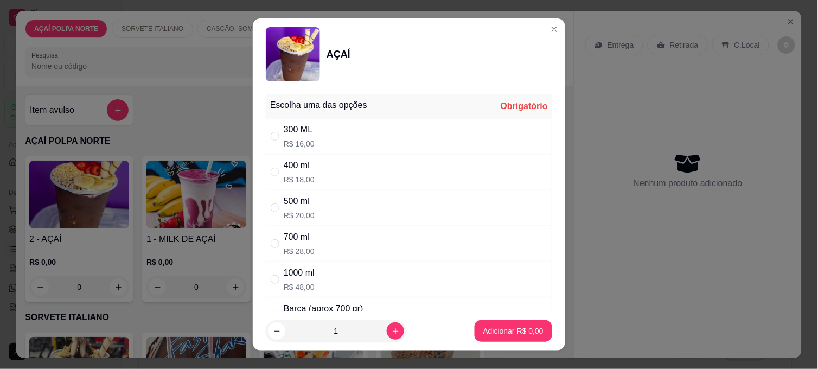
click at [313, 204] on div "500 ml R$ 20,00" at bounding box center [409, 208] width 286 height 36
radio input "true"
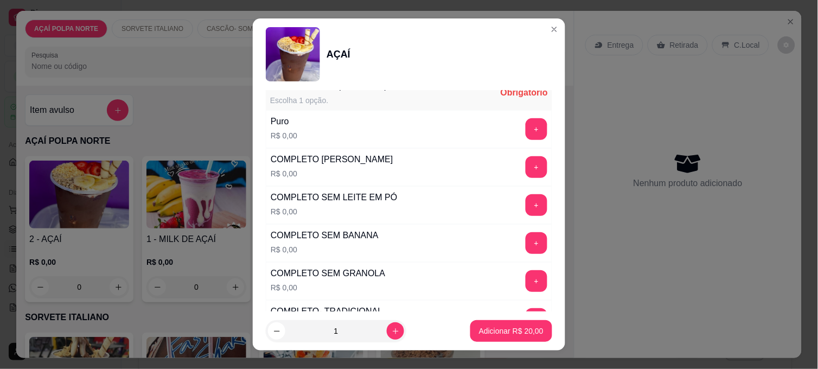
scroll to position [361, 0]
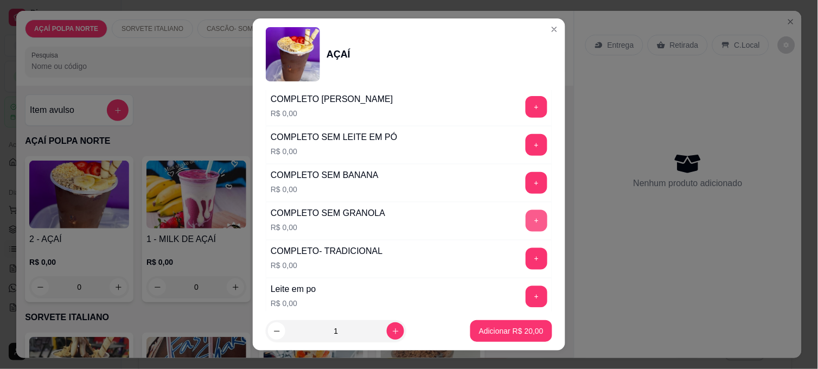
click at [525, 216] on button "+" at bounding box center [536, 221] width 22 height 22
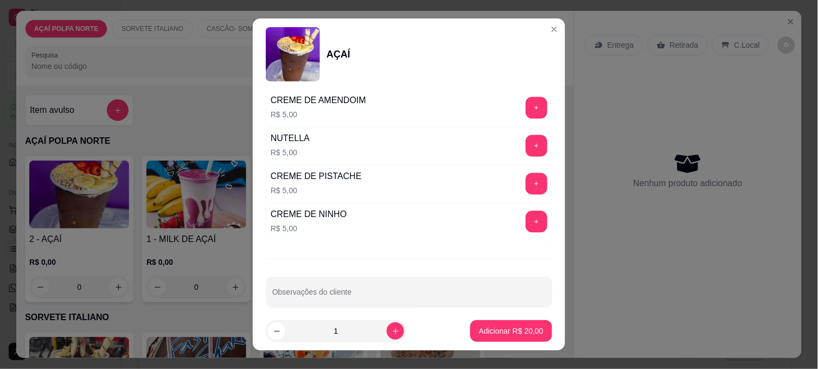
scroll to position [1386, 0]
click at [525, 144] on button "+" at bounding box center [536, 145] width 22 height 22
click at [494, 330] on p "Adicionar R$ 25,00" at bounding box center [511, 330] width 65 height 11
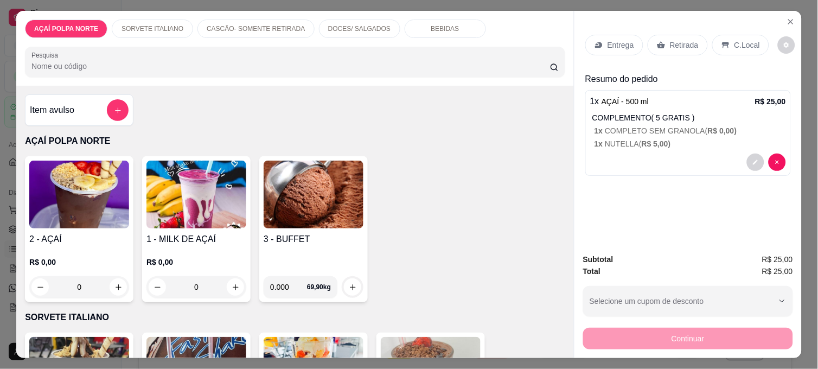
click at [734, 40] on p "C.Local" at bounding box center [746, 45] width 25 height 11
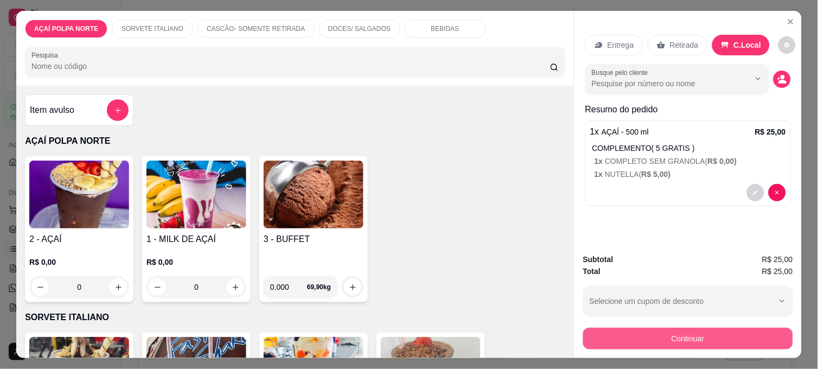
click at [709, 331] on button "Continuar" at bounding box center [688, 339] width 210 height 22
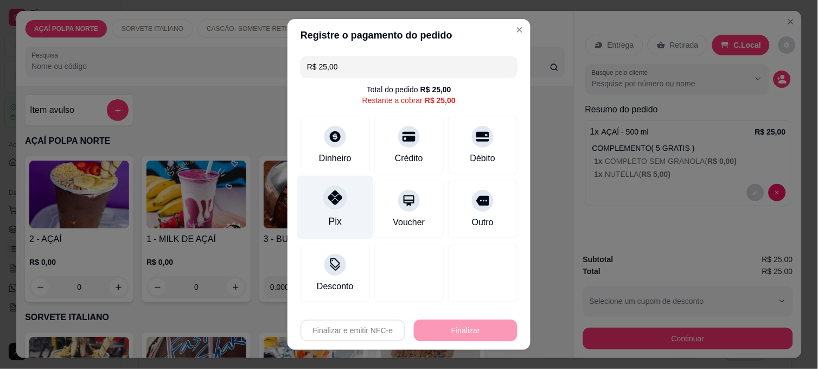
click at [331, 208] on div at bounding box center [335, 197] width 24 height 24
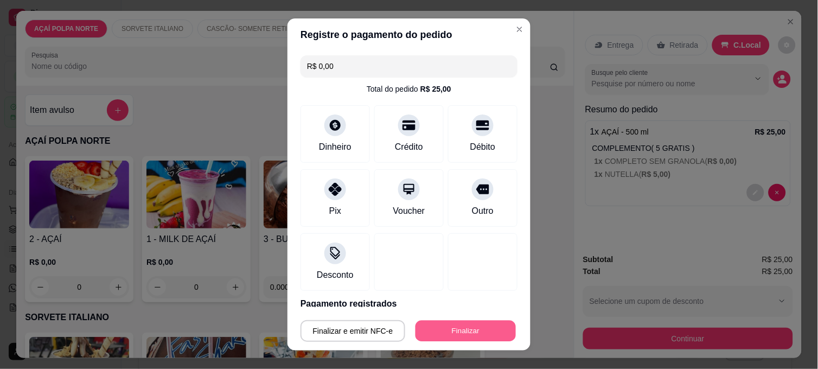
click at [474, 332] on button "Finalizar" at bounding box center [465, 330] width 100 height 21
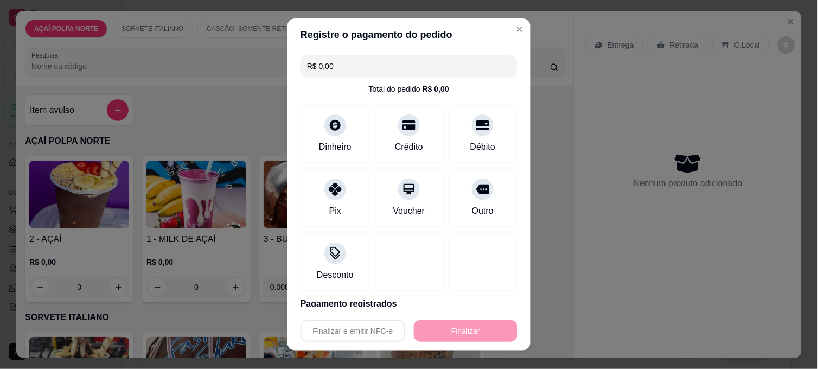
type input "-R$ 25,00"
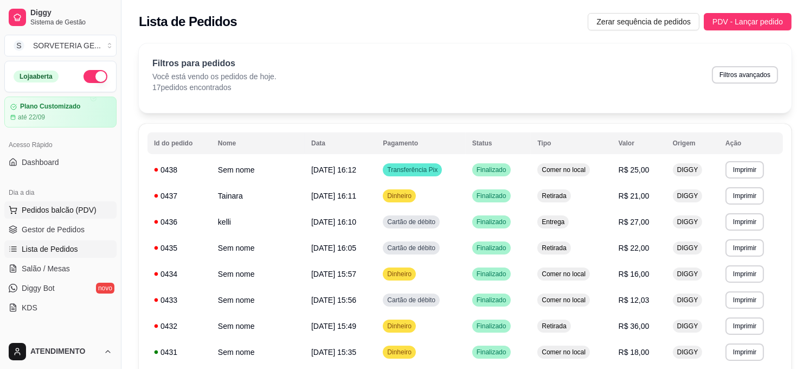
click at [79, 209] on span "Pedidos balcão (PDV)" at bounding box center [59, 209] width 75 height 11
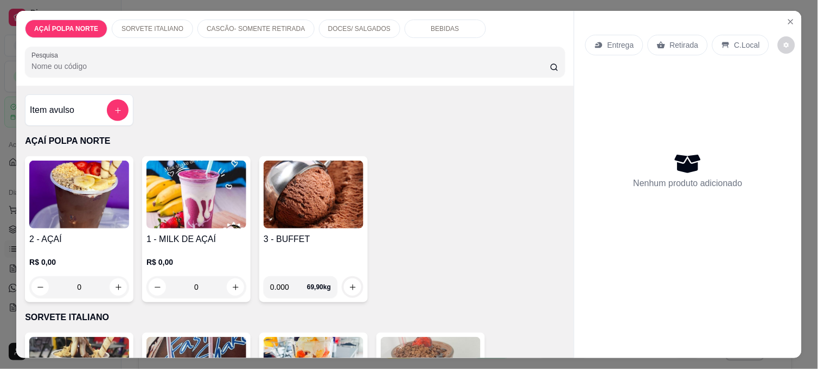
click at [104, 217] on img at bounding box center [79, 195] width 100 height 68
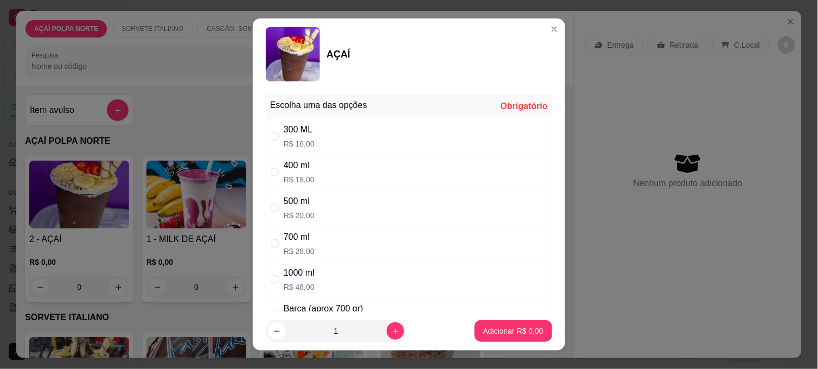
click at [327, 138] on div "300 ML R$ 16,00" at bounding box center [409, 136] width 286 height 36
radio input "true"
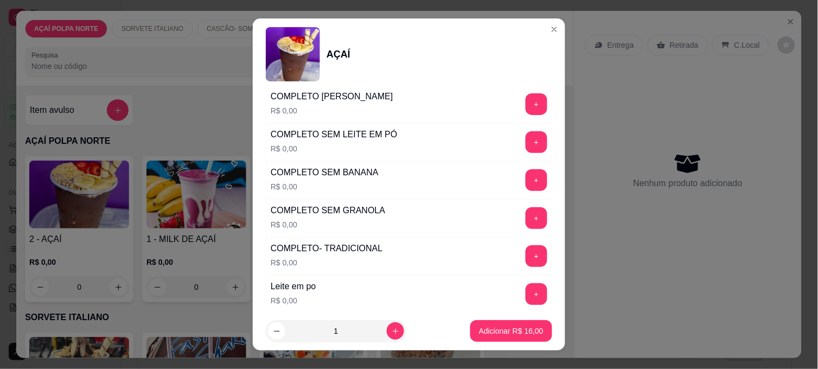
scroll to position [421, 0]
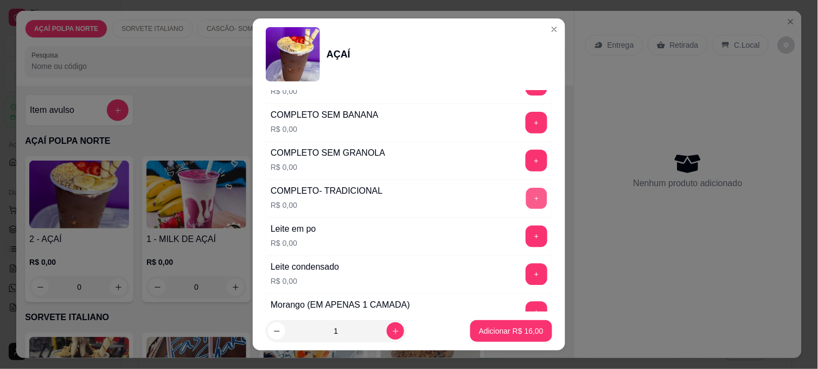
click at [526, 198] on button "+" at bounding box center [536, 198] width 21 height 21
click at [392, 331] on icon "increase-product-quantity" at bounding box center [396, 331] width 8 height 8
type input "2"
click at [507, 334] on p "Adicionar R$ 32,00" at bounding box center [511, 330] width 65 height 11
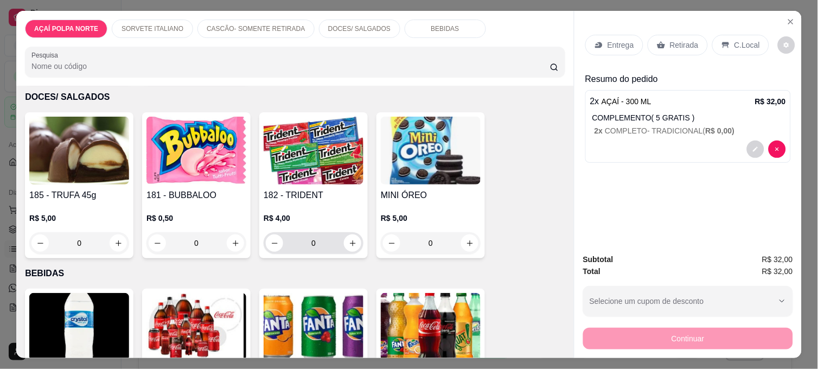
scroll to position [602, 0]
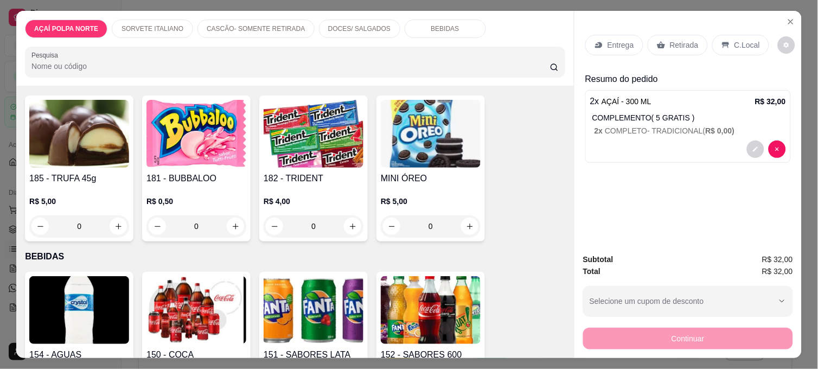
click at [67, 174] on h4 "185 - TRUFA 45g" at bounding box center [79, 178] width 100 height 13
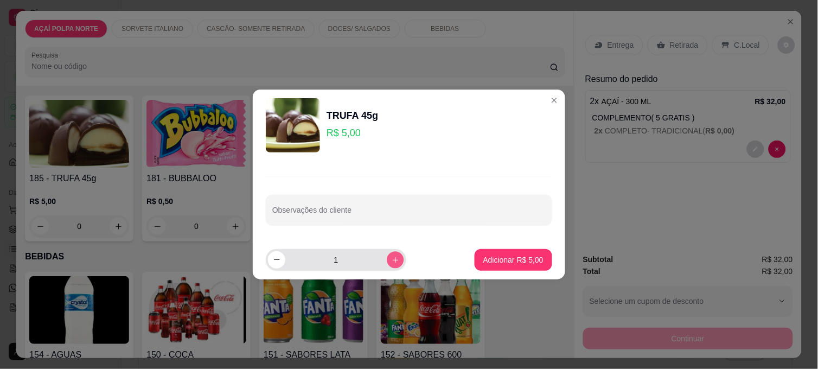
click at [392, 257] on icon "increase-product-quantity" at bounding box center [396, 260] width 8 height 8
type input "2"
click at [510, 258] on p "Adicionar R$ 10,00" at bounding box center [511, 259] width 65 height 11
type input "2"
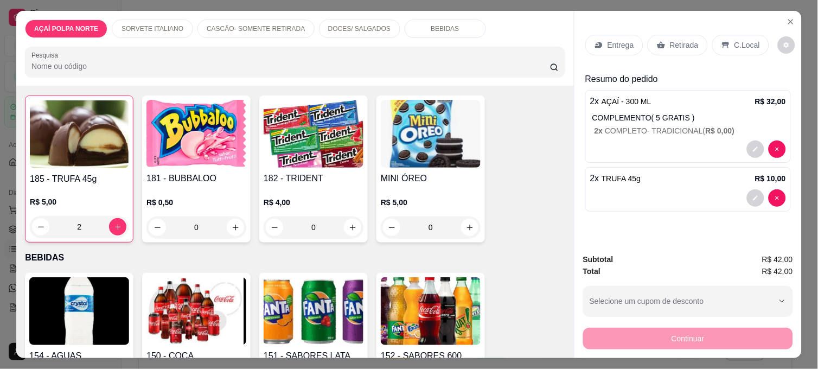
click at [691, 40] on p "Retirada" at bounding box center [684, 45] width 29 height 11
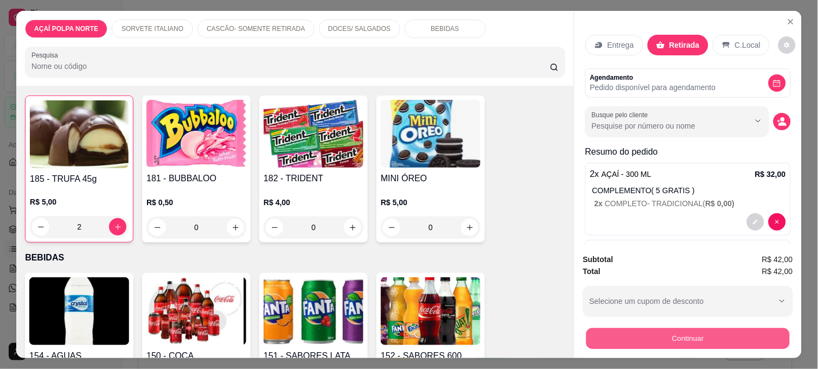
click at [724, 332] on button "Continuar" at bounding box center [687, 338] width 203 height 21
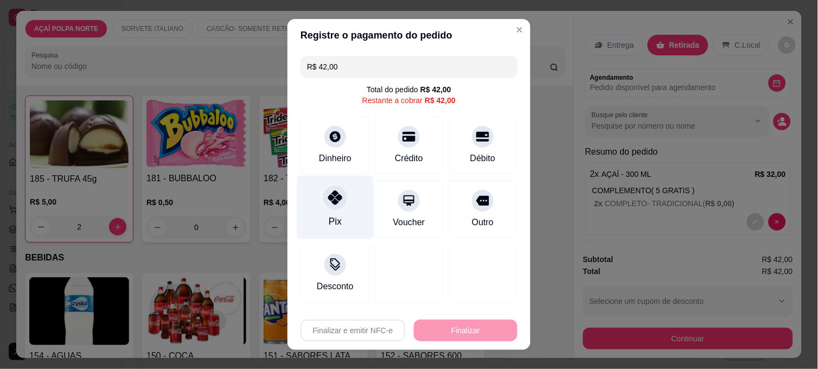
click at [347, 210] on div "Pix" at bounding box center [335, 207] width 76 height 63
type input "R$ 0,00"
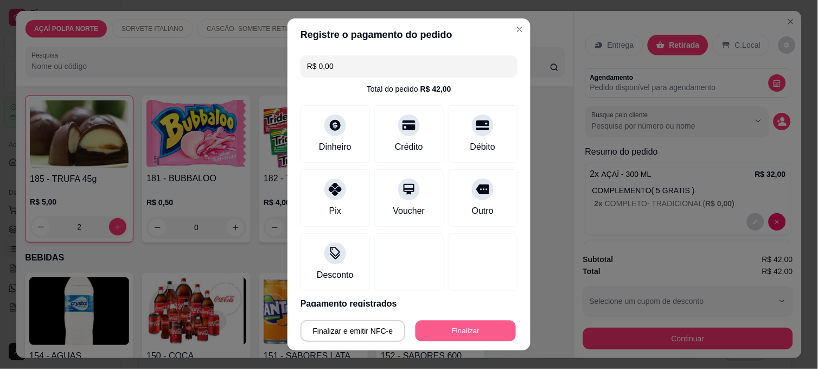
click at [480, 332] on button "Finalizar" at bounding box center [465, 330] width 100 height 21
type input "0"
type input "-R$ 42,00"
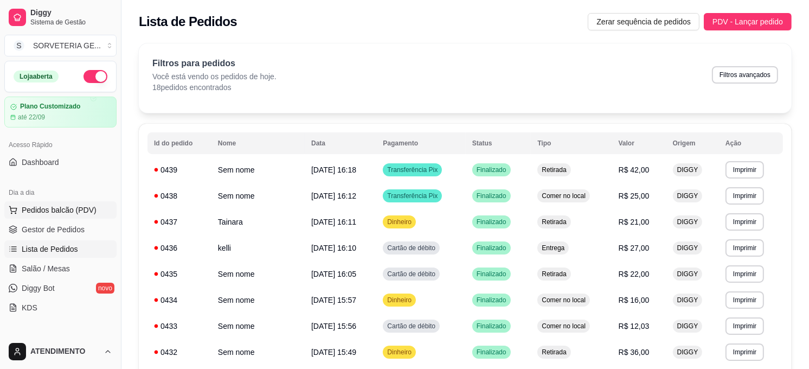
click at [89, 205] on span "Pedidos balcão (PDV)" at bounding box center [59, 209] width 75 height 11
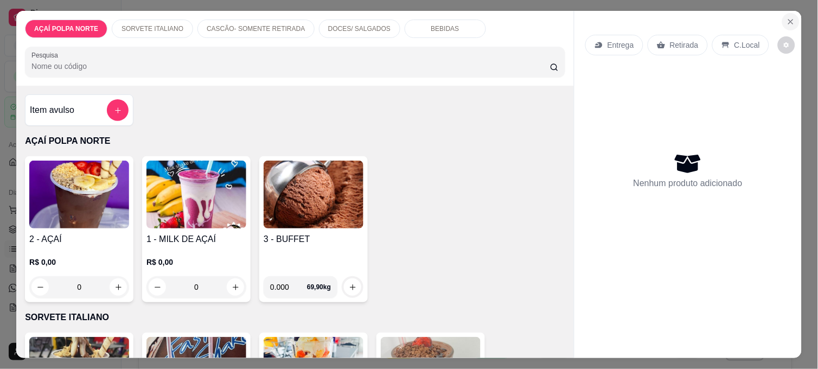
click at [790, 19] on icon "Close" at bounding box center [790, 21] width 9 height 9
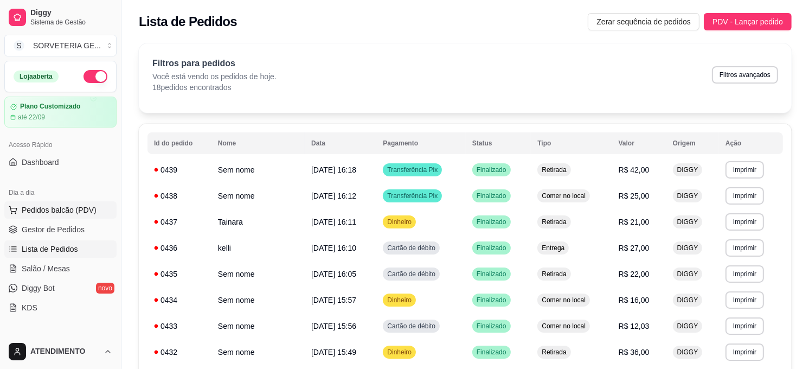
click at [70, 204] on span "Pedidos balcão (PDV)" at bounding box center [59, 209] width 75 height 11
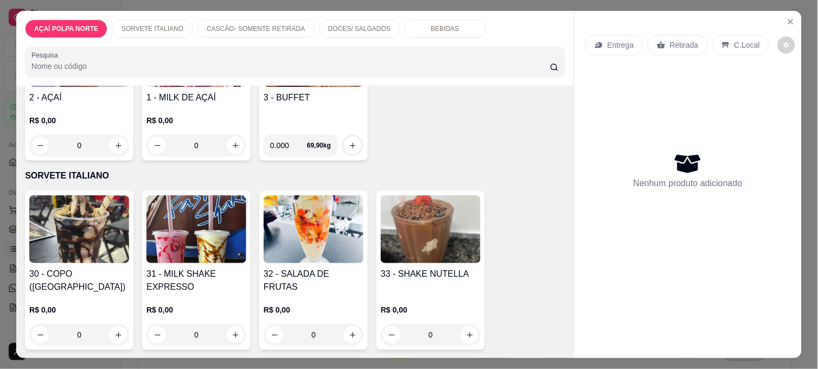
scroll to position [181, 0]
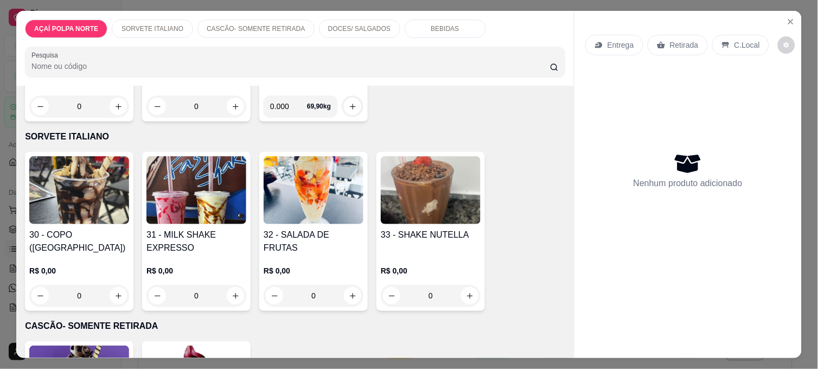
click at [84, 230] on h4 "30 - COPO ([GEOGRAPHIC_DATA])" at bounding box center [79, 241] width 100 height 26
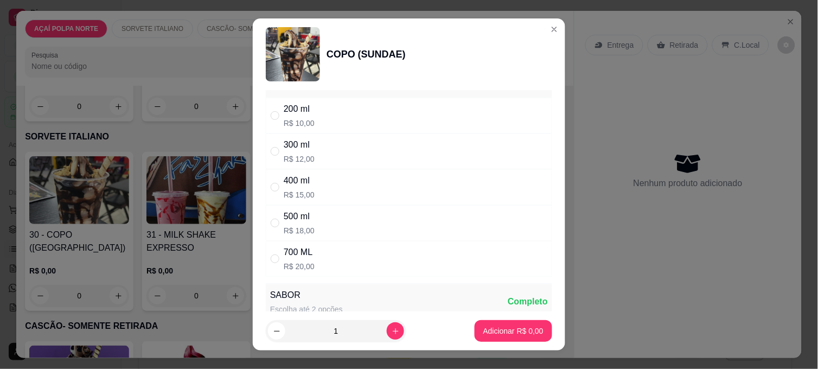
scroll to position [0, 0]
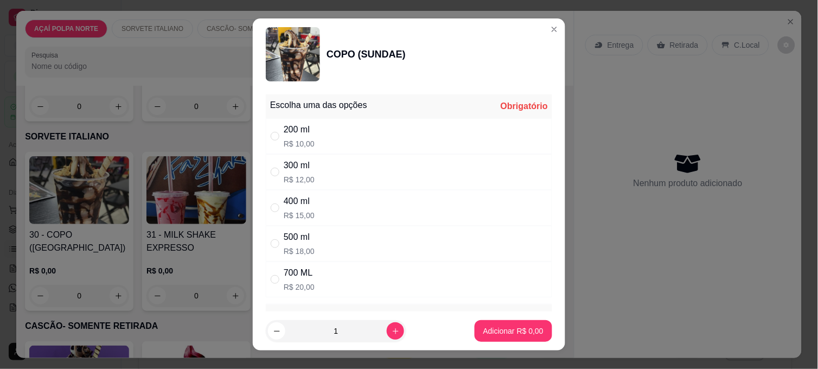
click at [366, 166] on div "300 ml R$ 12,00" at bounding box center [409, 172] width 286 height 36
radio input "true"
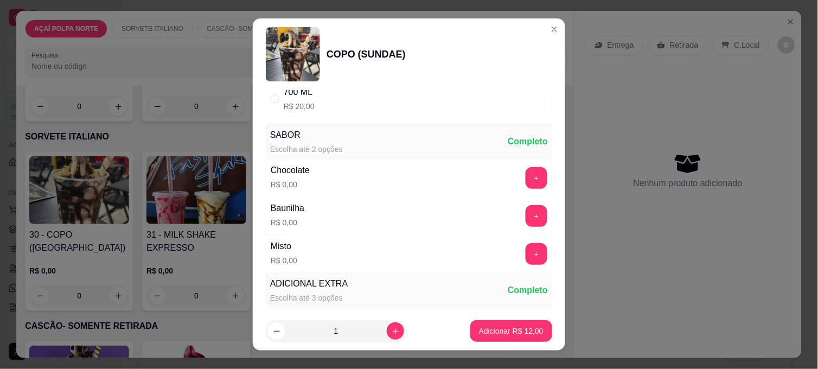
scroll to position [241, 0]
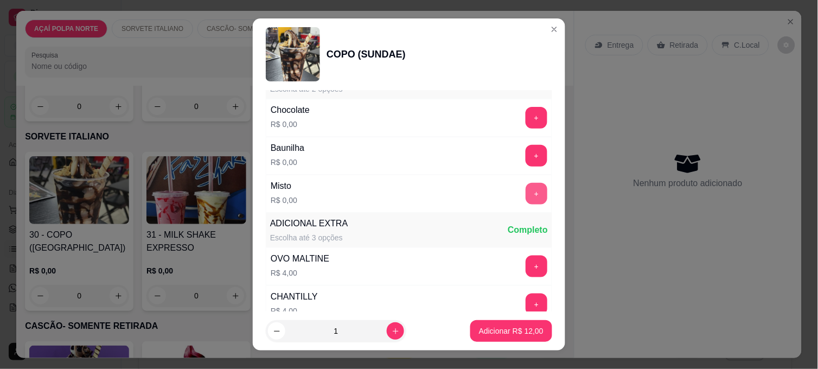
click at [525, 191] on button "+" at bounding box center [536, 194] width 22 height 22
click at [517, 331] on p "Adicionar R$ 12,00" at bounding box center [511, 330] width 63 height 10
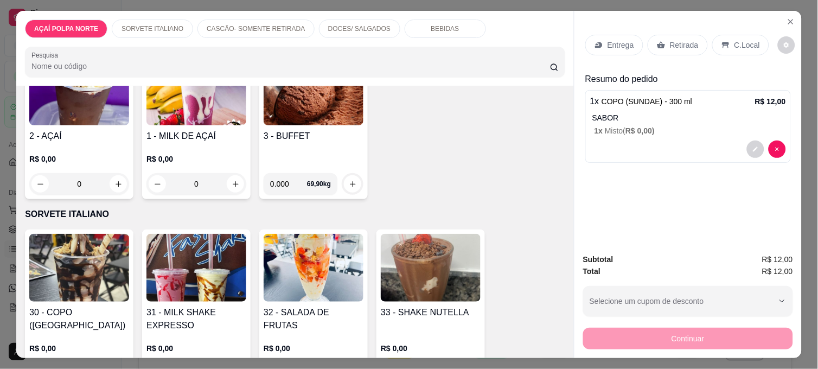
scroll to position [0, 0]
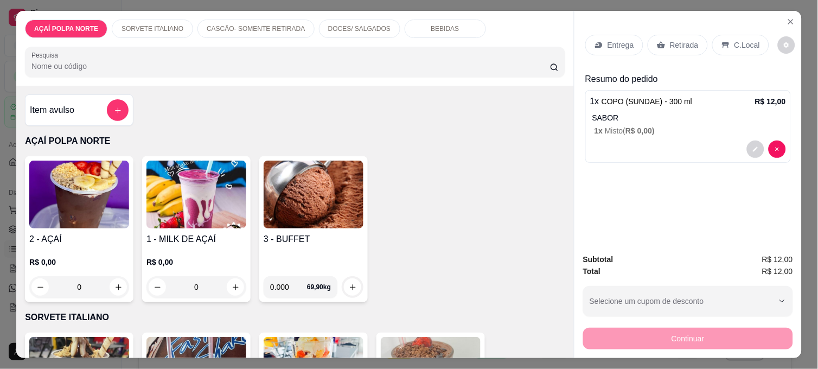
click at [99, 187] on img at bounding box center [79, 195] width 100 height 68
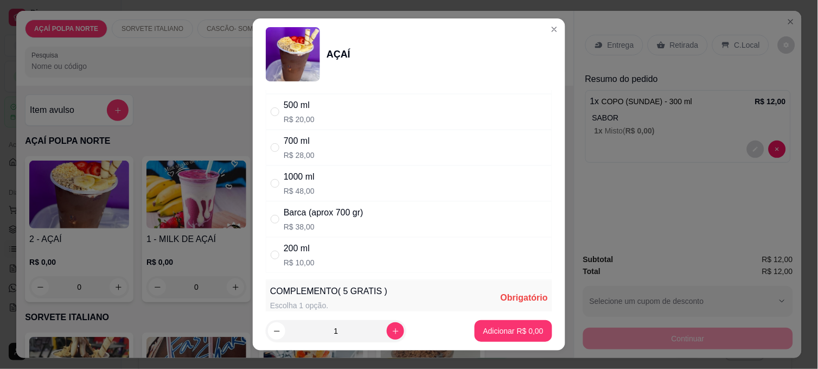
scroll to position [120, 0]
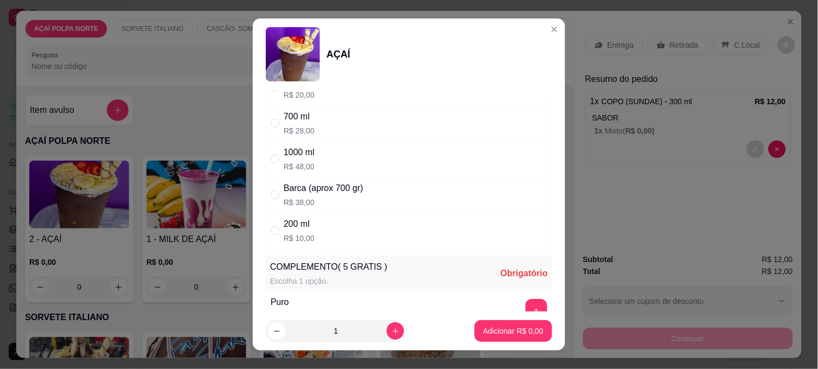
click at [375, 223] on div "200 ml R$ 10,00" at bounding box center [409, 231] width 286 height 36
radio input "true"
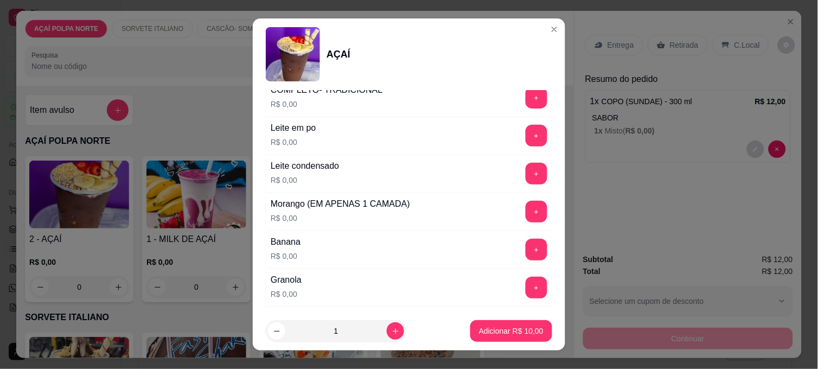
scroll to position [542, 0]
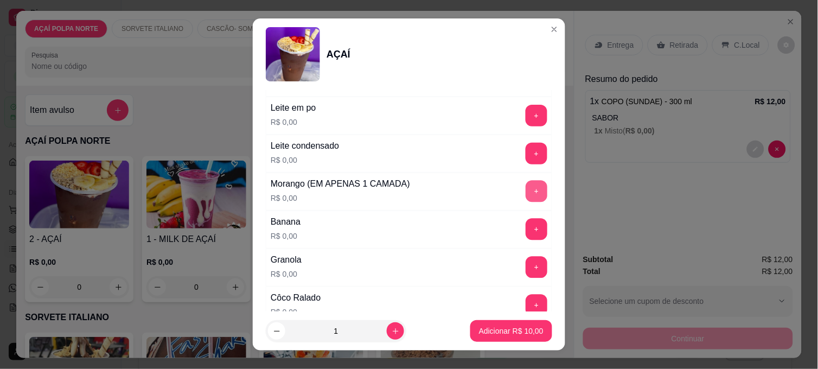
click at [525, 194] on button "+" at bounding box center [536, 192] width 22 height 22
click at [526, 270] on button "+" at bounding box center [536, 267] width 21 height 21
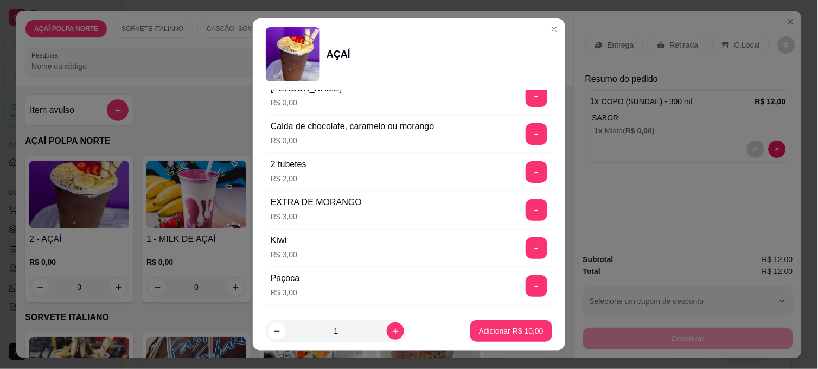
scroll to position [903, 0]
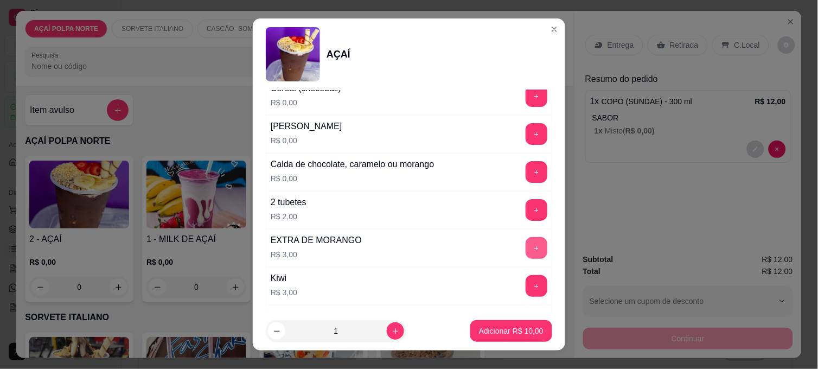
click at [525, 251] on button "+" at bounding box center [536, 248] width 22 height 22
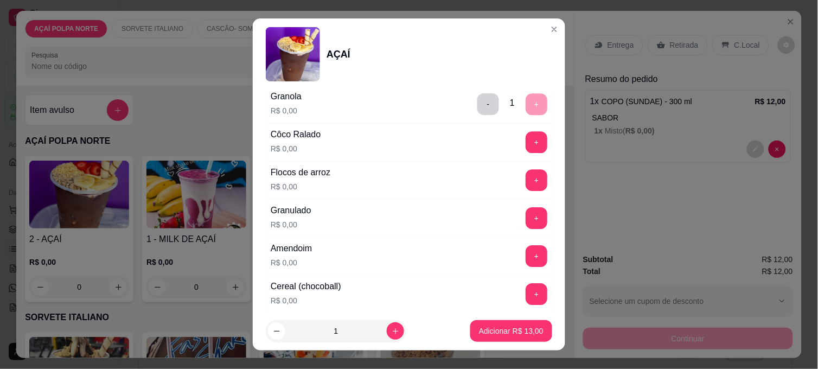
scroll to position [723, 0]
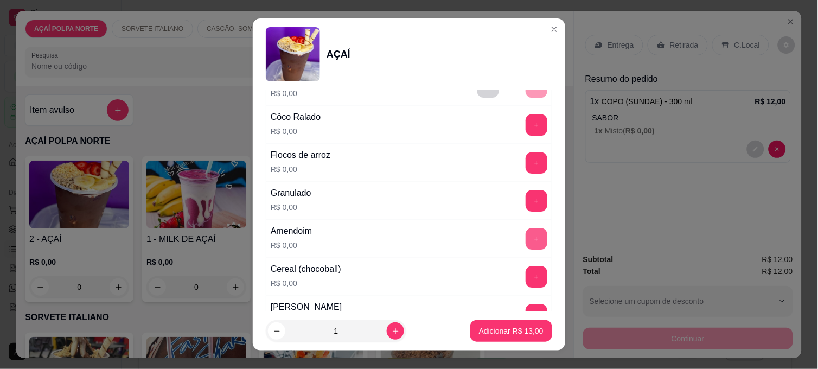
click at [525, 243] on button "+" at bounding box center [536, 239] width 22 height 22
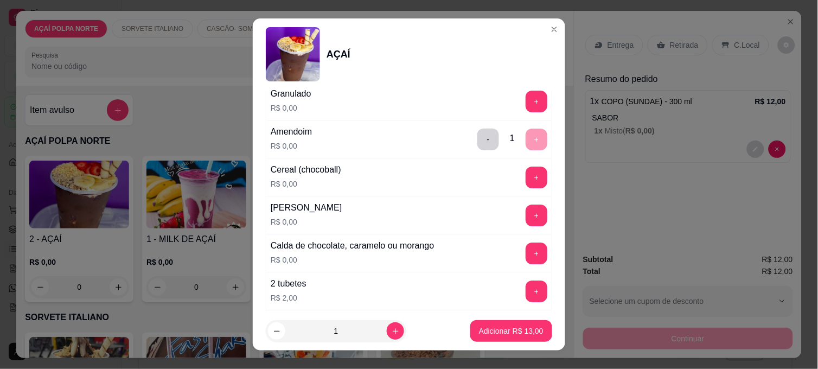
scroll to position [843, 0]
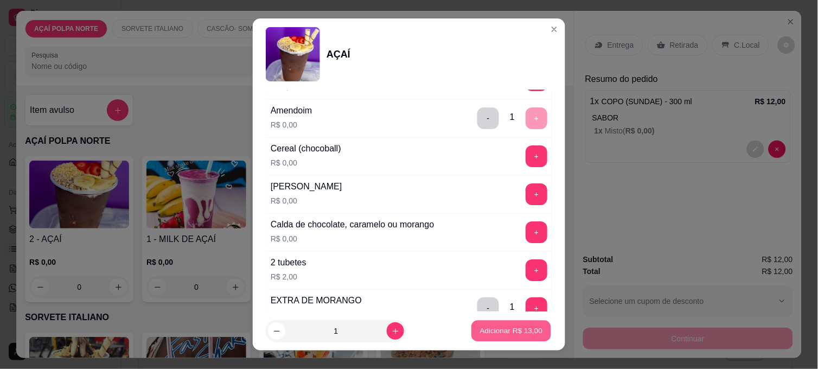
click at [522, 331] on p "Adicionar R$ 13,00" at bounding box center [511, 330] width 63 height 10
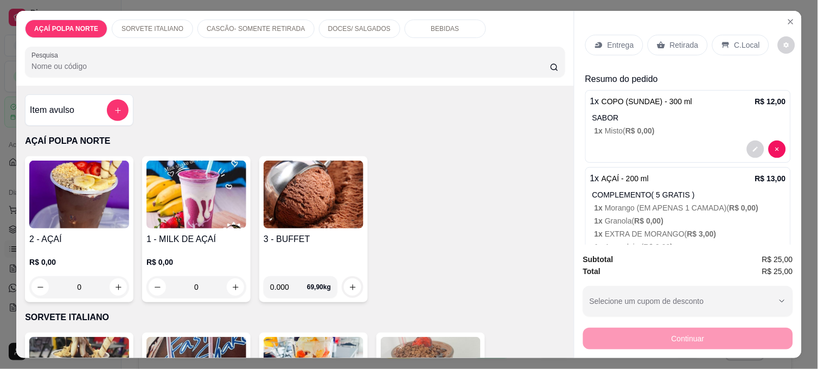
click at [726, 42] on div "C.Local" at bounding box center [740, 45] width 57 height 21
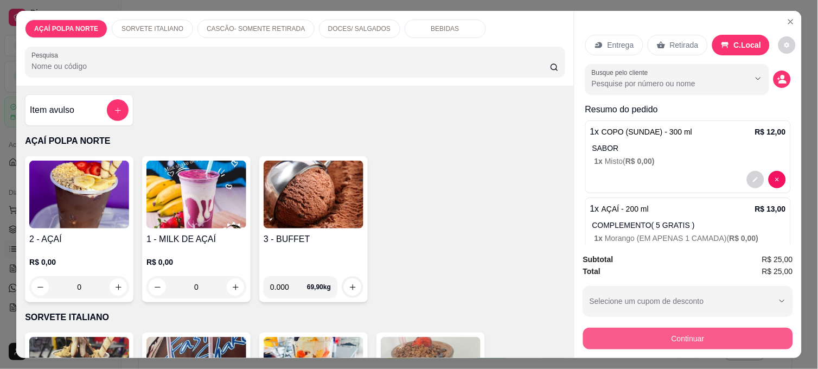
click at [709, 330] on button "Continuar" at bounding box center [688, 339] width 210 height 22
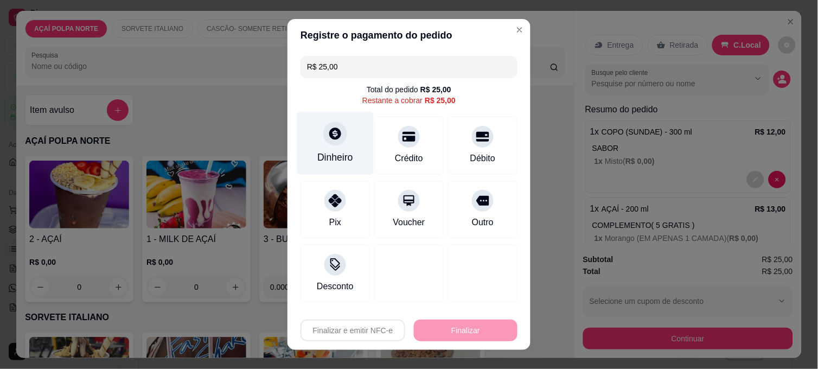
click at [329, 152] on div "Dinheiro" at bounding box center [335, 157] width 36 height 14
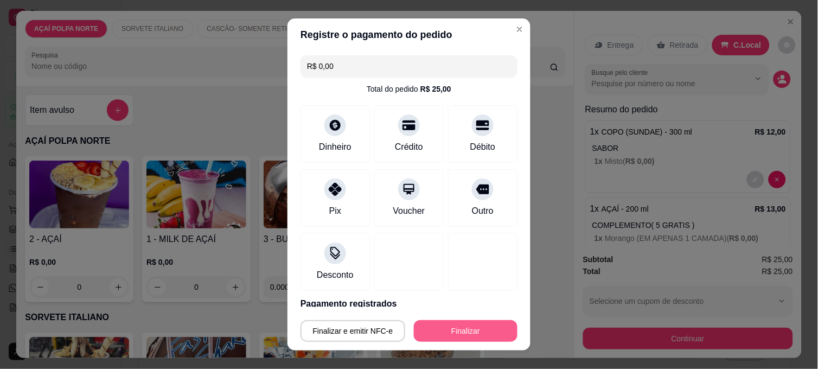
click at [475, 334] on button "Finalizar" at bounding box center [466, 331] width 104 height 22
type input "-R$ 25,00"
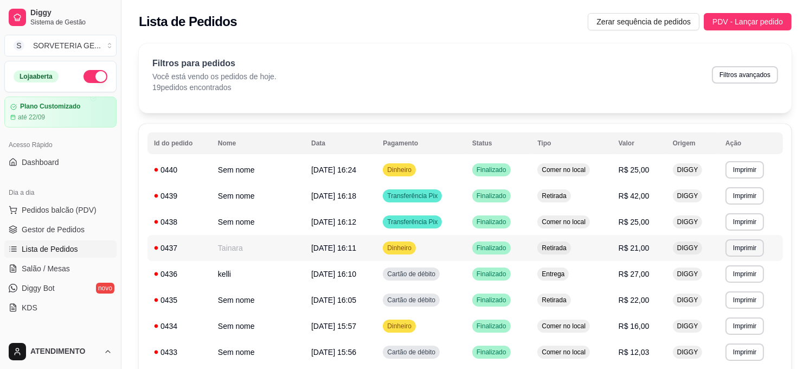
click at [203, 249] on div "0437" at bounding box center [179, 247] width 51 height 11
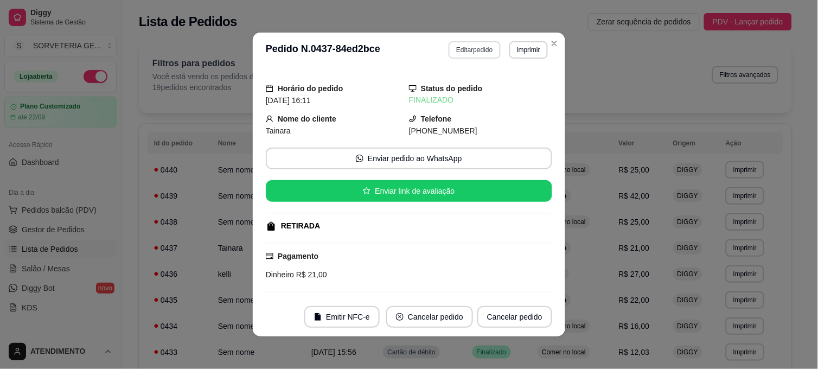
click at [474, 49] on button "Editar pedido" at bounding box center [474, 49] width 52 height 17
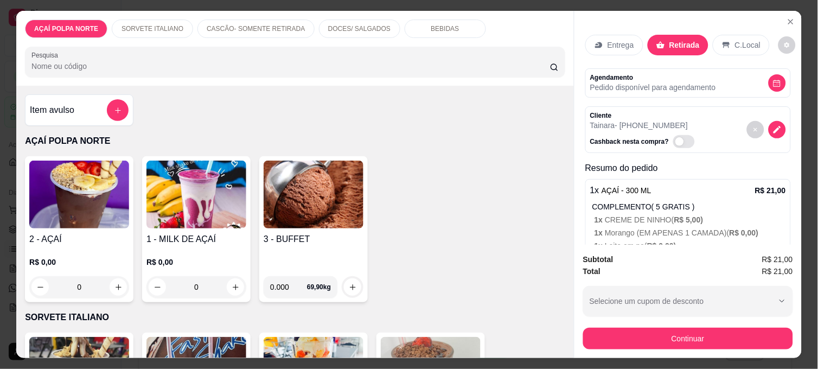
click at [627, 40] on p "Entrega" at bounding box center [620, 45] width 27 height 11
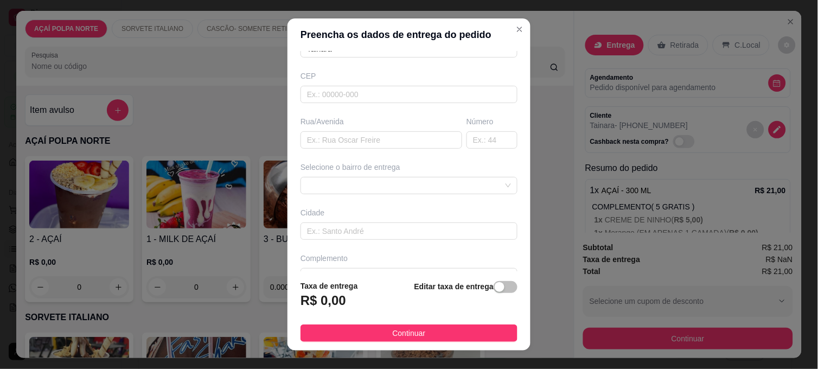
scroll to position [145, 0]
click at [482, 163] on div "67bfbc2e30bc5f353214d25f 67bfbdc030bc5f353214d268 67bfbe4730bc5f353214d26b CENT…" at bounding box center [408, 160] width 217 height 17
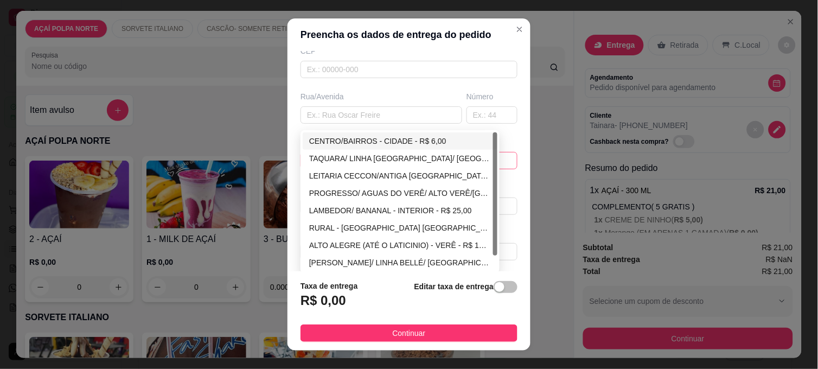
click at [420, 139] on div "CENTRO/BAIRROS - CIDADE - R$ 6,00" at bounding box center [400, 141] width 182 height 12
type input "CIDADE"
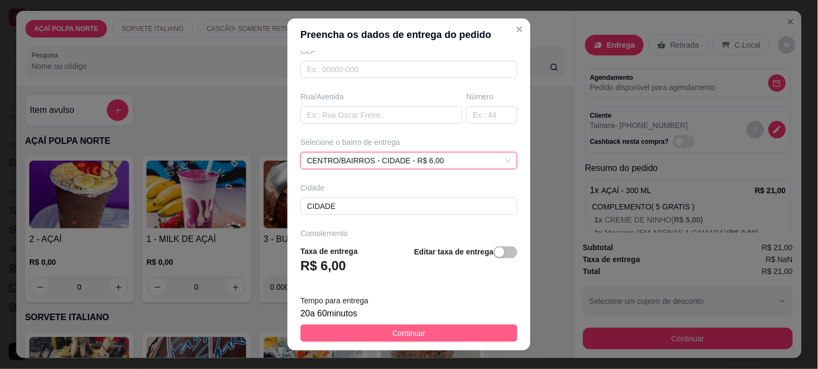
click at [484, 336] on button "Continuar" at bounding box center [408, 332] width 217 height 17
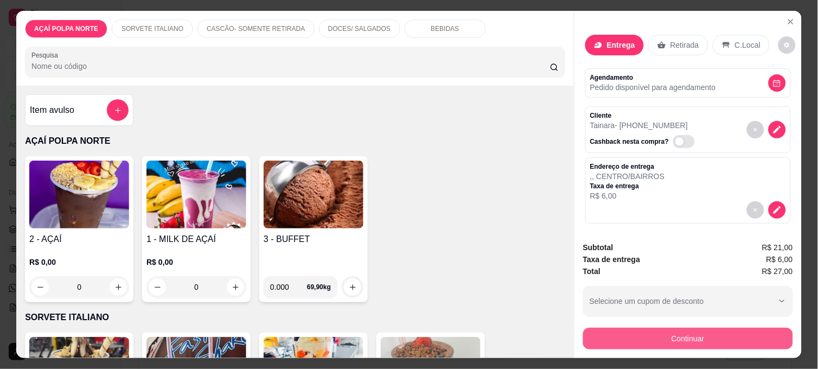
click at [622, 328] on button "Continuar" at bounding box center [688, 339] width 210 height 22
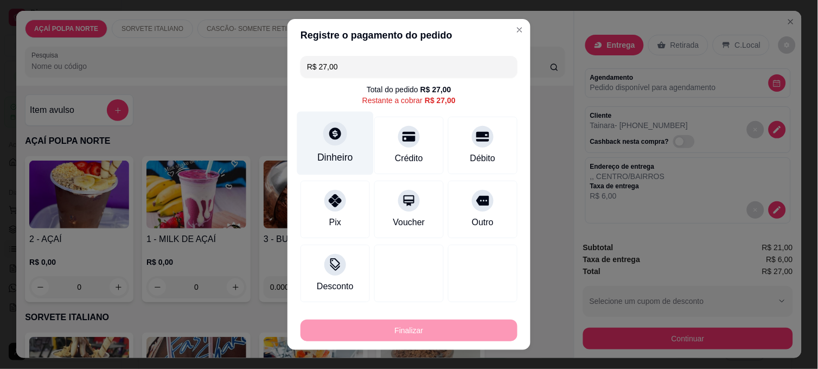
click at [317, 153] on div "Dinheiro" at bounding box center [335, 157] width 36 height 14
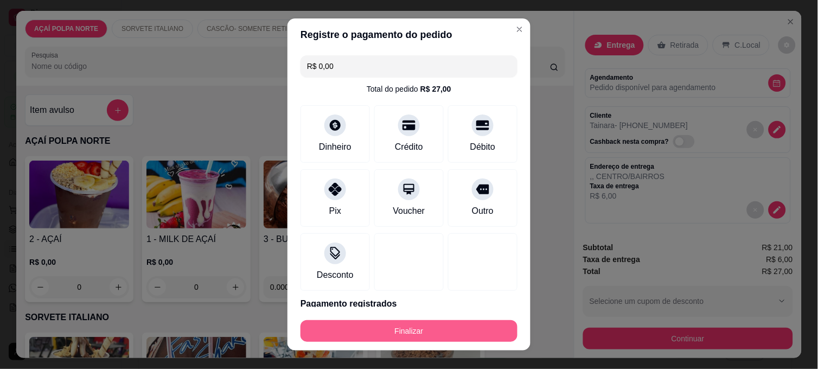
click at [449, 325] on button "Finalizar" at bounding box center [408, 331] width 217 height 22
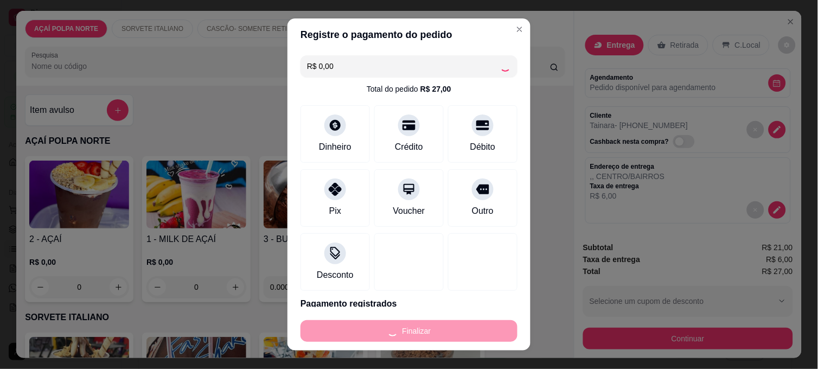
type input "-R$ 27,00"
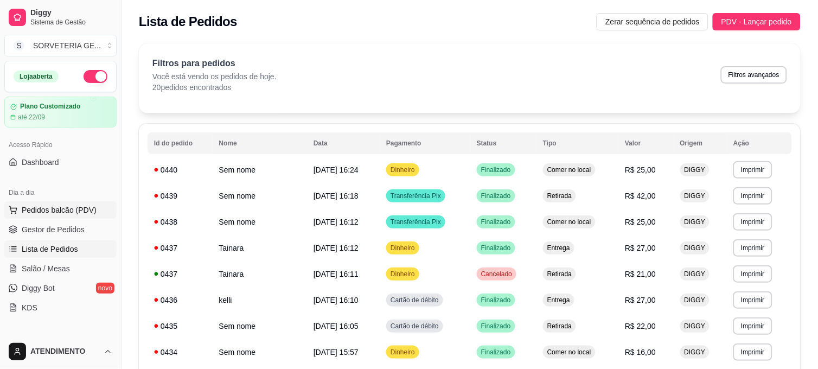
click at [87, 204] on span "Pedidos balcão (PDV)" at bounding box center [59, 209] width 75 height 11
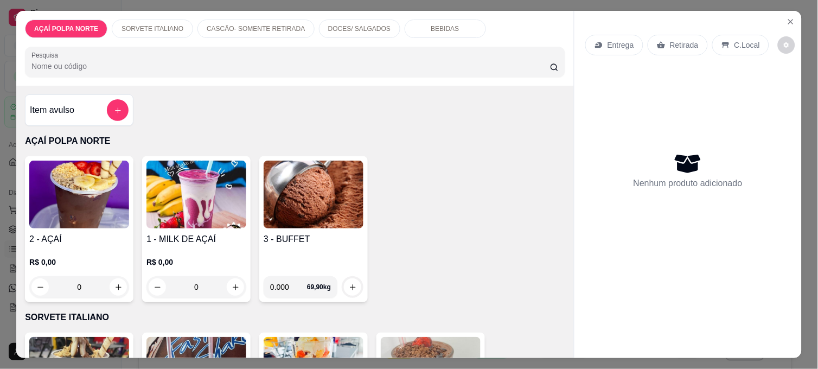
click at [337, 223] on img at bounding box center [314, 195] width 100 height 68
click at [319, 266] on input "0.000" at bounding box center [322, 264] width 100 height 11
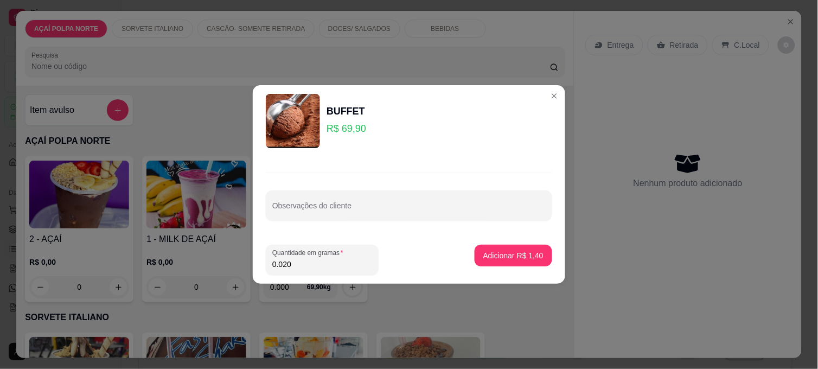
type input "0.200"
click at [525, 254] on p "Adicionar R$ 13,98" at bounding box center [511, 255] width 65 height 11
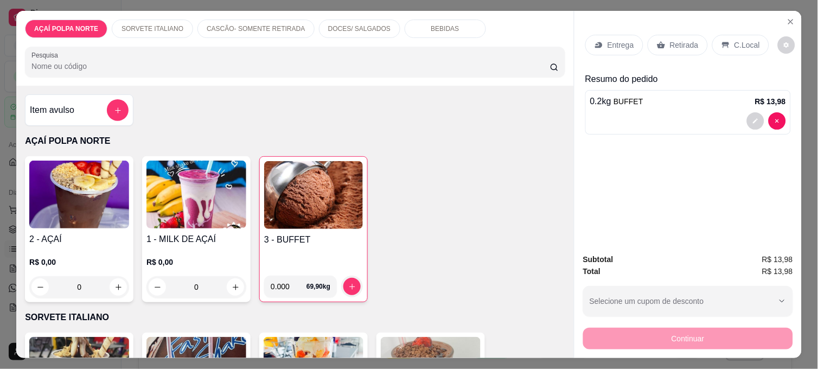
click at [675, 44] on p "Retirada" at bounding box center [684, 45] width 29 height 11
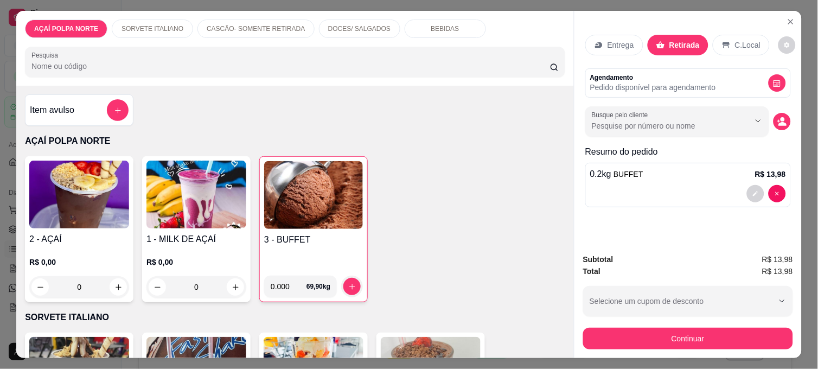
click at [739, 332] on button "Continuar" at bounding box center [688, 339] width 210 height 22
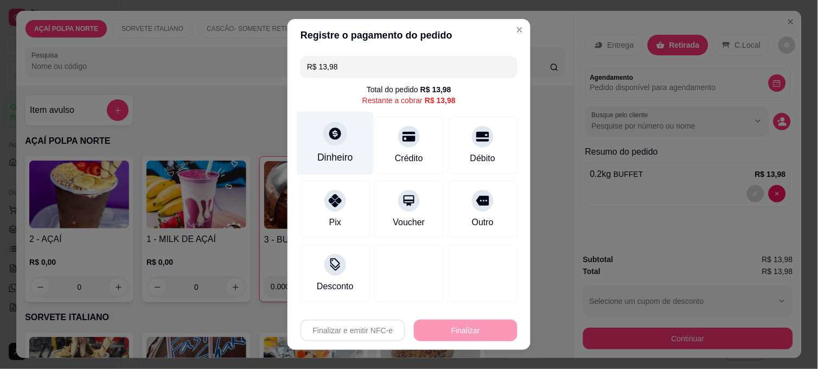
click at [328, 144] on div at bounding box center [335, 133] width 24 height 24
click at [362, 190] on div "Quantia recebida 0,00 Quantia à ser cobrada R$ 13,98" at bounding box center [408, 176] width 243 height 62
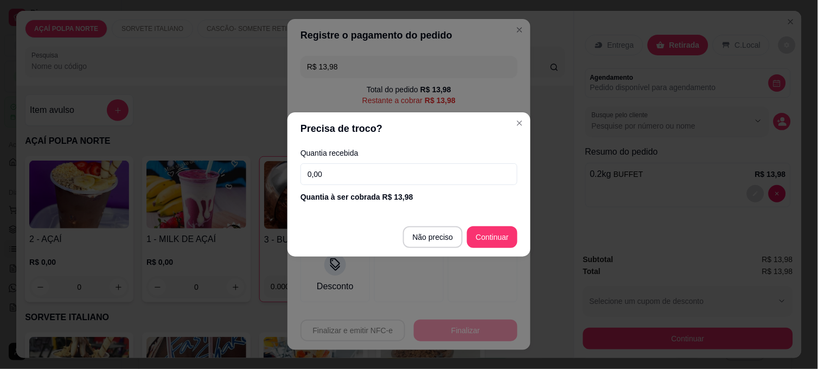
click at [367, 165] on input "0,00" at bounding box center [408, 174] width 217 height 22
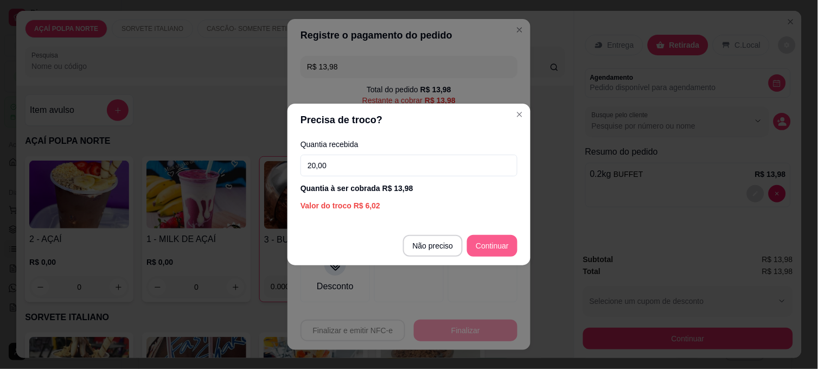
type input "20,00"
drag, startPoint x: 499, startPoint y: 258, endPoint x: 498, endPoint y: 249, distance: 8.7
click at [499, 258] on footer "Não preciso Continuar" at bounding box center [408, 245] width 243 height 39
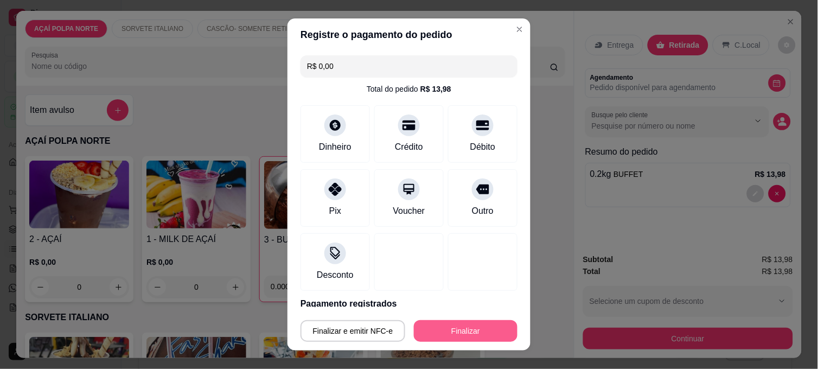
click at [483, 330] on button "Finalizar" at bounding box center [466, 331] width 104 height 22
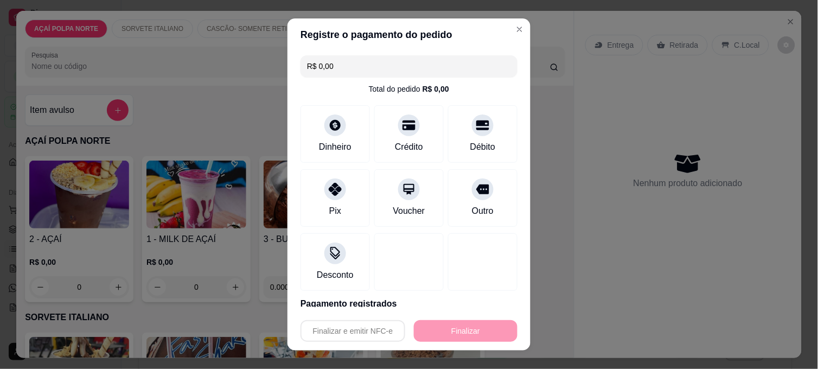
type input "-R$ 13,98"
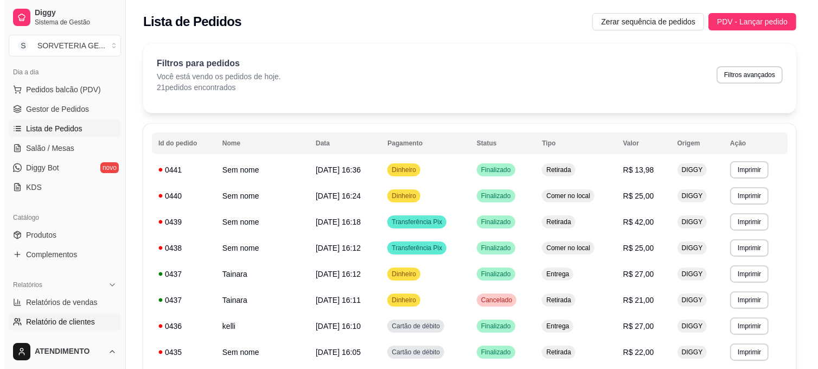
scroll to position [181, 0]
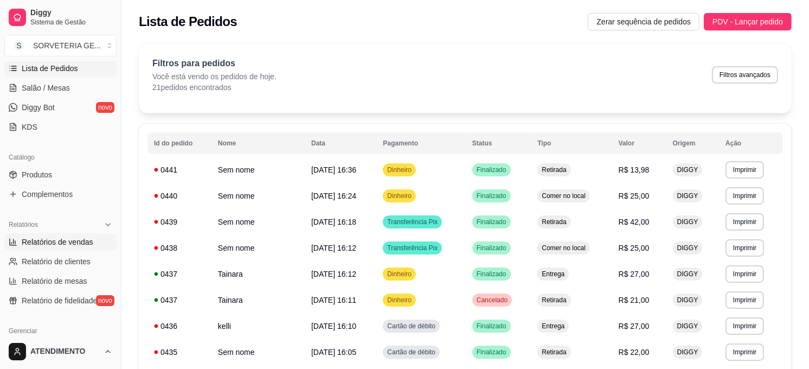
click at [77, 239] on span "Relatórios de vendas" at bounding box center [58, 241] width 72 height 11
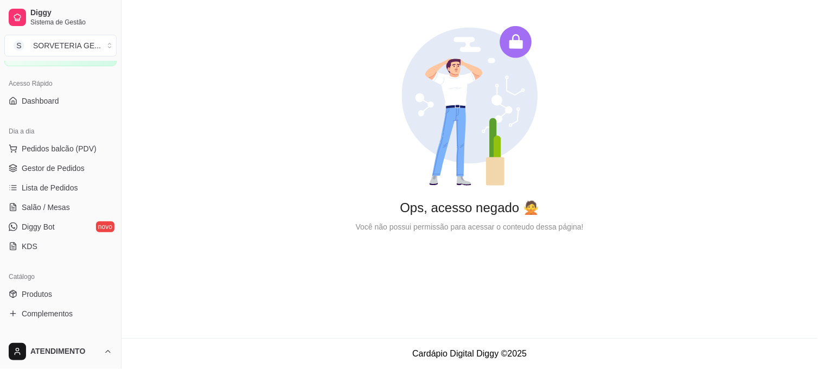
scroll to position [60, 0]
click at [67, 182] on link "Lista de Pedidos" at bounding box center [60, 188] width 112 height 17
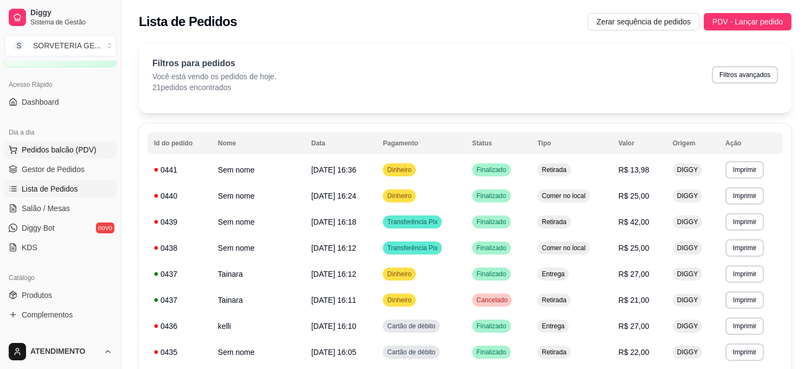
click at [79, 146] on span "Pedidos balcão (PDV)" at bounding box center [59, 149] width 75 height 11
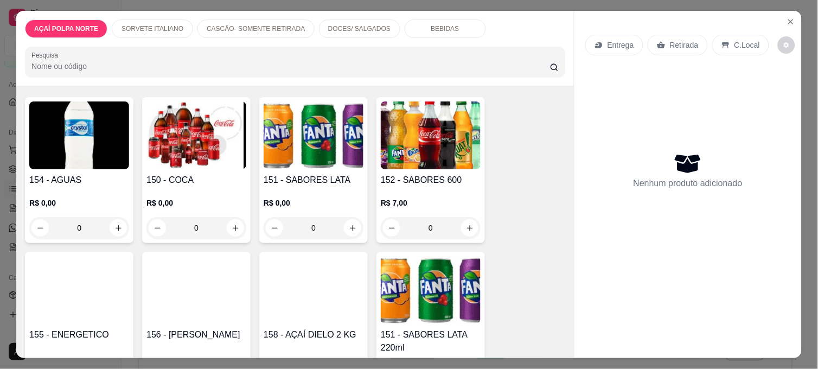
scroll to position [783, 0]
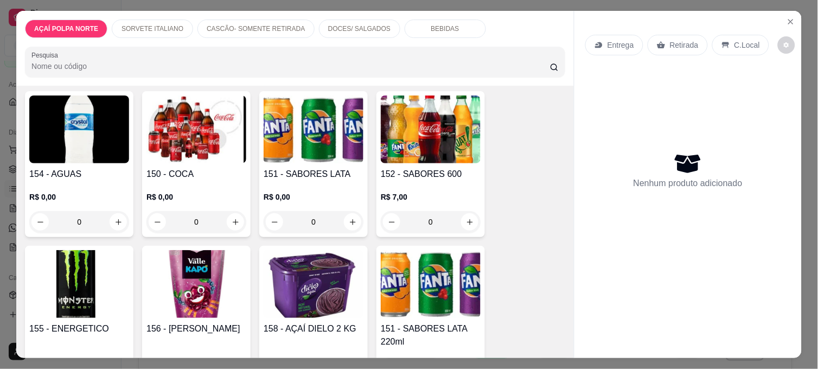
click at [175, 151] on img at bounding box center [196, 129] width 100 height 68
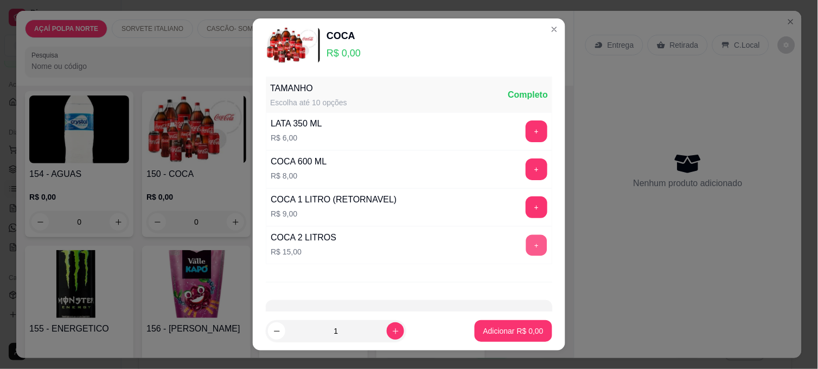
click at [526, 249] on button "+" at bounding box center [536, 245] width 21 height 21
click at [518, 329] on p "Adicionar R$ 15,00" at bounding box center [511, 330] width 65 height 11
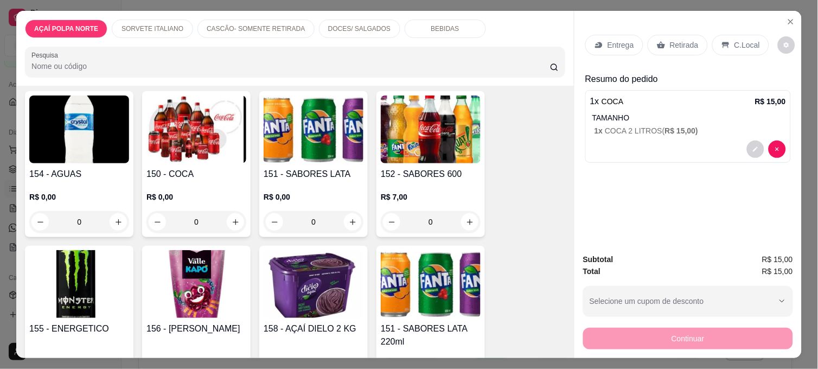
click at [676, 46] on div "Retirada" at bounding box center [677, 45] width 60 height 21
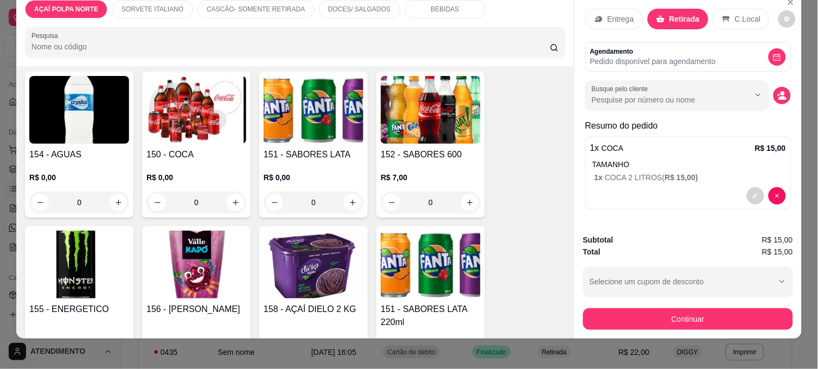
scroll to position [28, 0]
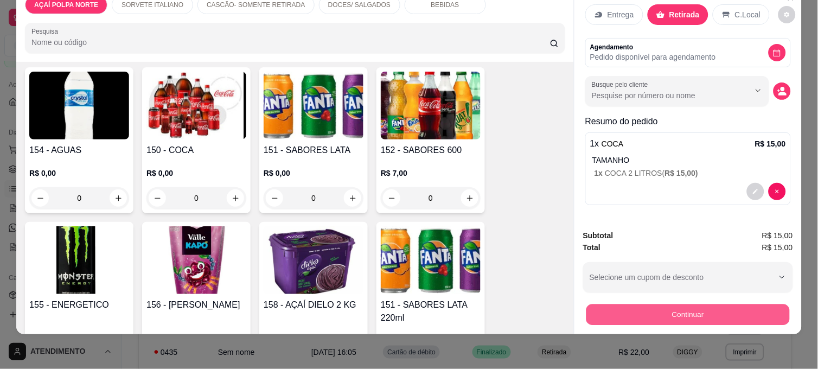
click at [675, 305] on button "Continuar" at bounding box center [687, 314] width 203 height 21
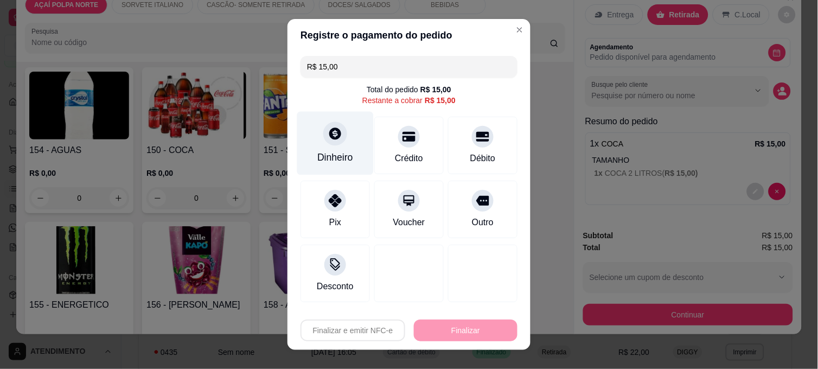
click at [332, 141] on div at bounding box center [335, 133] width 24 height 24
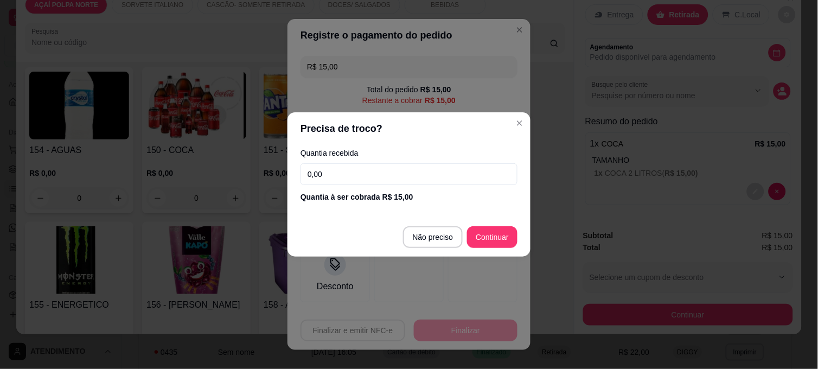
click at [372, 179] on input "0,00" at bounding box center [408, 174] width 217 height 22
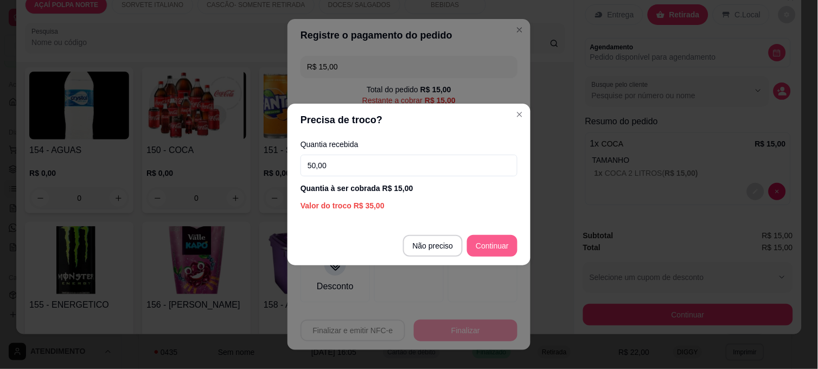
type input "50,00"
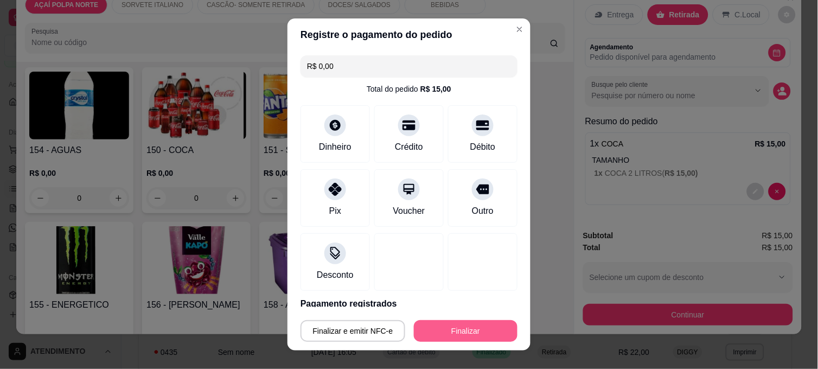
click at [486, 331] on button "Finalizar" at bounding box center [466, 331] width 104 height 22
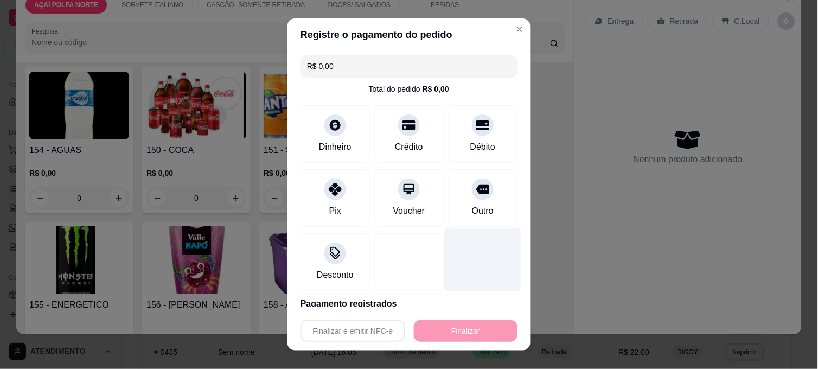
type input "-R$ 15,00"
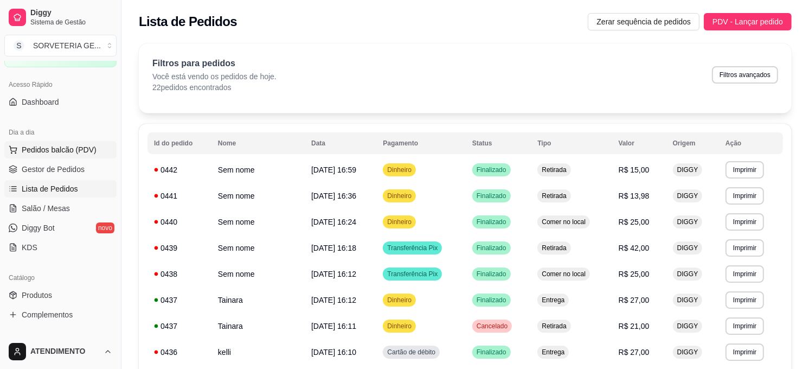
click at [63, 149] on span "Pedidos balcão (PDV)" at bounding box center [59, 149] width 75 height 11
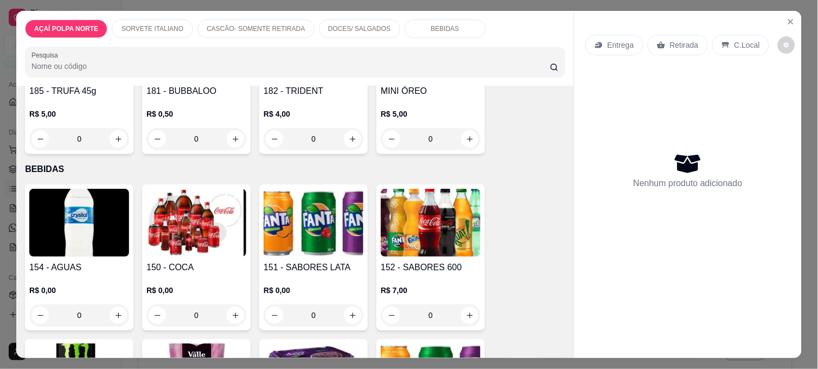
scroll to position [723, 0]
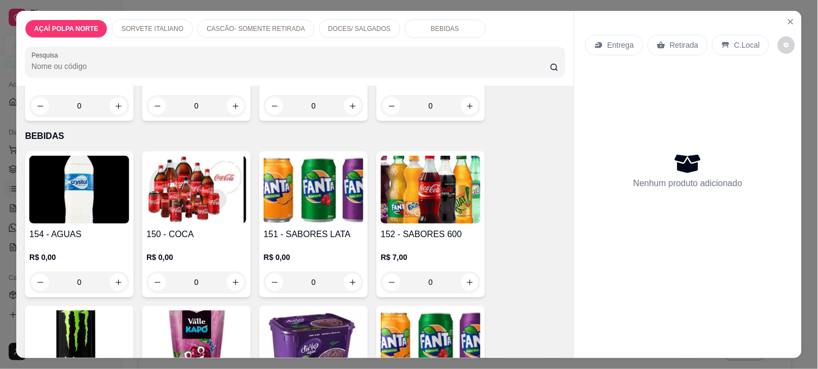
click at [231, 271] on div "0" at bounding box center [196, 282] width 100 height 22
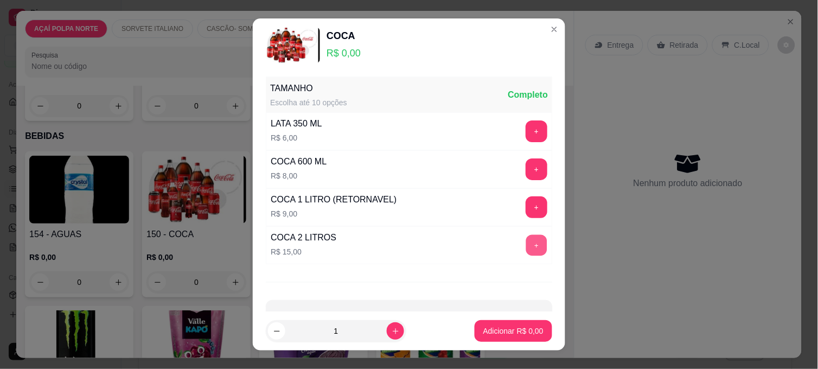
click at [526, 250] on button "+" at bounding box center [536, 245] width 21 height 21
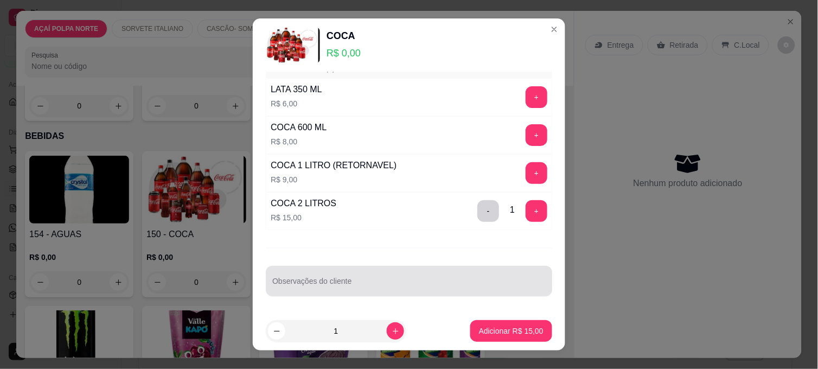
click at [387, 278] on div at bounding box center [408, 281] width 273 height 22
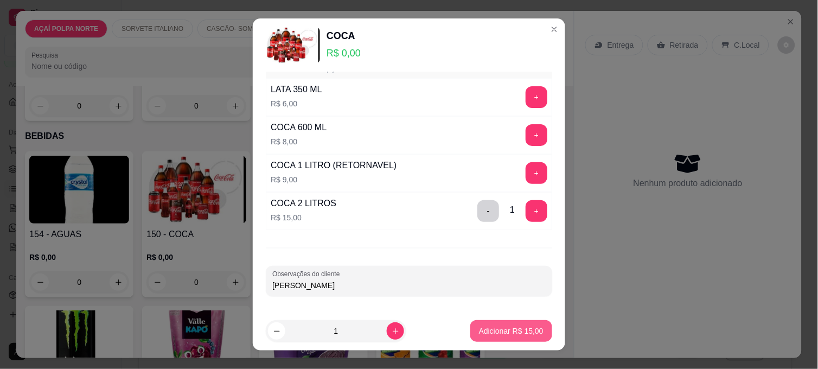
type input "[PERSON_NAME]"
click at [488, 327] on p "Adicionar R$ 15,00" at bounding box center [511, 330] width 65 height 11
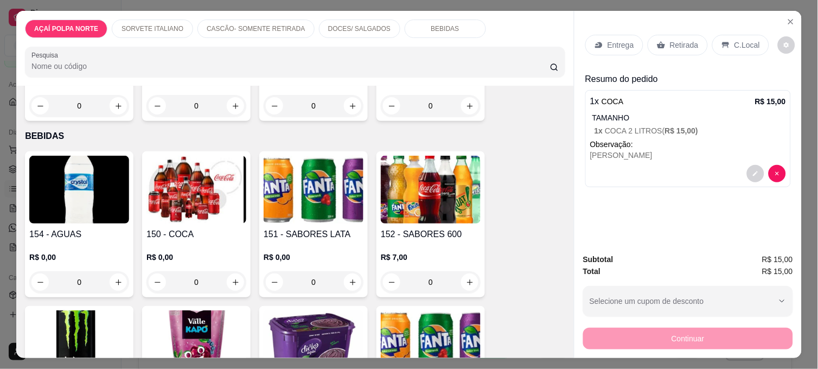
click at [740, 40] on p "C.Local" at bounding box center [746, 45] width 25 height 11
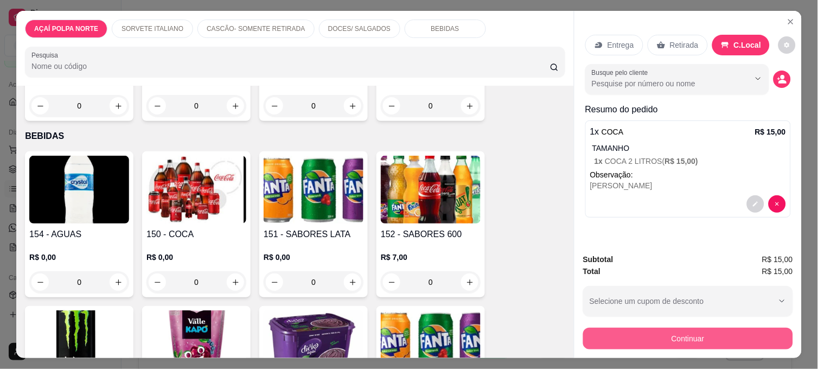
click at [652, 328] on button "Continuar" at bounding box center [688, 339] width 210 height 22
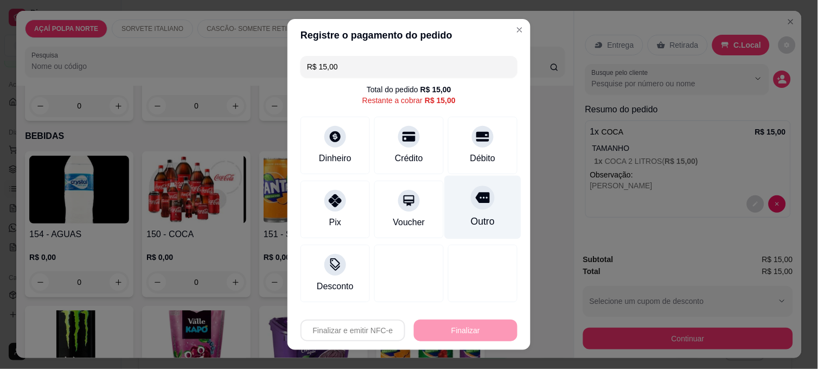
click at [471, 217] on div "Outro" at bounding box center [483, 221] width 24 height 14
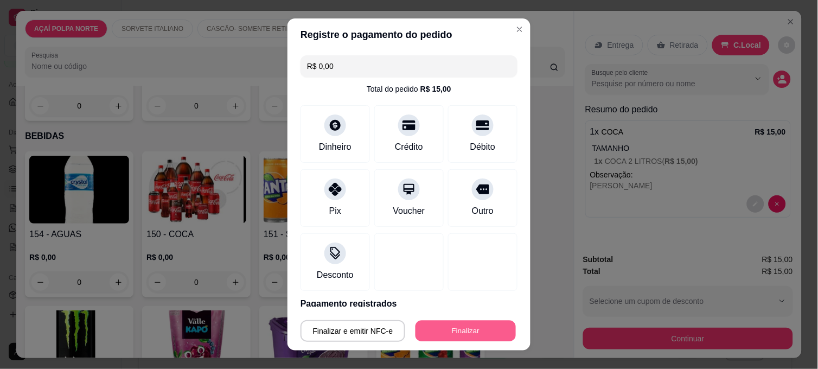
click at [456, 335] on button "Finalizar" at bounding box center [465, 330] width 100 height 21
type input "-R$ 15,00"
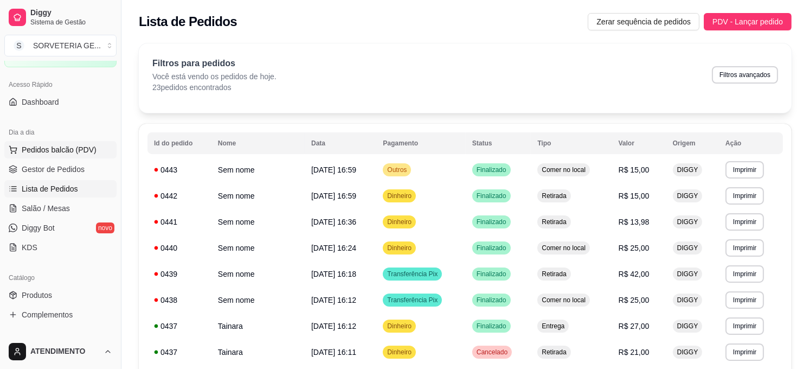
click at [72, 146] on span "Pedidos balcão (PDV)" at bounding box center [59, 149] width 75 height 11
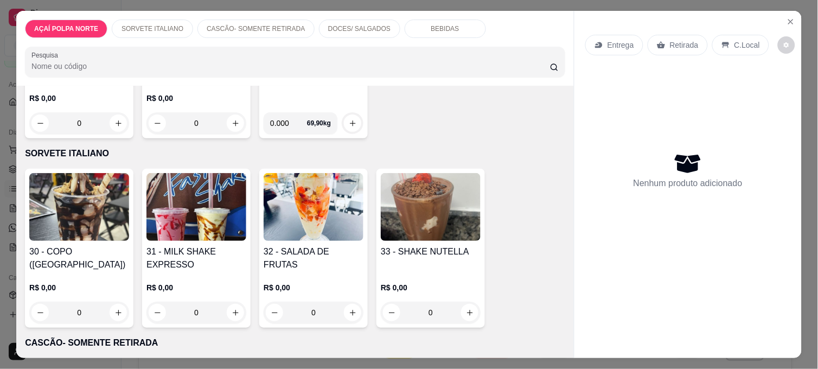
scroll to position [181, 0]
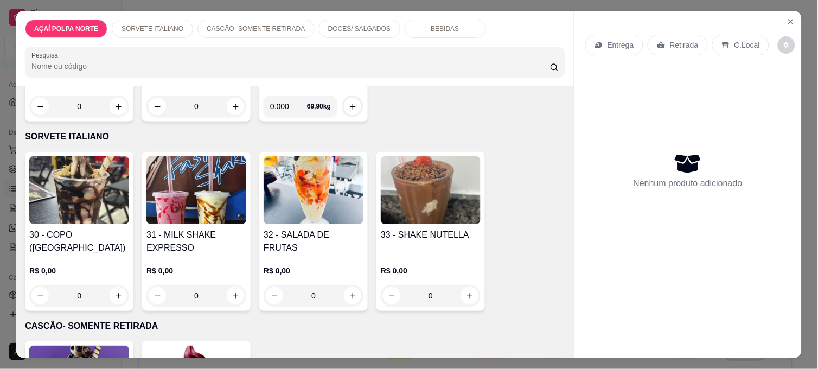
click at [191, 232] on h4 "31 - MILK SHAKE EXPRESSO" at bounding box center [196, 241] width 100 height 26
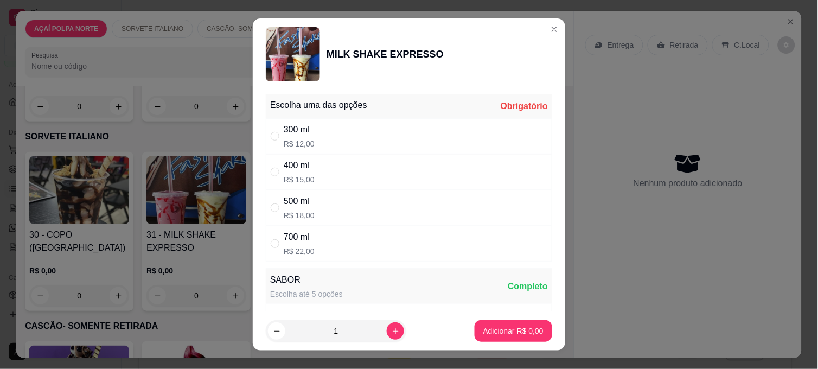
click at [312, 166] on div "400 ml R$ 15,00" at bounding box center [409, 172] width 286 height 36
radio input "true"
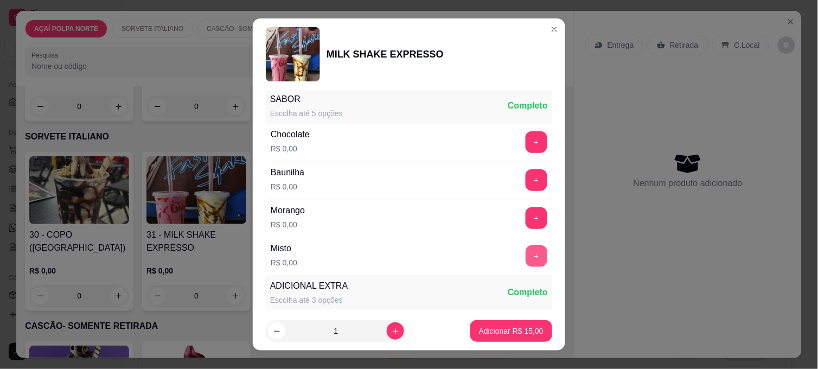
click at [525, 257] on button "+" at bounding box center [536, 256] width 22 height 22
click at [512, 325] on p "Adicionar R$ 15,00" at bounding box center [511, 330] width 63 height 10
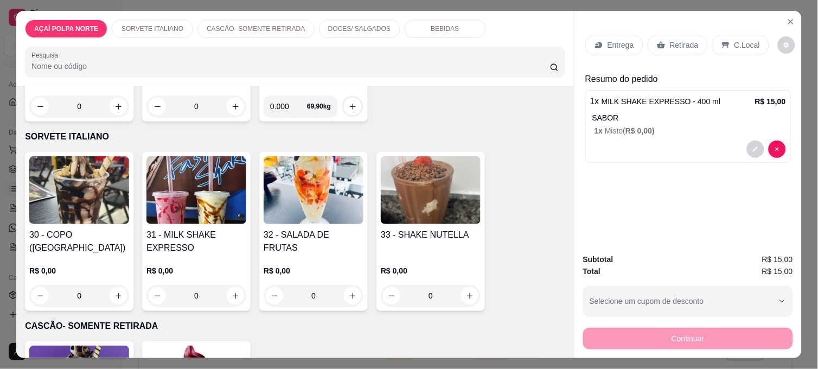
click at [689, 49] on div "Retirada" at bounding box center [677, 45] width 60 height 21
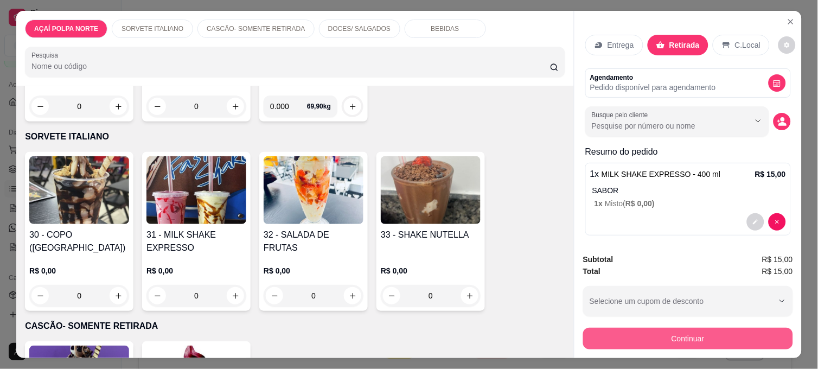
click at [662, 332] on button "Continuar" at bounding box center [688, 339] width 210 height 22
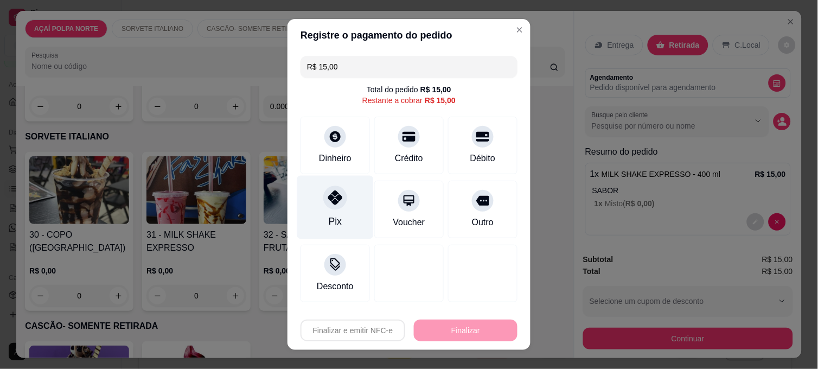
click at [345, 202] on div "Pix" at bounding box center [335, 207] width 76 height 63
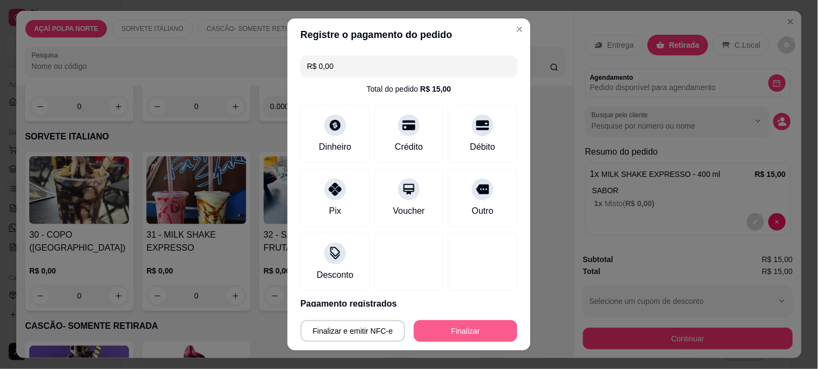
click at [442, 322] on button "Finalizar" at bounding box center [466, 331] width 104 height 22
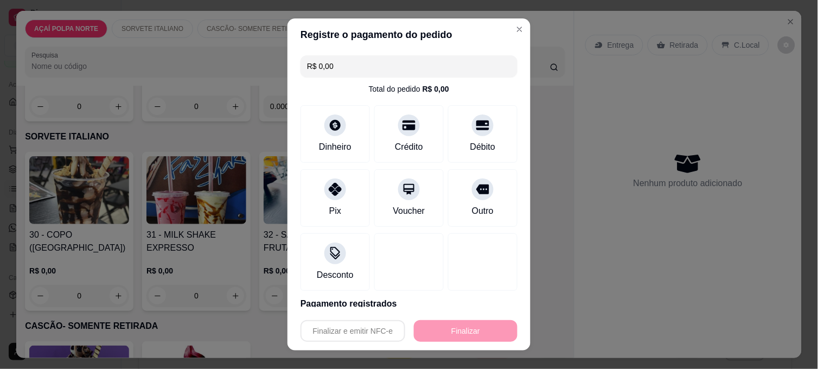
type input "-R$ 15,00"
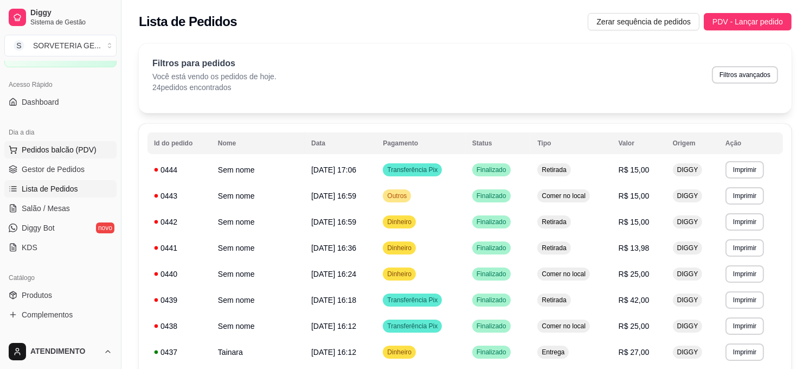
click at [82, 153] on span "Pedidos balcão (PDV)" at bounding box center [59, 149] width 75 height 11
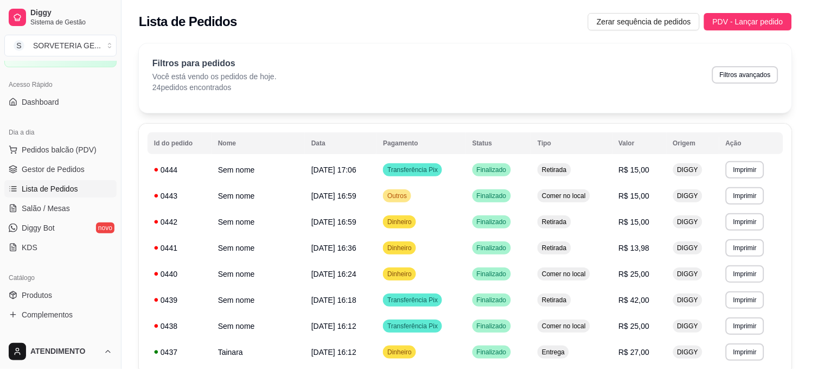
click at [62, 208] on img at bounding box center [79, 195] width 100 height 68
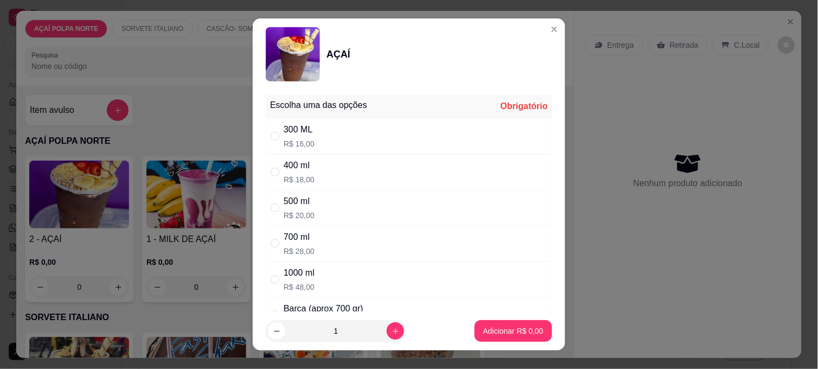
click at [333, 136] on div "300 ML R$ 16,00" at bounding box center [409, 136] width 286 height 36
radio input "true"
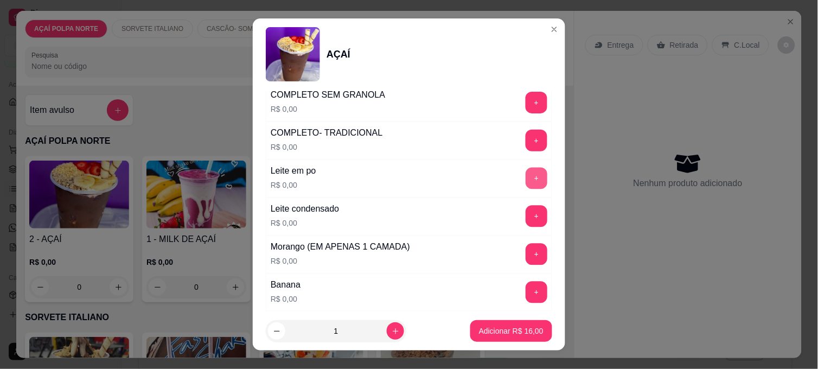
scroll to position [482, 0]
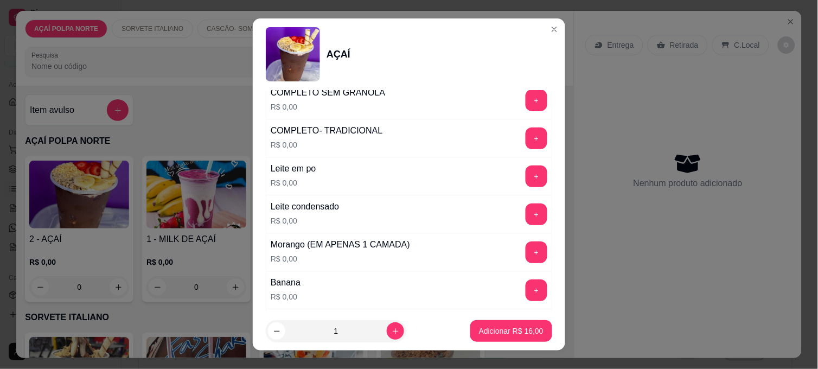
click at [521, 182] on div "+" at bounding box center [536, 176] width 30 height 22
click at [526, 185] on button "+" at bounding box center [536, 176] width 21 height 21
click at [525, 212] on button "+" at bounding box center [536, 214] width 22 height 22
click at [477, 175] on button "-" at bounding box center [488, 176] width 22 height 22
click at [477, 223] on button "-" at bounding box center [488, 214] width 22 height 22
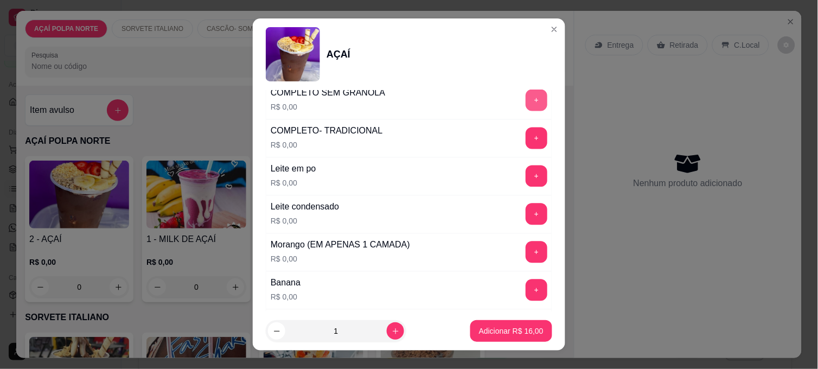
click at [525, 99] on button "+" at bounding box center [536, 100] width 22 height 22
click at [527, 332] on p "Adicionar R$ 16,00" at bounding box center [511, 330] width 65 height 11
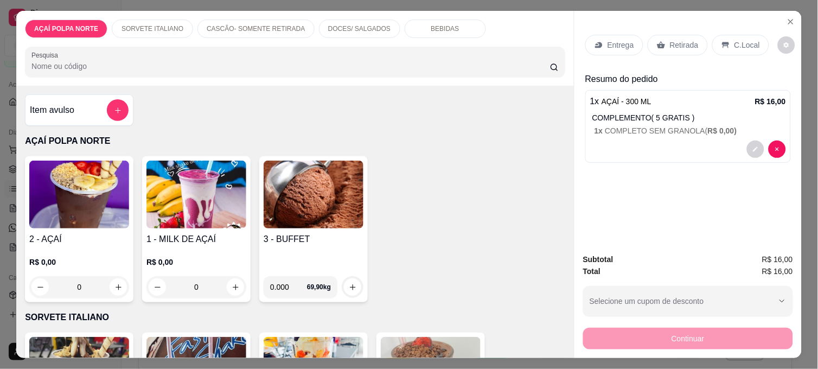
click at [675, 45] on p "Retirada" at bounding box center [684, 45] width 29 height 11
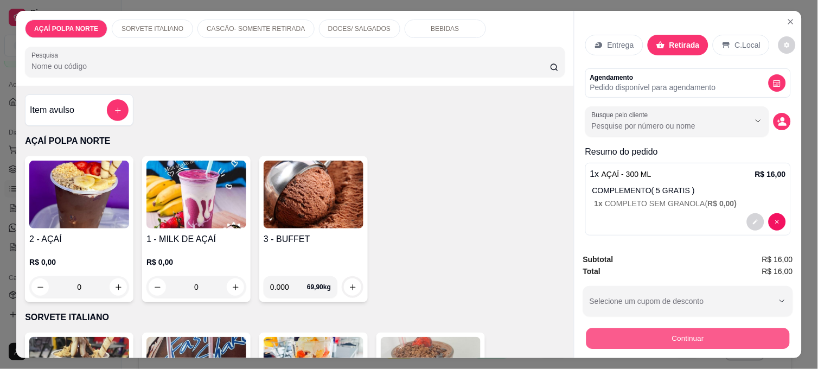
click at [741, 335] on button "Continuar" at bounding box center [687, 338] width 203 height 21
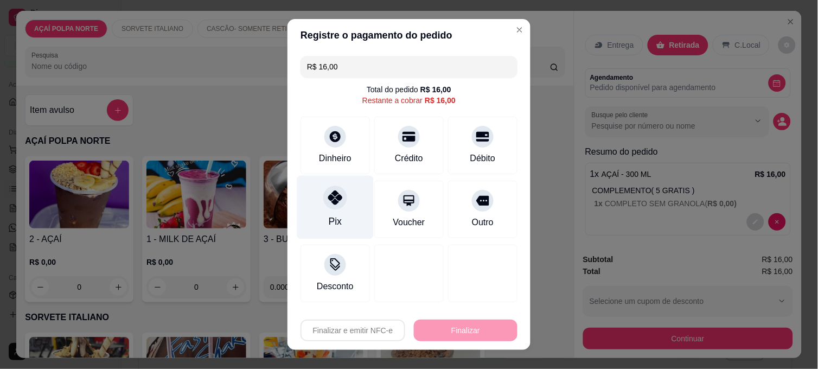
drag, startPoint x: 339, startPoint y: 202, endPoint x: 350, endPoint y: 202, distance: 10.8
click at [338, 202] on div at bounding box center [335, 197] width 24 height 24
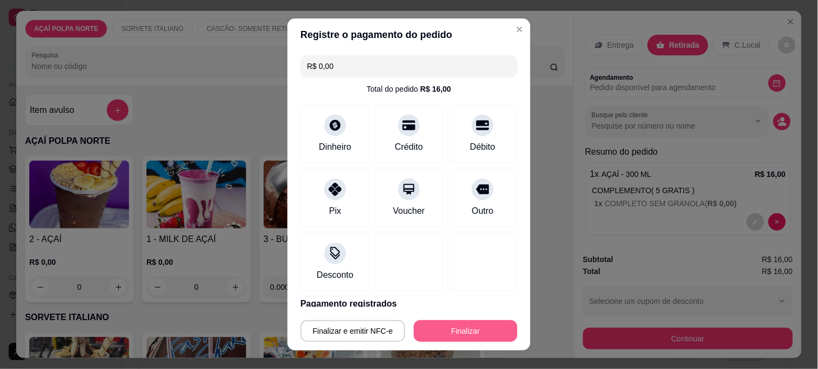
click at [444, 337] on button "Finalizar" at bounding box center [466, 331] width 104 height 22
type input "-R$ 16,00"
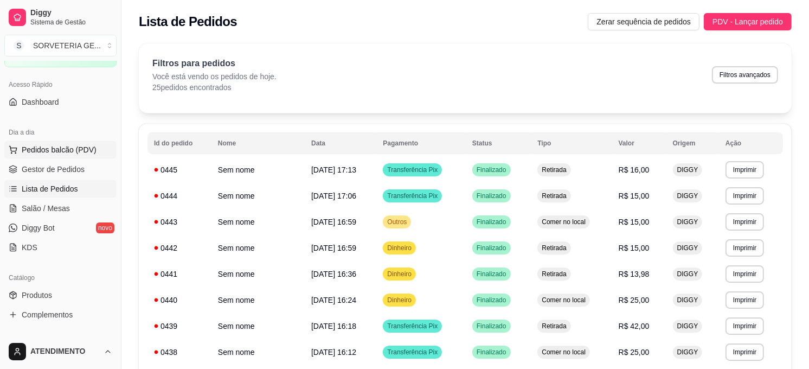
click at [70, 143] on button "Pedidos balcão (PDV)" at bounding box center [60, 149] width 112 height 17
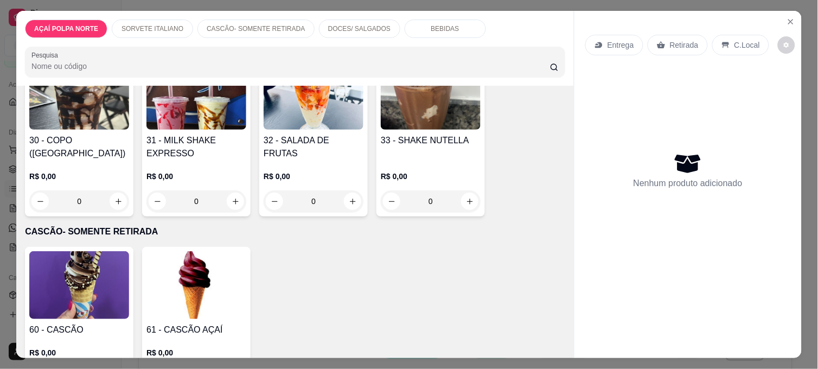
scroll to position [301, 0]
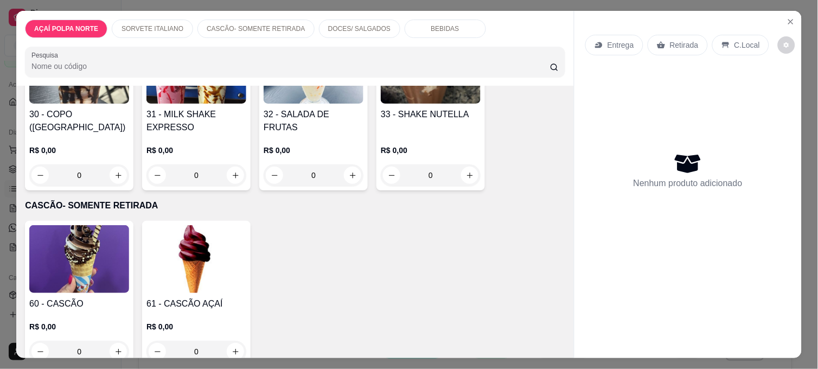
click at [104, 237] on img at bounding box center [79, 259] width 100 height 68
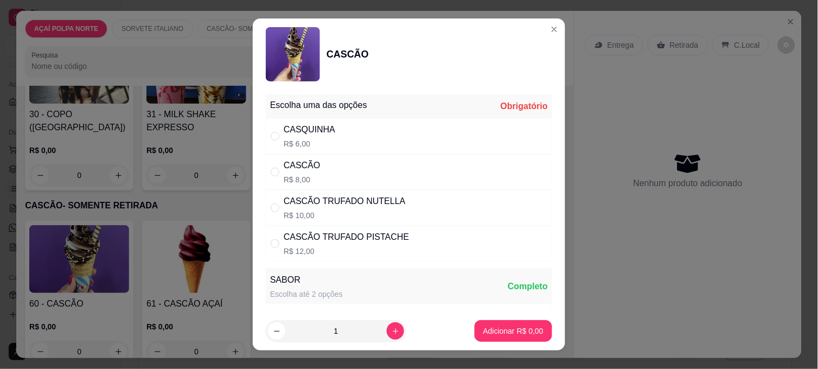
click at [397, 171] on div "CASCÃO R$ 8,00" at bounding box center [409, 172] width 286 height 36
radio input "true"
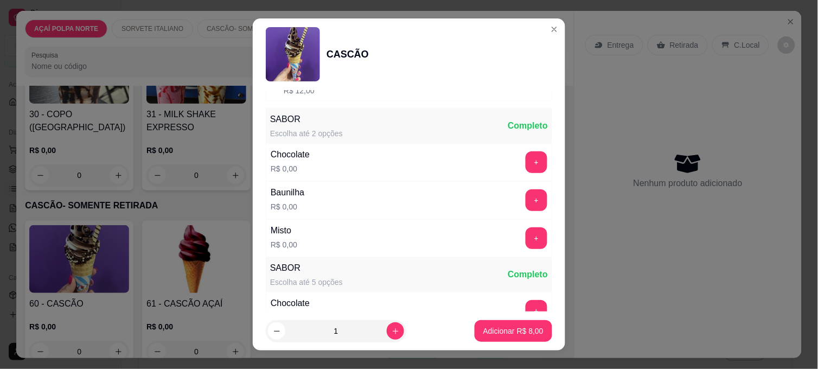
scroll to position [181, 0]
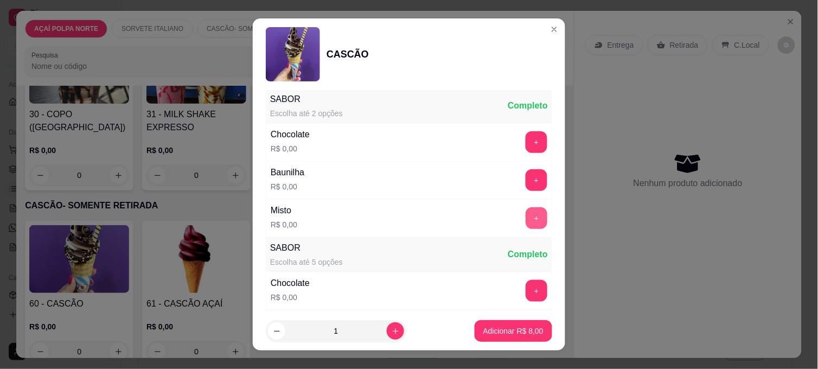
click at [525, 224] on button "+" at bounding box center [536, 218] width 22 height 22
click at [523, 324] on button "Adicionar R$ 8,00" at bounding box center [513, 331] width 78 height 22
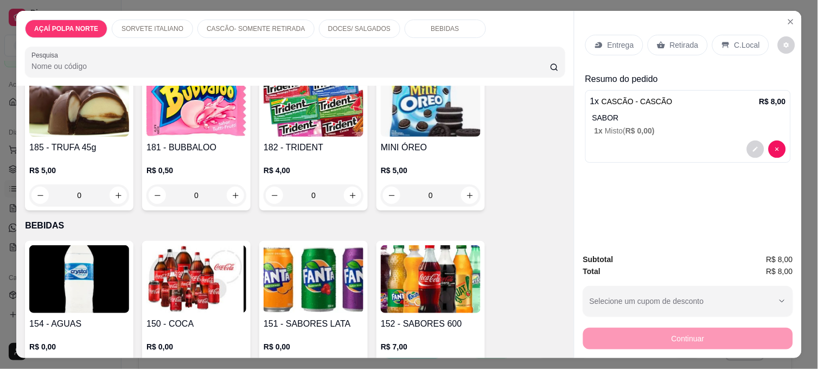
scroll to position [663, 0]
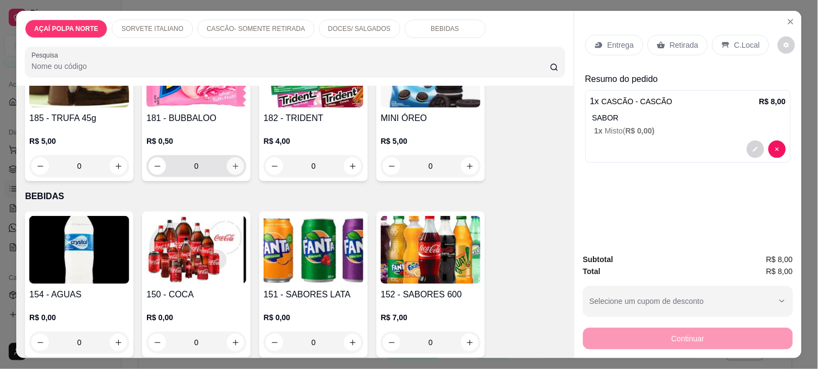
click at [232, 162] on icon "increase-product-quantity" at bounding box center [236, 166] width 8 height 8
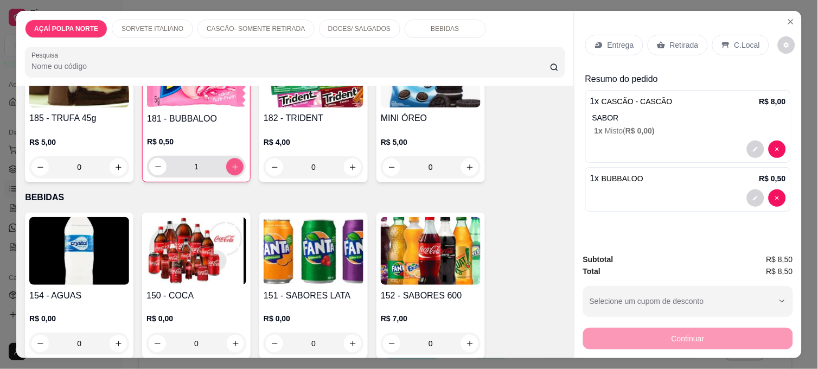
click at [232, 164] on icon "increase-product-quantity" at bounding box center [235, 167] width 6 height 6
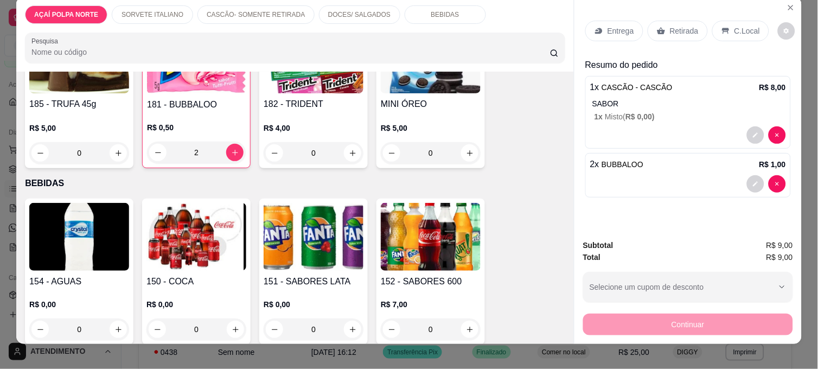
scroll to position [28, 0]
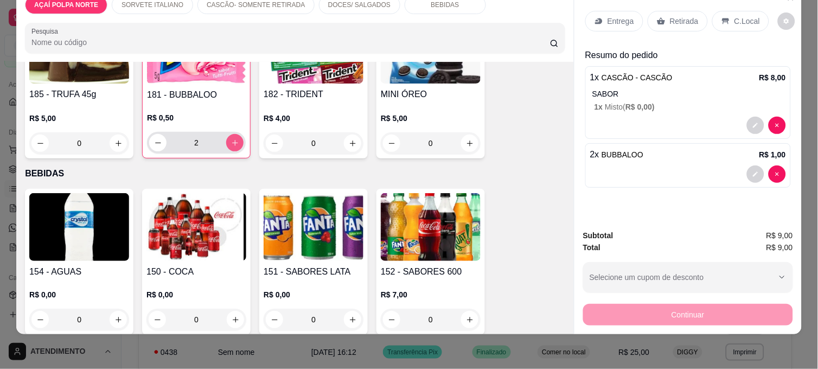
click at [231, 139] on icon "increase-product-quantity" at bounding box center [235, 143] width 8 height 8
type input "4"
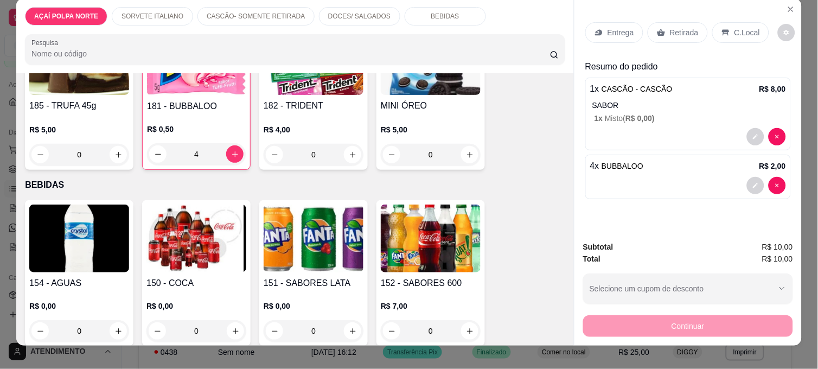
scroll to position [0, 0]
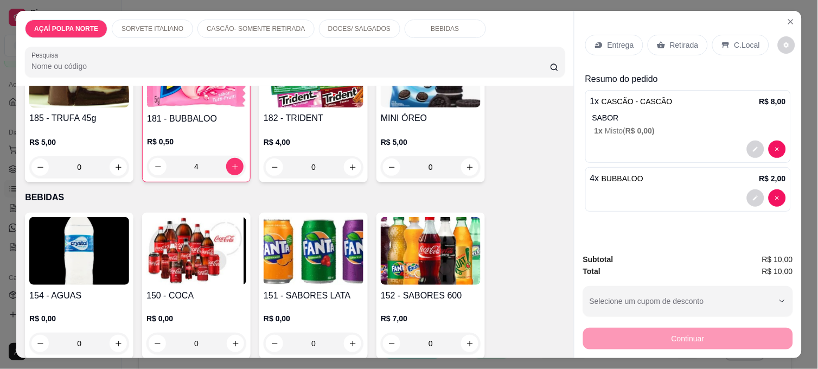
click at [664, 40] on div "Retirada" at bounding box center [677, 45] width 60 height 21
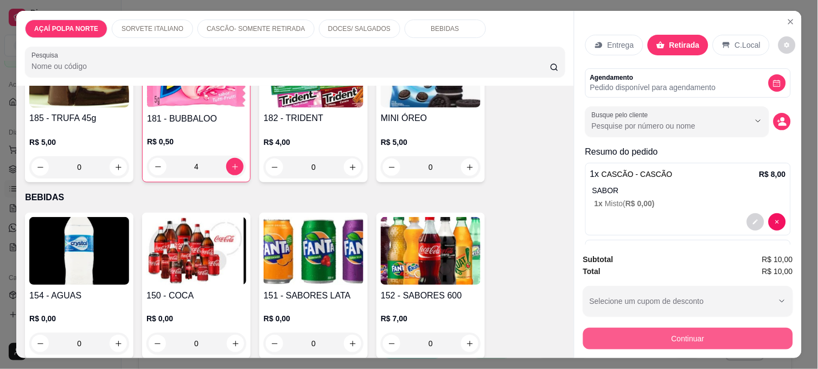
click at [690, 337] on button "Continuar" at bounding box center [688, 339] width 210 height 22
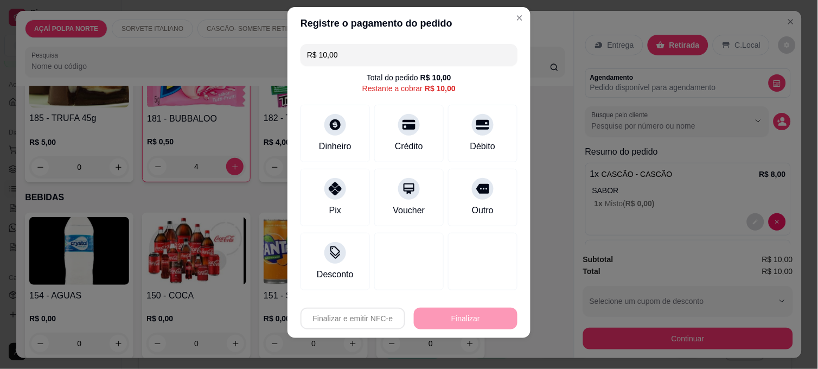
scroll to position [15, 0]
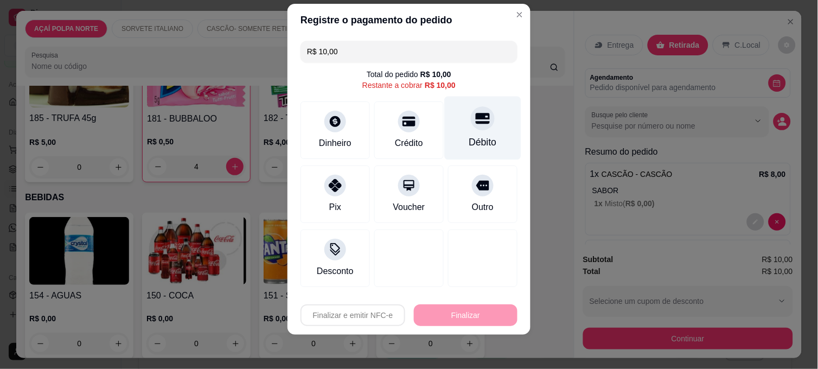
click at [458, 130] on div "Débito" at bounding box center [483, 128] width 76 height 63
type input "R$ 0,00"
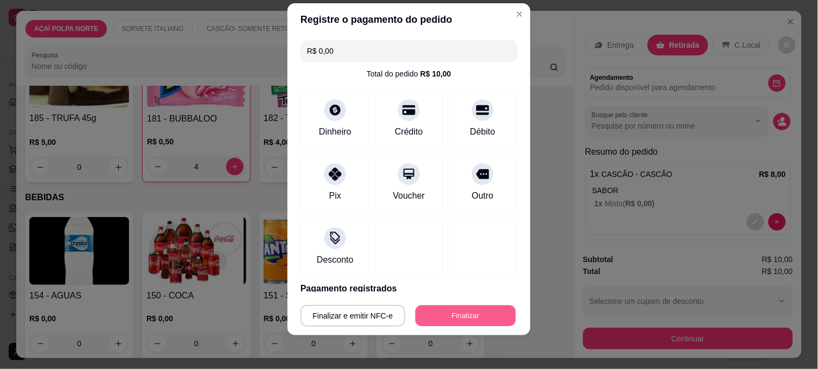
click at [468, 312] on button "Finalizar" at bounding box center [465, 315] width 100 height 21
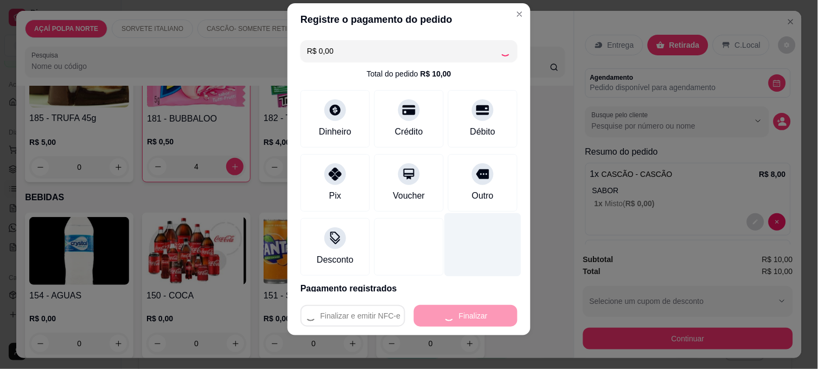
type input "0"
type input "-R$ 10,00"
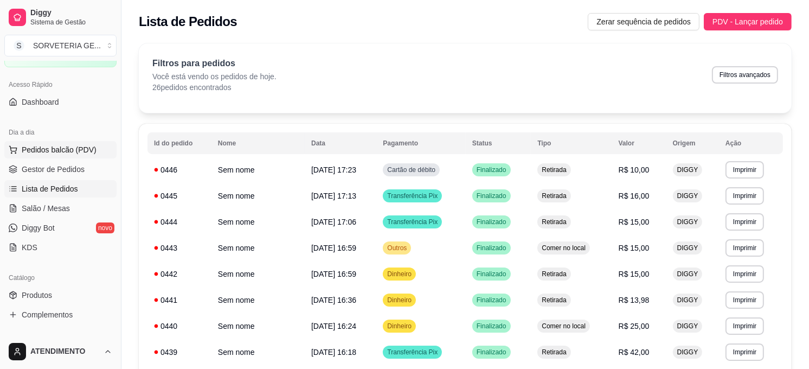
click at [66, 146] on span "Pedidos balcão (PDV)" at bounding box center [59, 149] width 75 height 11
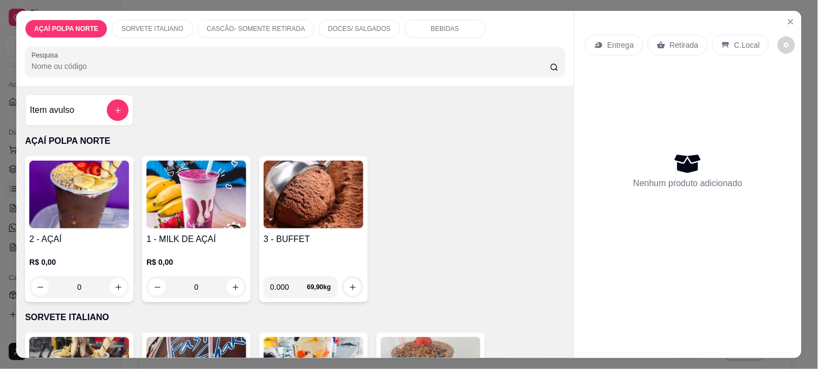
click at [91, 234] on h4 "2 - AÇAÍ" at bounding box center [79, 239] width 100 height 13
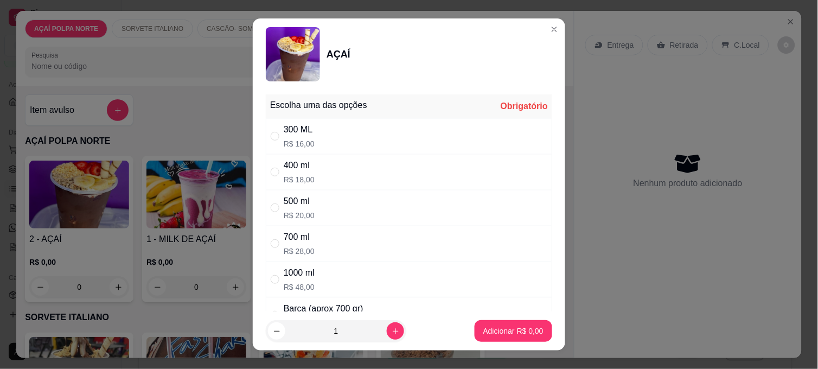
click at [345, 138] on div "300 ML R$ 16,00" at bounding box center [409, 136] width 286 height 36
radio input "true"
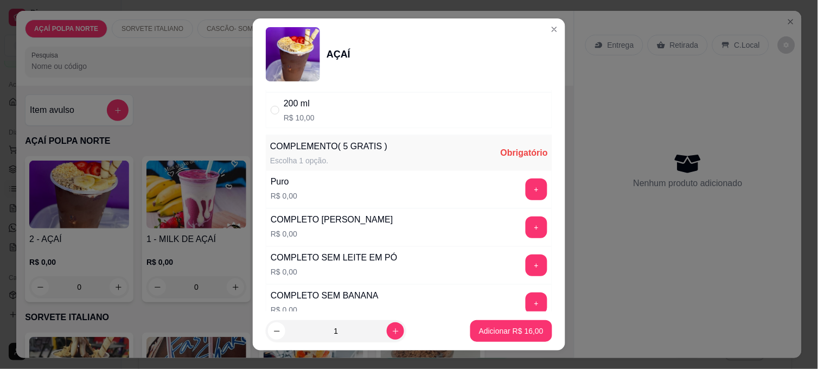
scroll to position [301, 0]
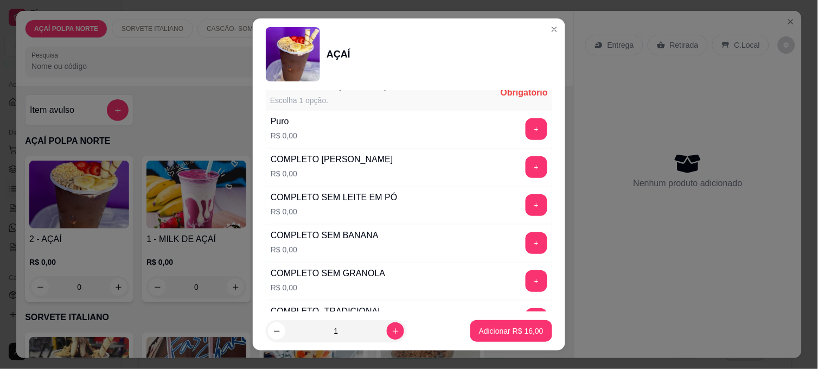
click at [525, 279] on button "+" at bounding box center [536, 281] width 22 height 22
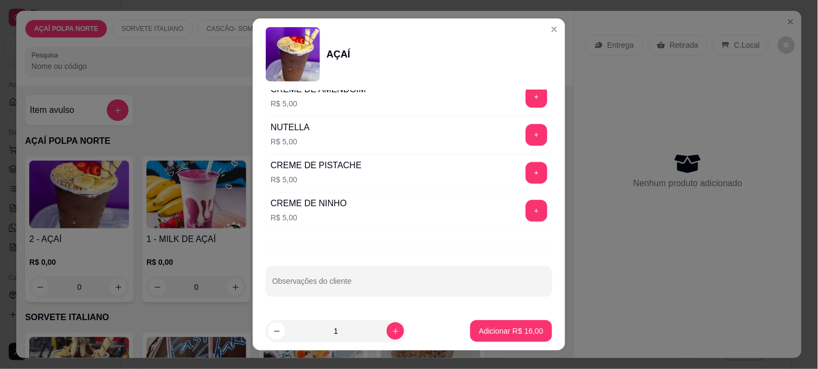
scroll to position [1400, 0]
click at [526, 138] on button "+" at bounding box center [536, 135] width 21 height 21
click at [529, 326] on p "Adicionar R$ 21,00" at bounding box center [511, 330] width 63 height 10
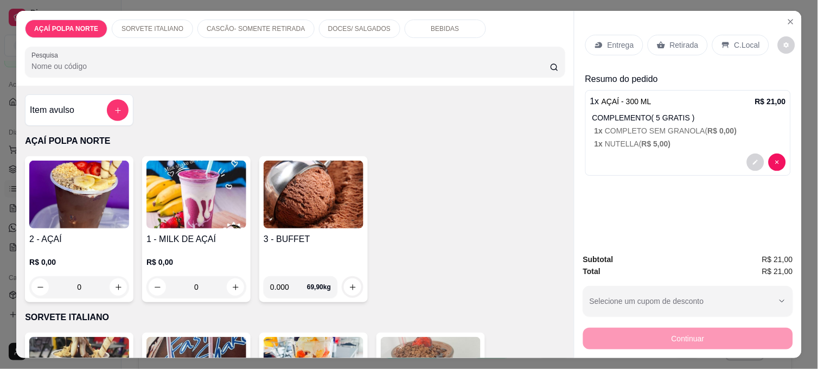
click at [689, 49] on div "Retirada" at bounding box center [677, 45] width 60 height 21
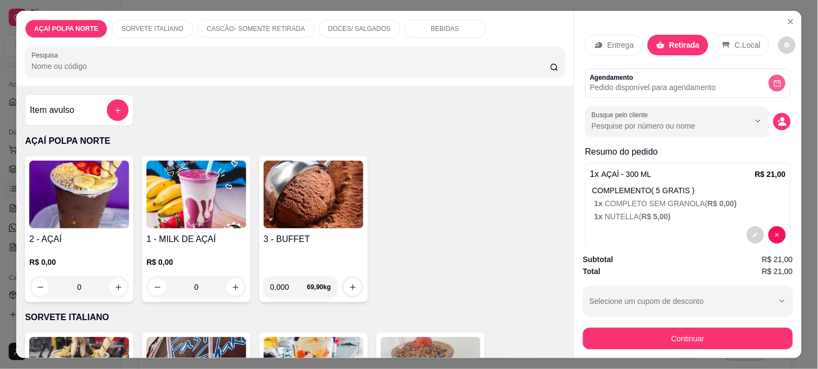
click at [773, 79] on icon "decrease-product-quantity" at bounding box center [777, 83] width 8 height 8
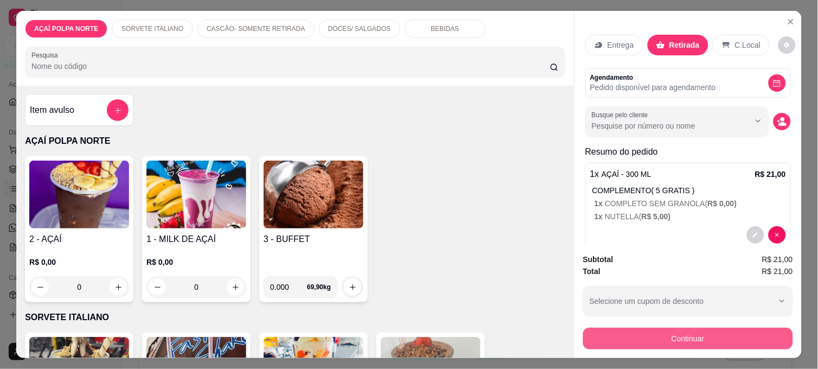
click at [710, 338] on button "Continuar" at bounding box center [688, 339] width 210 height 22
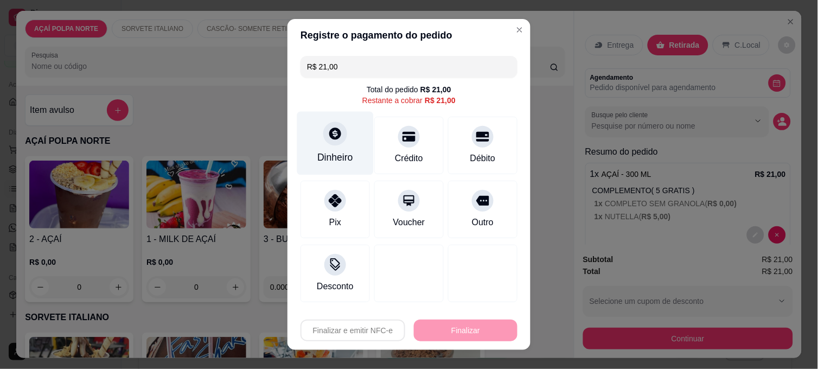
click at [325, 158] on div "Dinheiro" at bounding box center [335, 157] width 36 height 14
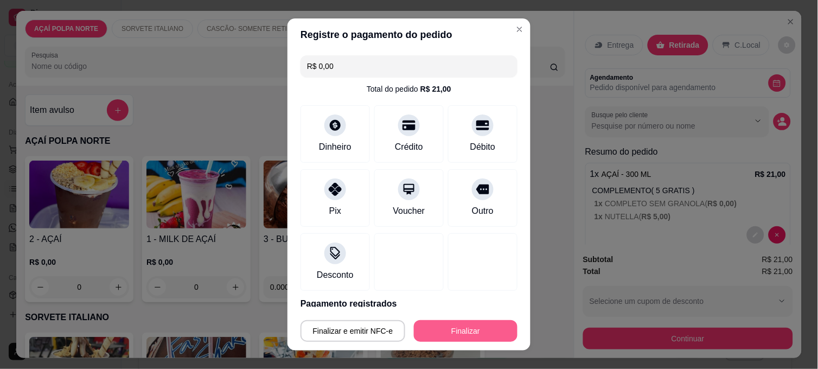
click at [469, 322] on button "Finalizar" at bounding box center [466, 331] width 104 height 22
type input "-R$ 21,00"
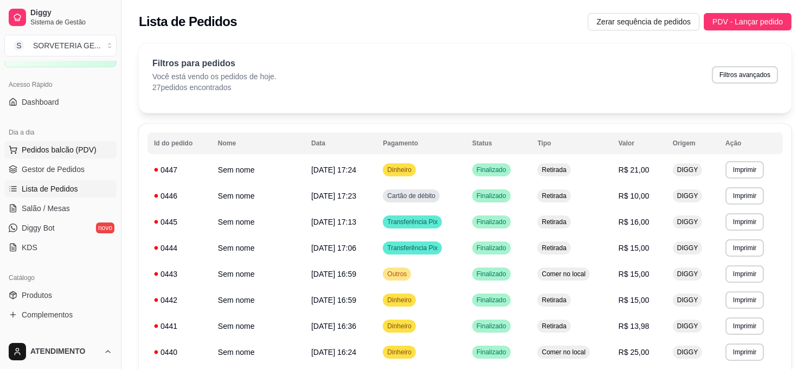
click at [66, 152] on span "Pedidos balcão (PDV)" at bounding box center [59, 149] width 75 height 11
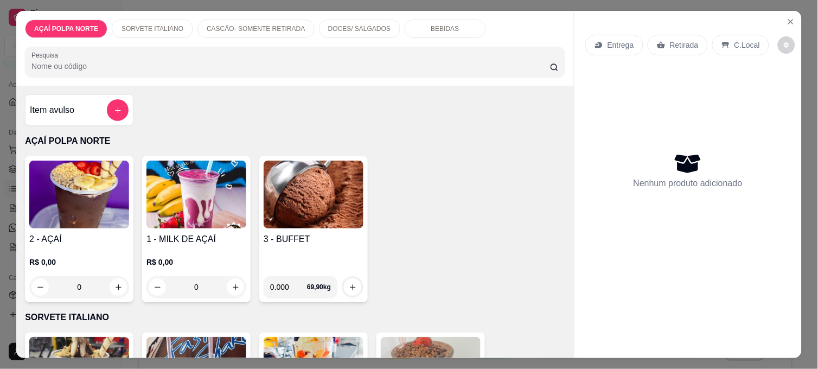
click at [301, 241] on div "3 - BUFFET" at bounding box center [314, 250] width 100 height 35
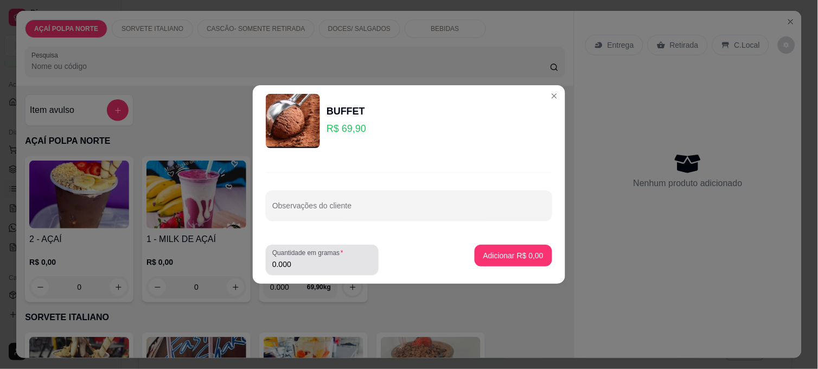
click at [325, 272] on div "Quantidade em gramas 0.000" at bounding box center [322, 260] width 113 height 30
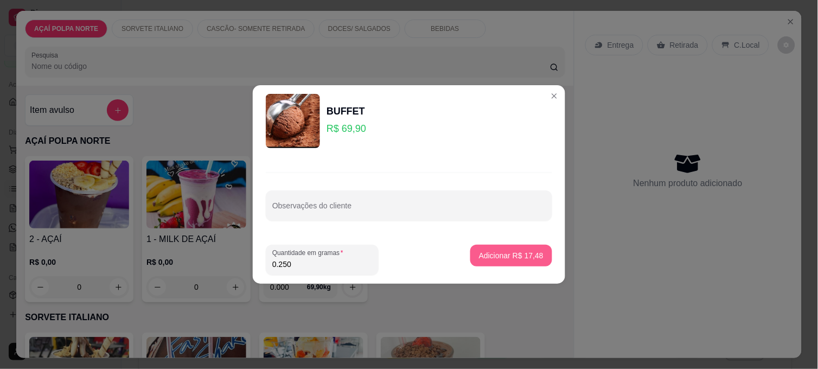
type input "0.250"
click at [492, 246] on button "Adicionar R$ 17,48" at bounding box center [511, 255] width 80 height 21
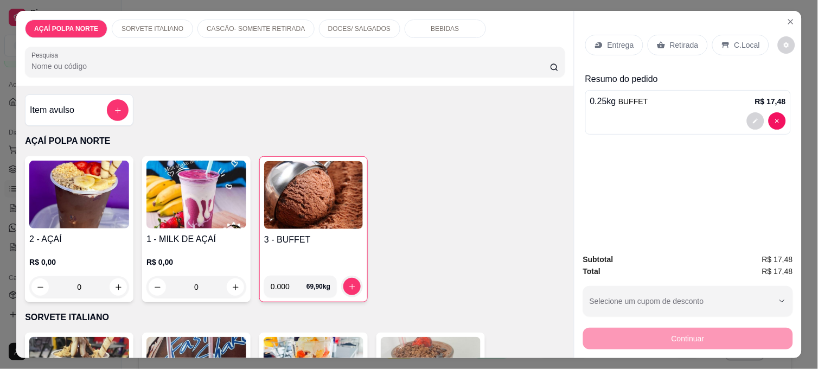
click at [681, 41] on p "Retirada" at bounding box center [684, 45] width 29 height 11
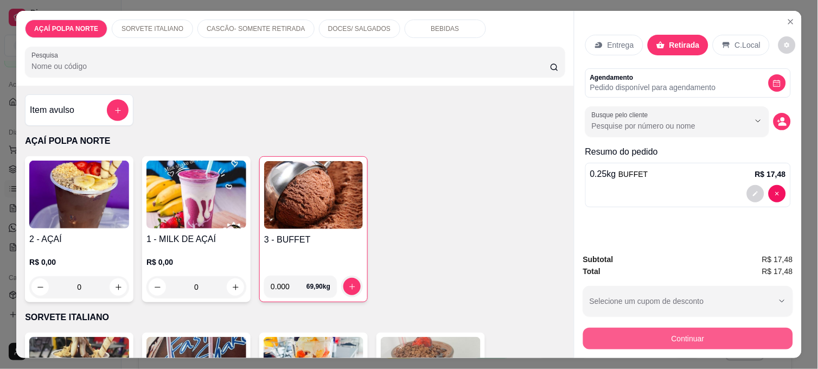
click at [714, 329] on button "Continuar" at bounding box center [688, 339] width 210 height 22
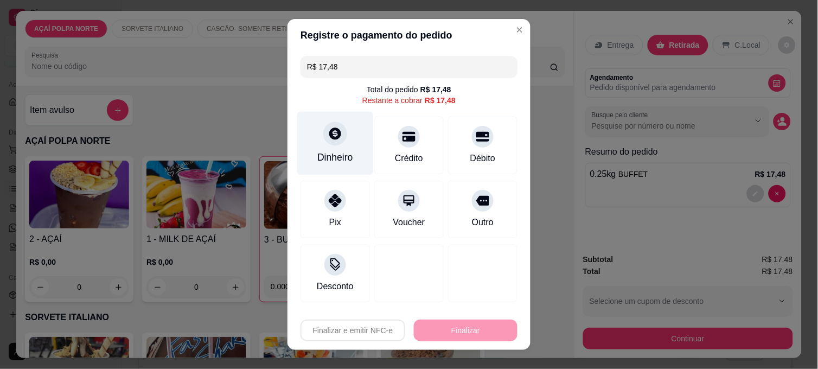
click at [306, 158] on div "Dinheiro" at bounding box center [335, 143] width 76 height 63
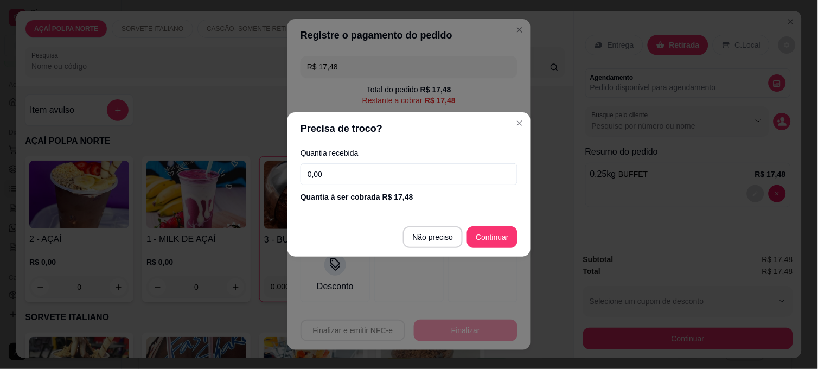
click at [405, 174] on input "0,00" at bounding box center [408, 174] width 217 height 22
type input "20,00"
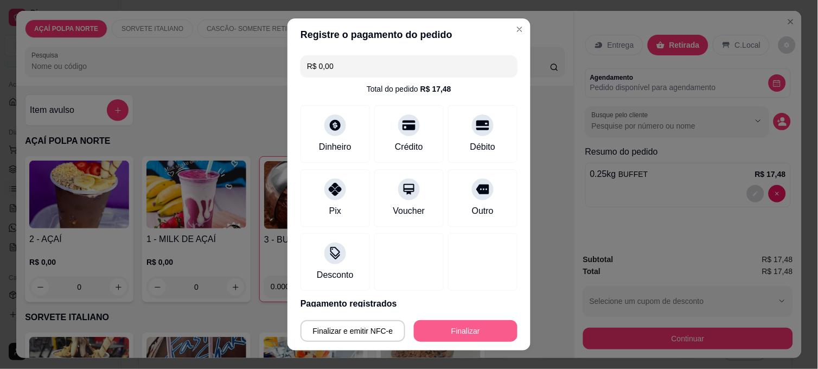
click at [471, 339] on button "Finalizar" at bounding box center [466, 331] width 104 height 22
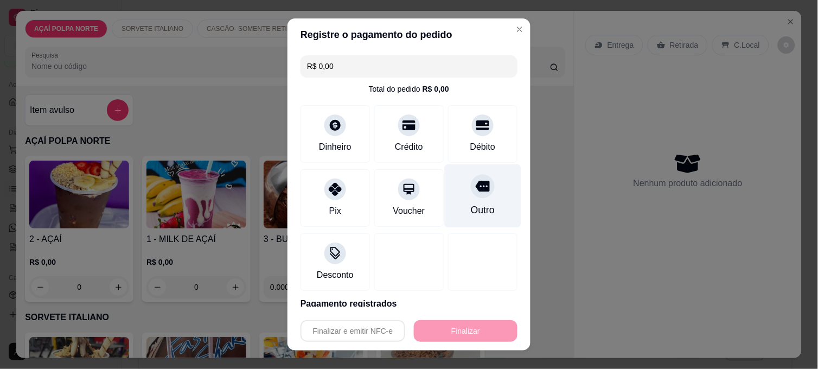
type input "-R$ 17,48"
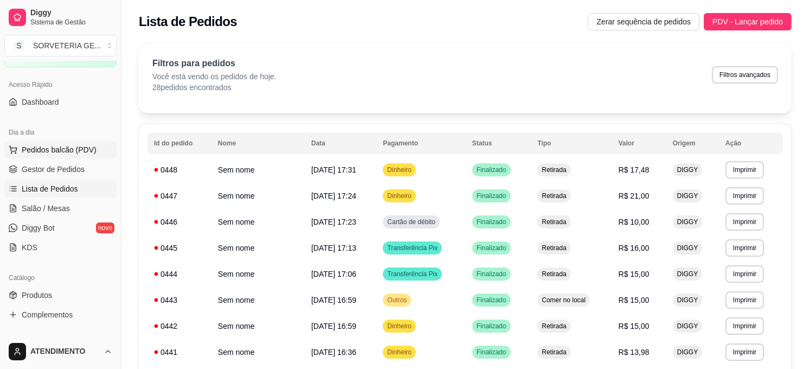
click at [88, 149] on span "Pedidos balcão (PDV)" at bounding box center [59, 149] width 75 height 11
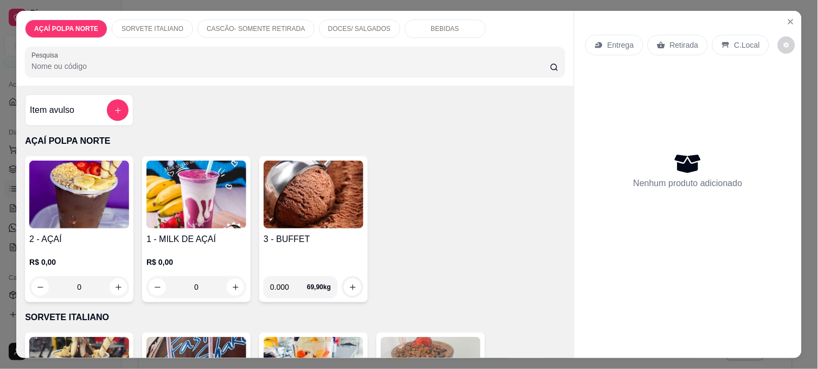
click at [105, 190] on img at bounding box center [79, 195] width 100 height 68
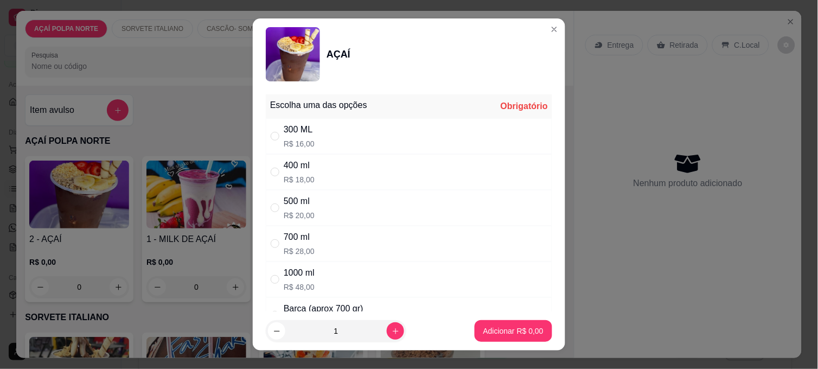
click at [298, 123] on div "300 ML" at bounding box center [299, 129] width 31 height 13
radio input "true"
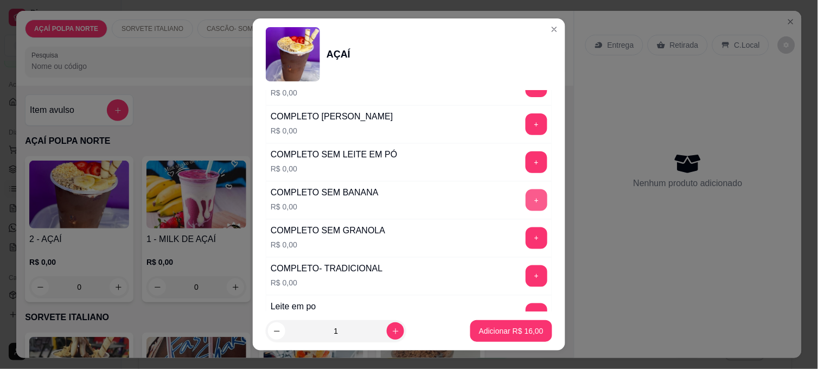
scroll to position [361, 0]
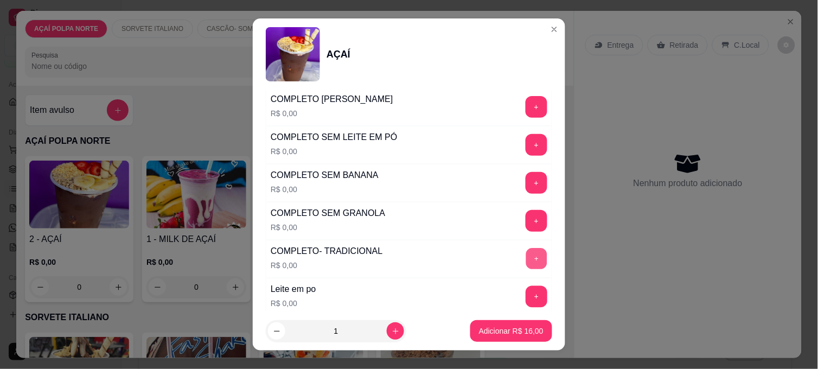
click at [526, 252] on button "+" at bounding box center [536, 258] width 21 height 21
click at [514, 320] on footer "1 Adicionar R$ 16,00" at bounding box center [409, 330] width 312 height 39
click at [512, 324] on button "Adicionar R$ 16,00" at bounding box center [511, 331] width 82 height 22
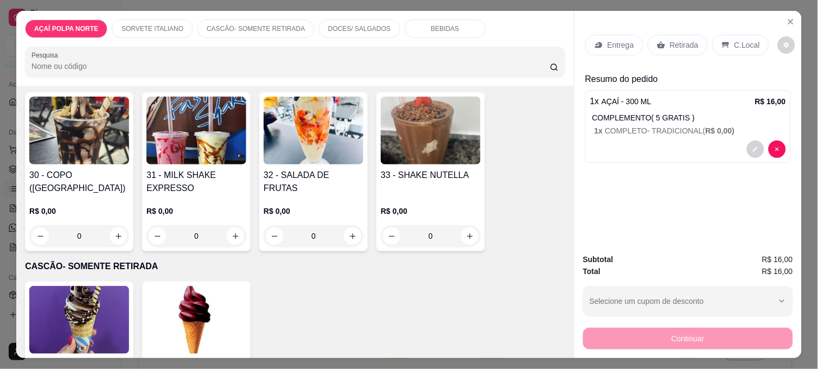
scroll to position [241, 0]
click at [86, 281] on div "60 - CASCÃO R$ 0,00 0" at bounding box center [79, 354] width 108 height 146
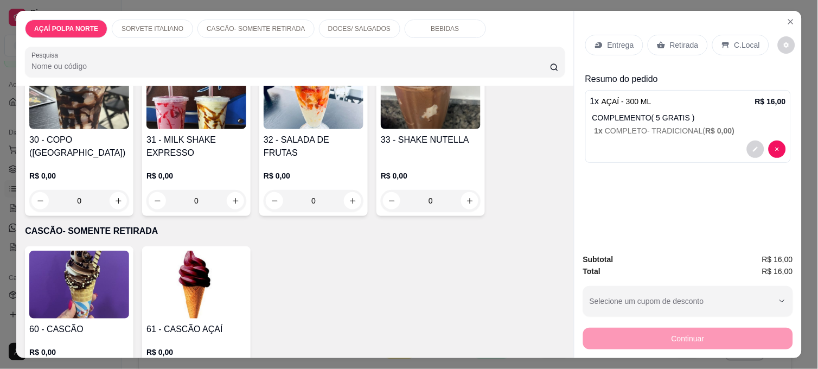
scroll to position [361, 0]
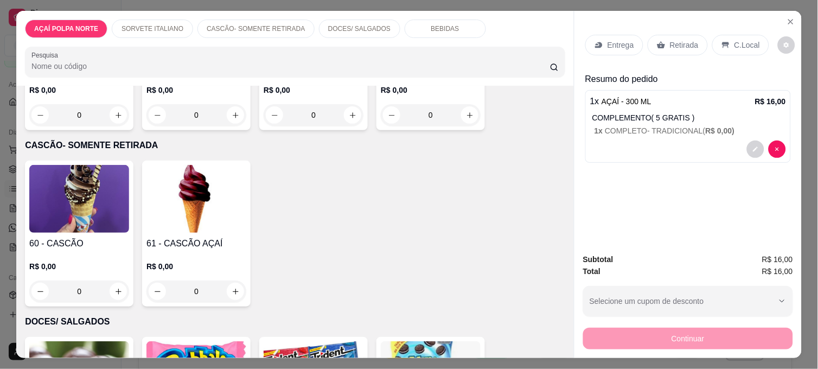
click at [182, 224] on img at bounding box center [196, 199] width 100 height 68
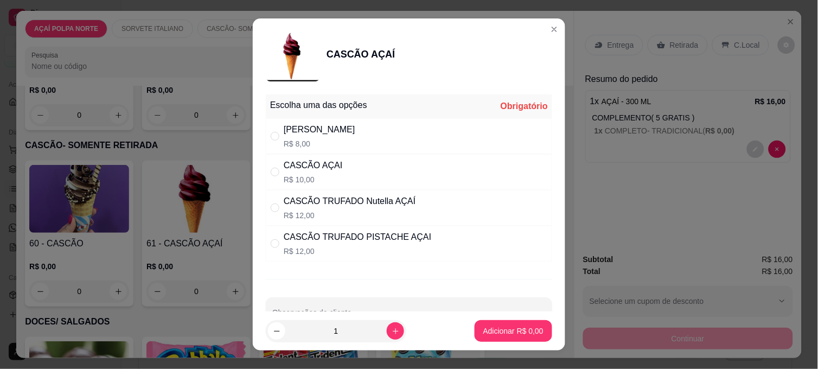
click at [320, 196] on div "CASCÃO TRUFADO Nutella AÇAÍ" at bounding box center [350, 201] width 132 height 13
radio input "true"
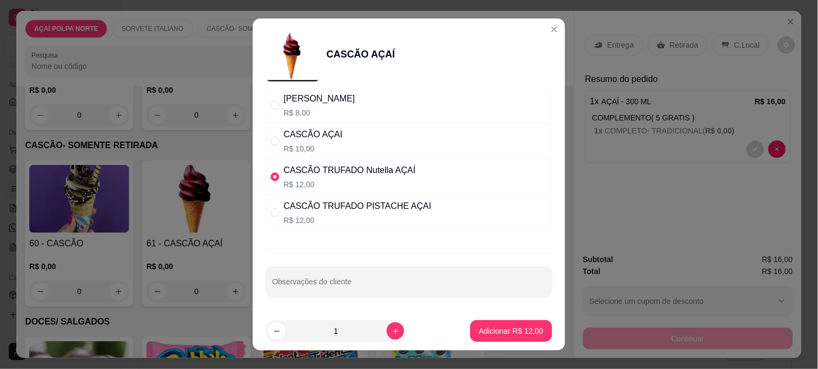
scroll to position [16, 0]
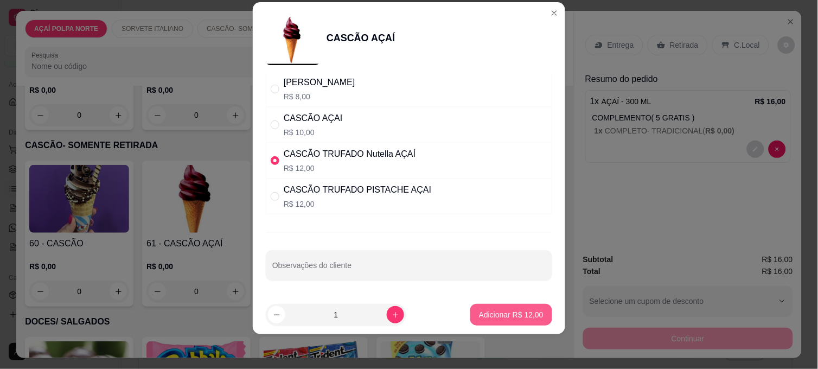
click at [505, 321] on button "Adicionar R$ 12,00" at bounding box center [511, 315] width 82 height 22
type input "1"
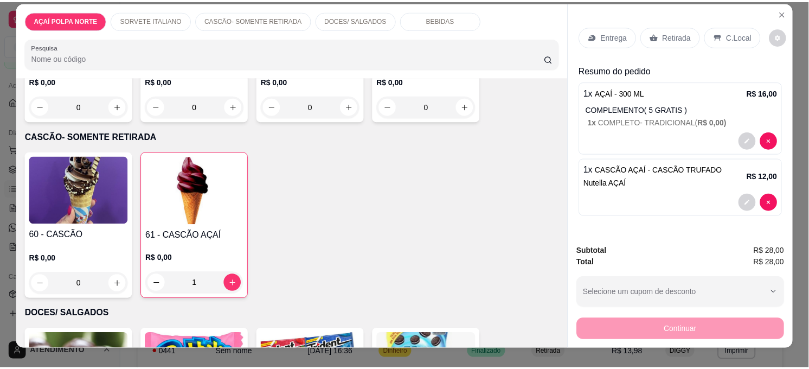
scroll to position [0, 0]
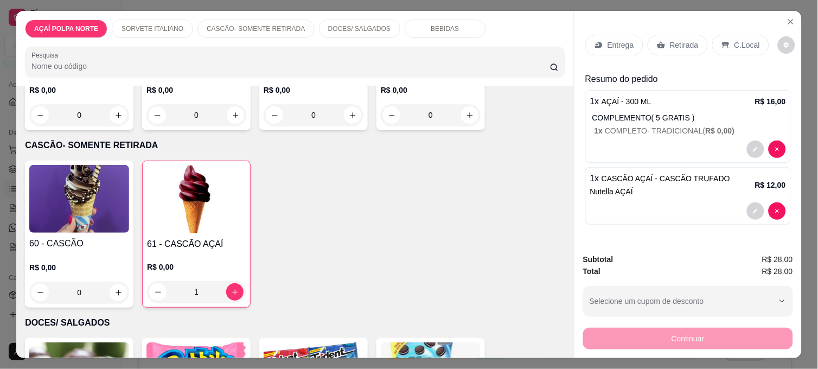
click at [724, 40] on div "C.Local" at bounding box center [740, 45] width 57 height 21
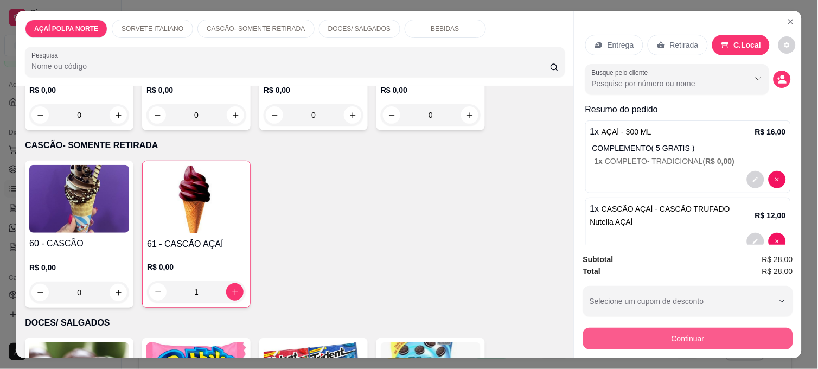
click at [688, 328] on button "Continuar" at bounding box center [688, 339] width 210 height 22
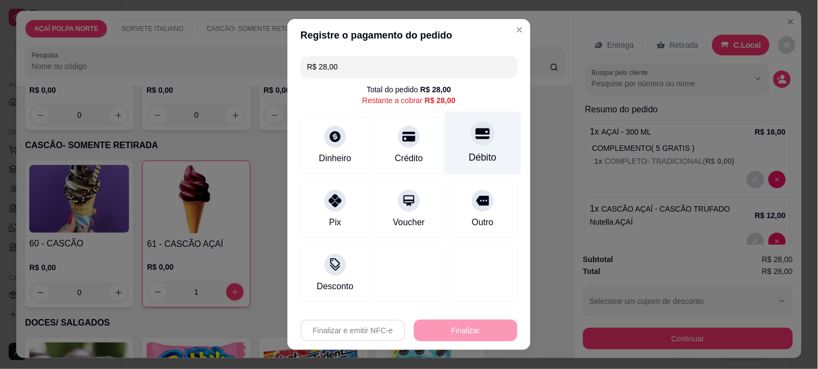
click at [469, 158] on div "Débito" at bounding box center [483, 157] width 28 height 14
type input "R$ 0,00"
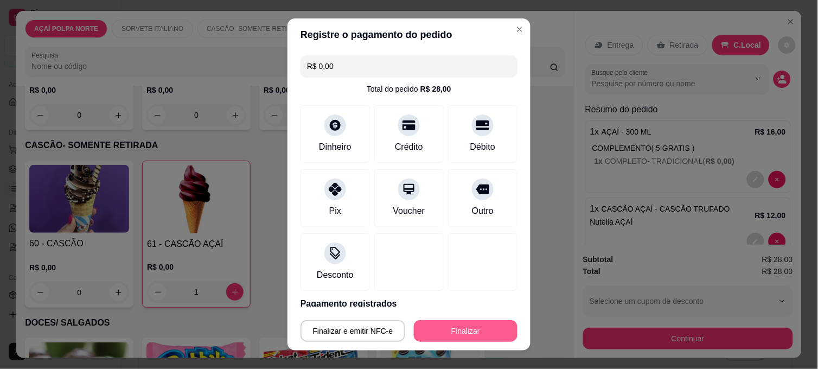
click at [473, 332] on button "Finalizar" at bounding box center [466, 331] width 104 height 22
type input "0"
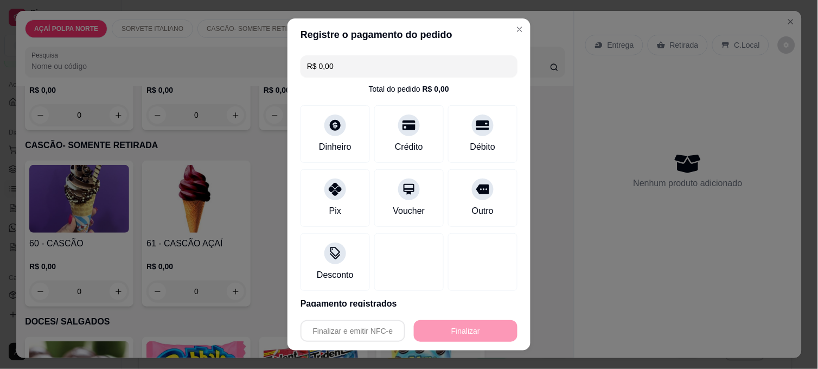
type input "-R$ 28,00"
